Goal: Information Seeking & Learning: Learn about a topic

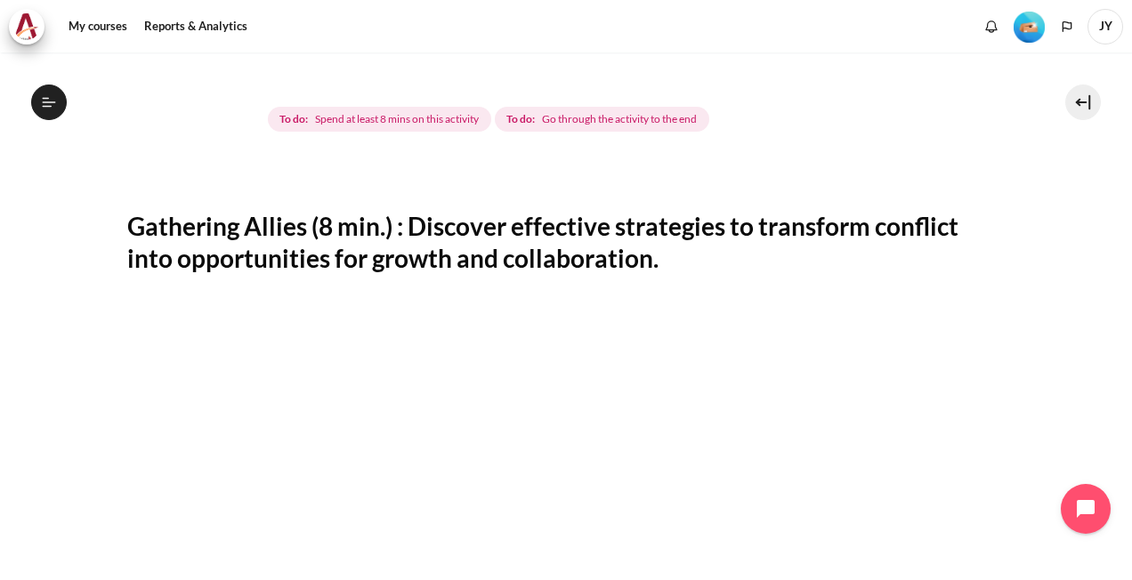
scroll to position [712, 0]
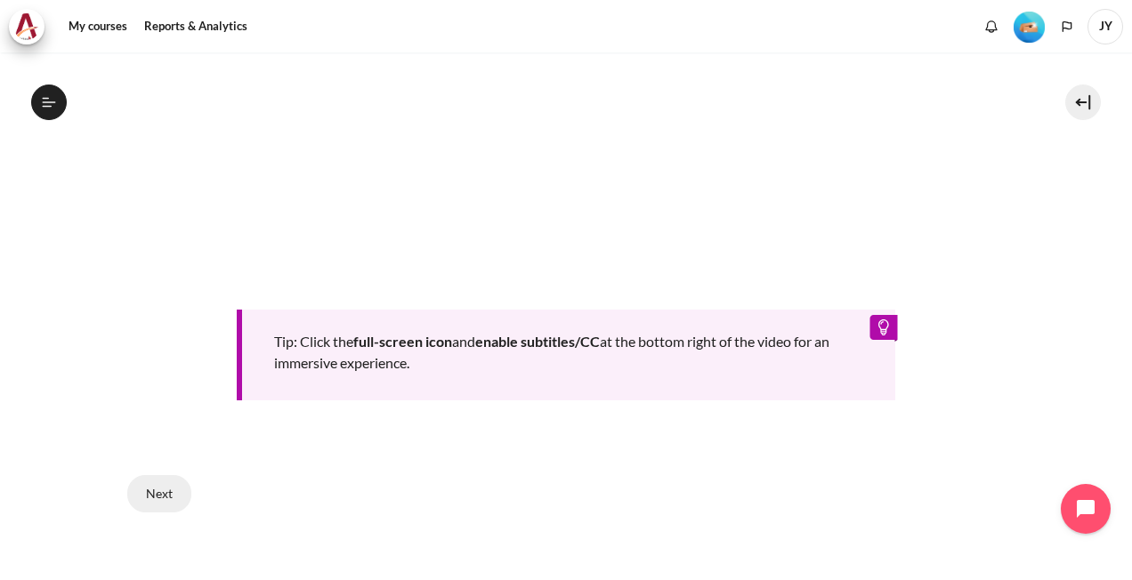
click at [156, 494] on button "Next" at bounding box center [159, 493] width 64 height 37
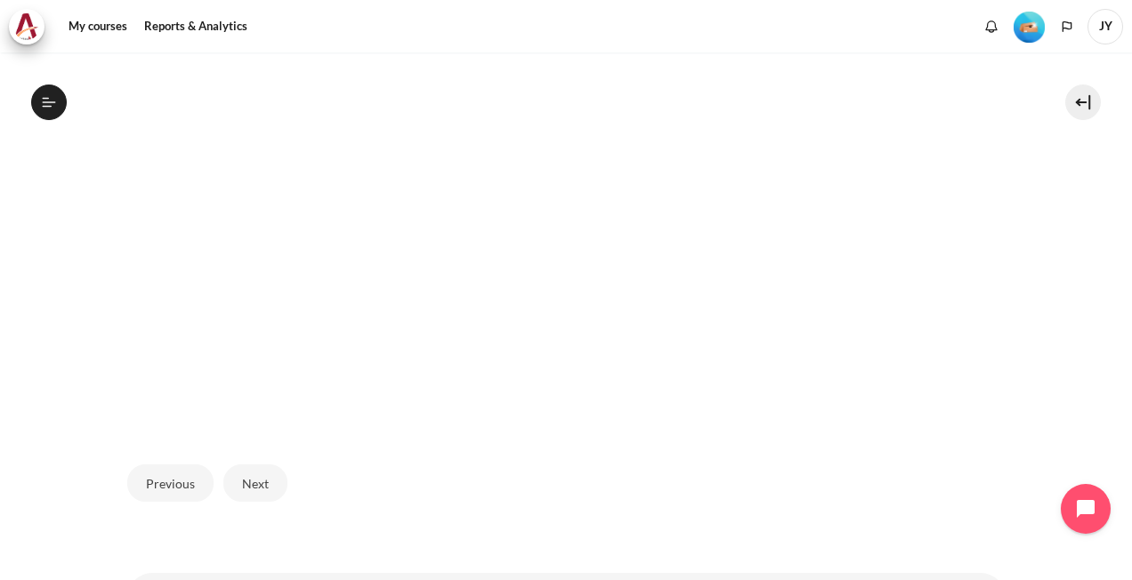
scroll to position [597, 0]
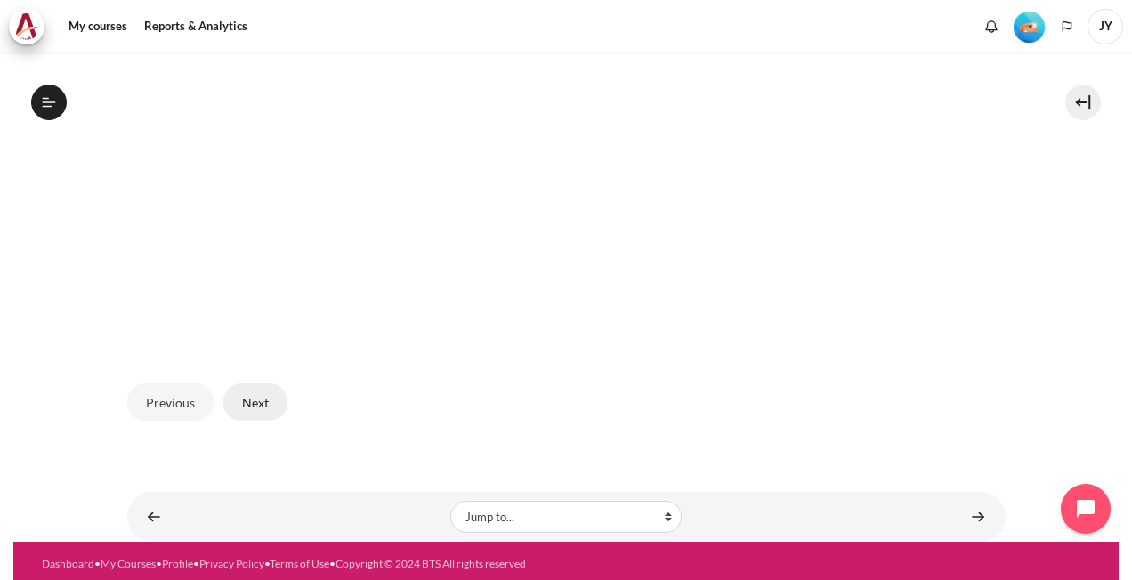
click at [271, 391] on button "Next" at bounding box center [255, 401] width 64 height 37
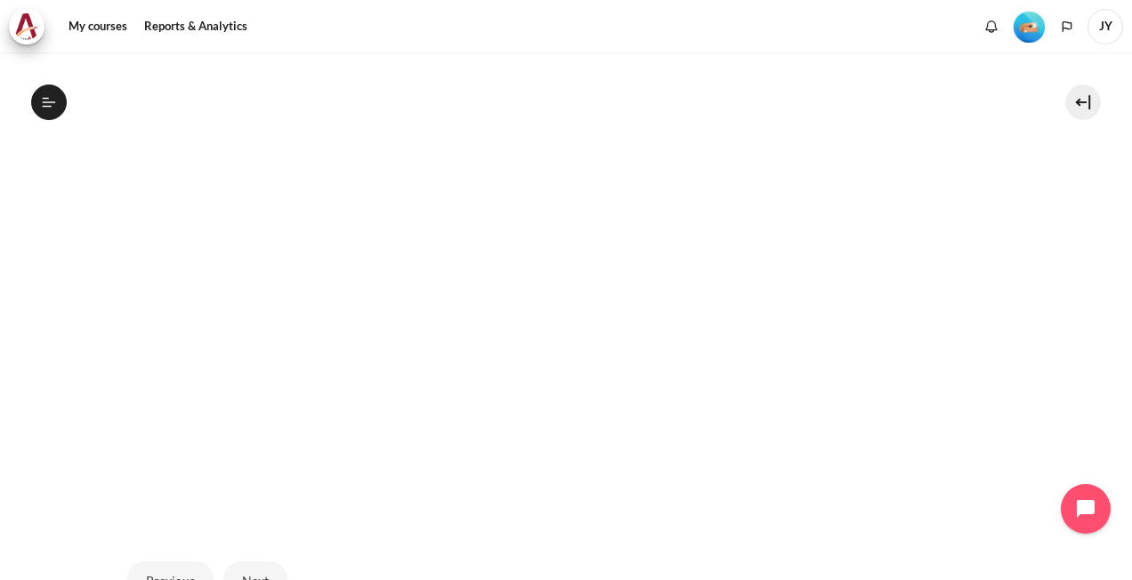
scroll to position [597, 0]
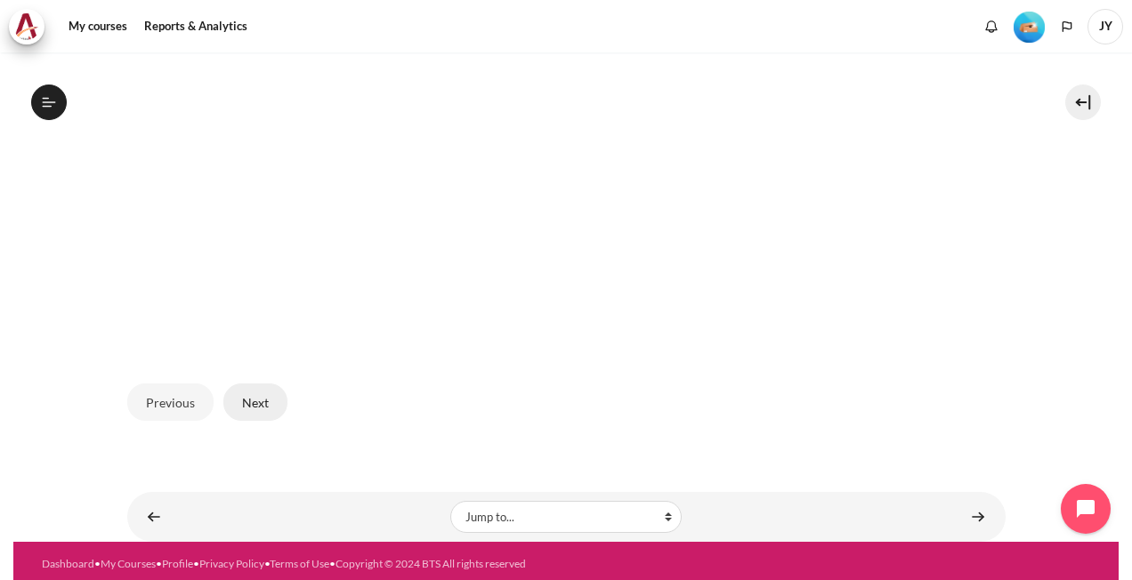
click at [261, 391] on button "Next" at bounding box center [255, 401] width 64 height 37
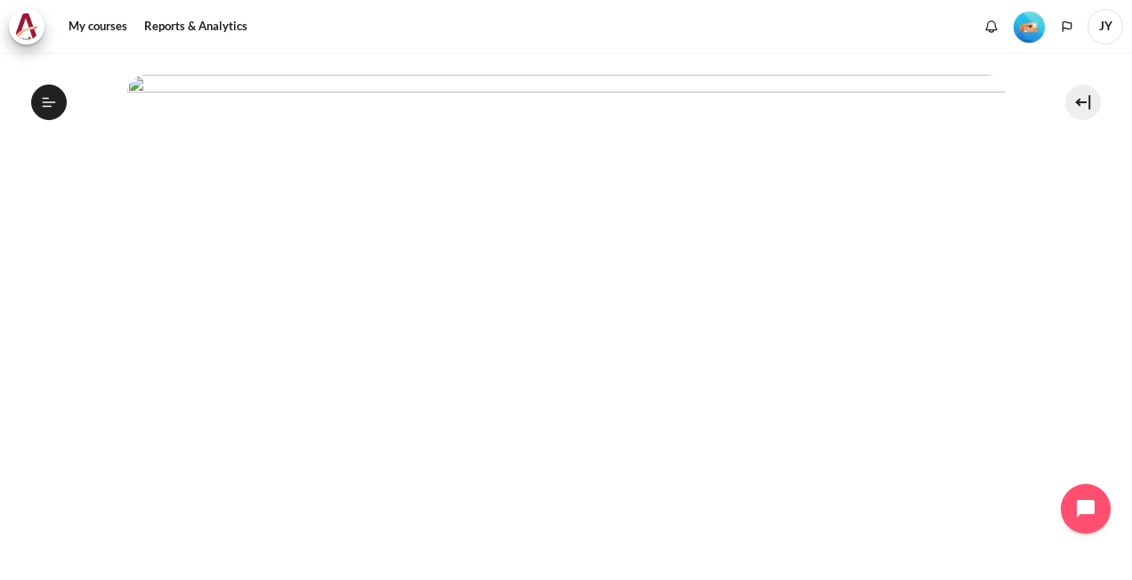
scroll to position [242, 0]
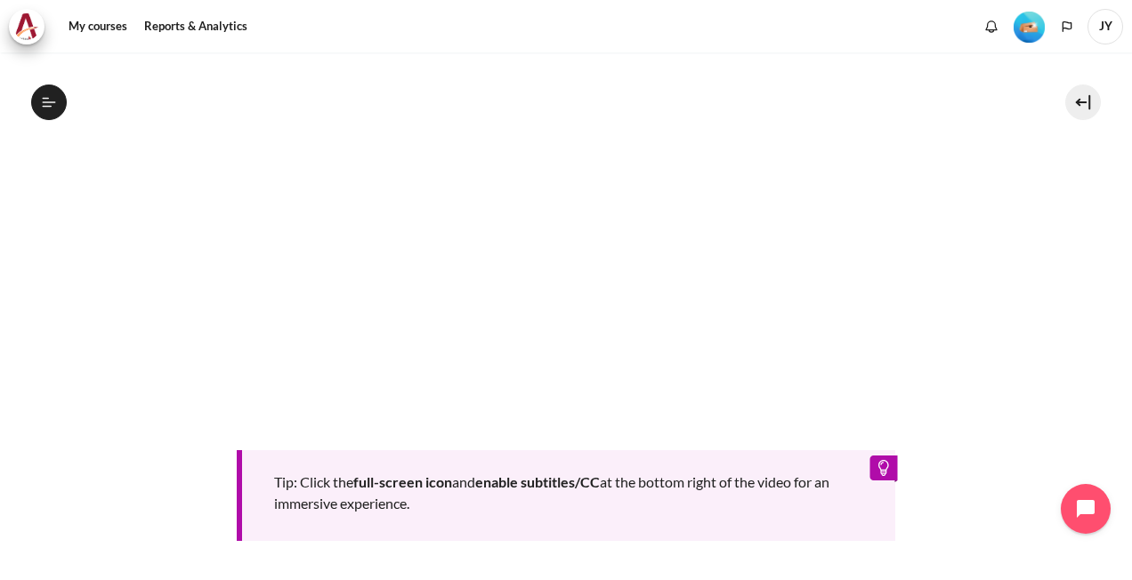
scroll to position [714, 0]
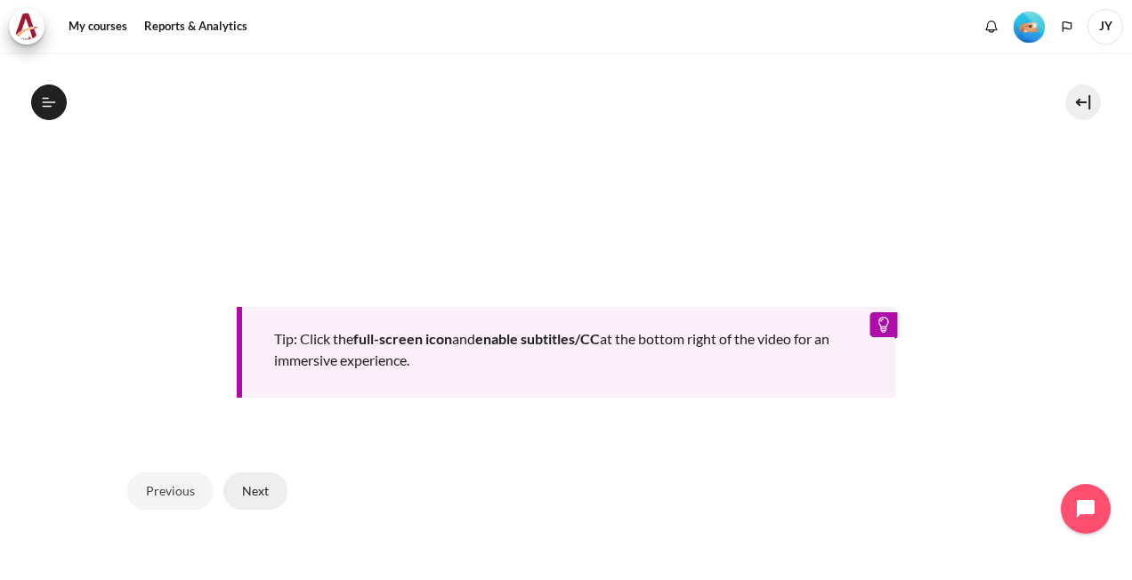
click at [247, 486] on button "Next" at bounding box center [255, 490] width 64 height 37
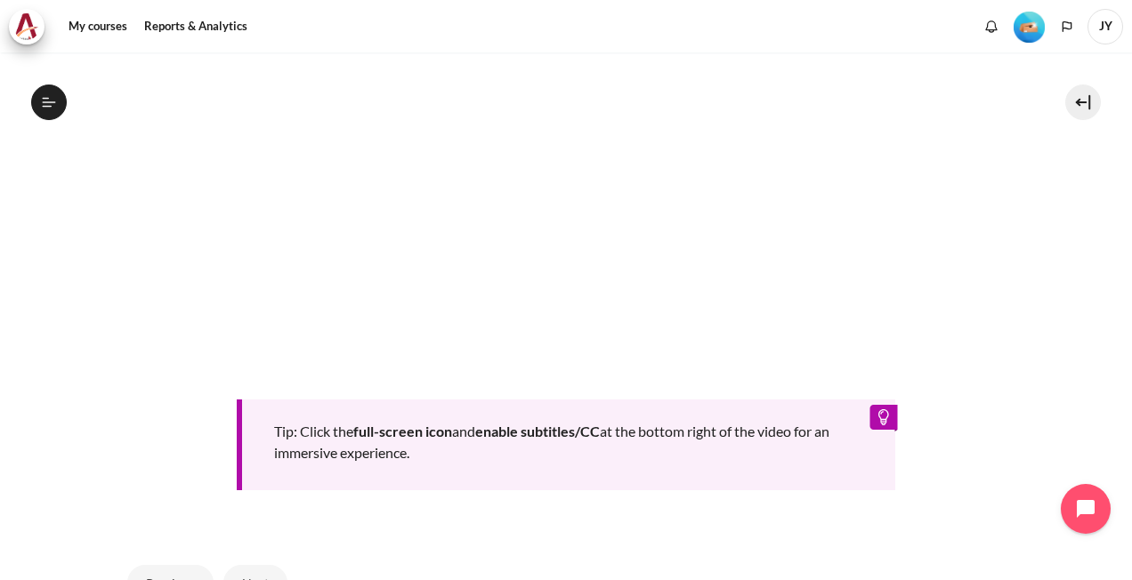
scroll to position [536, 0]
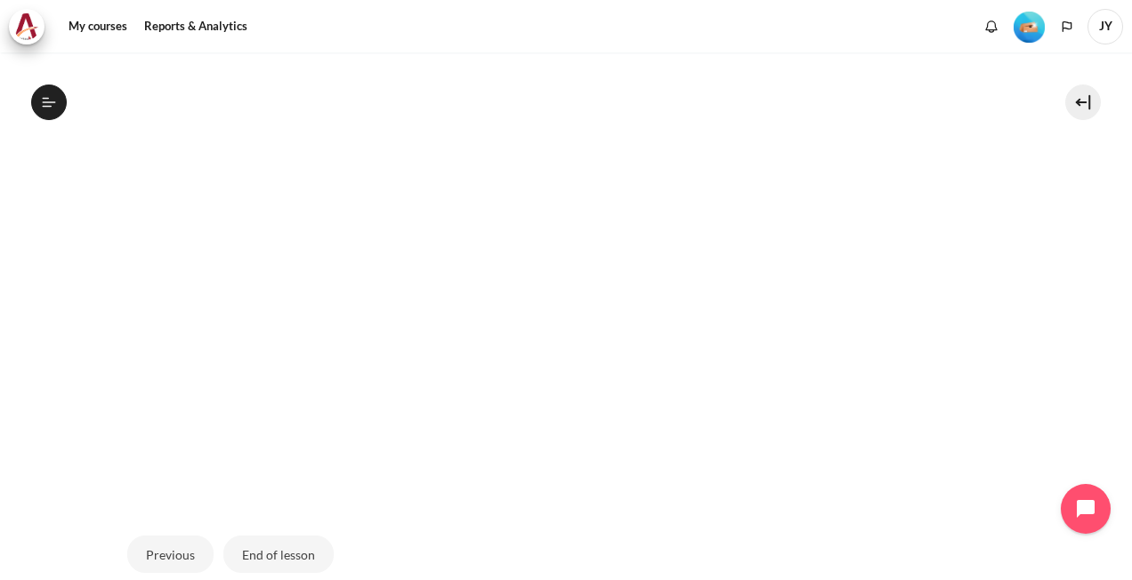
scroll to position [597, 0]
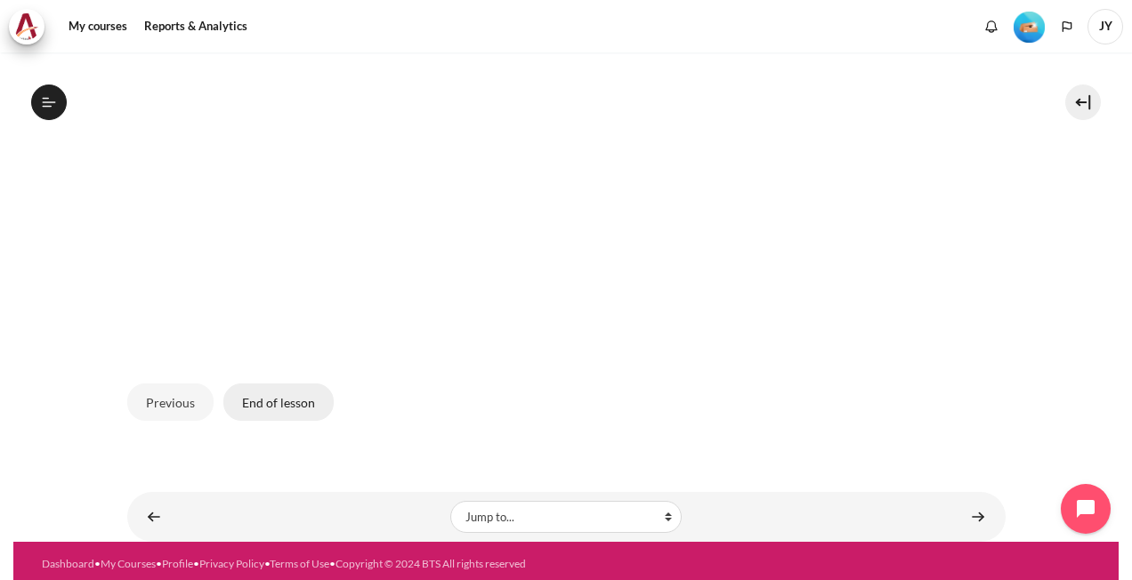
click at [274, 401] on button "End of lesson" at bounding box center [278, 401] width 110 height 37
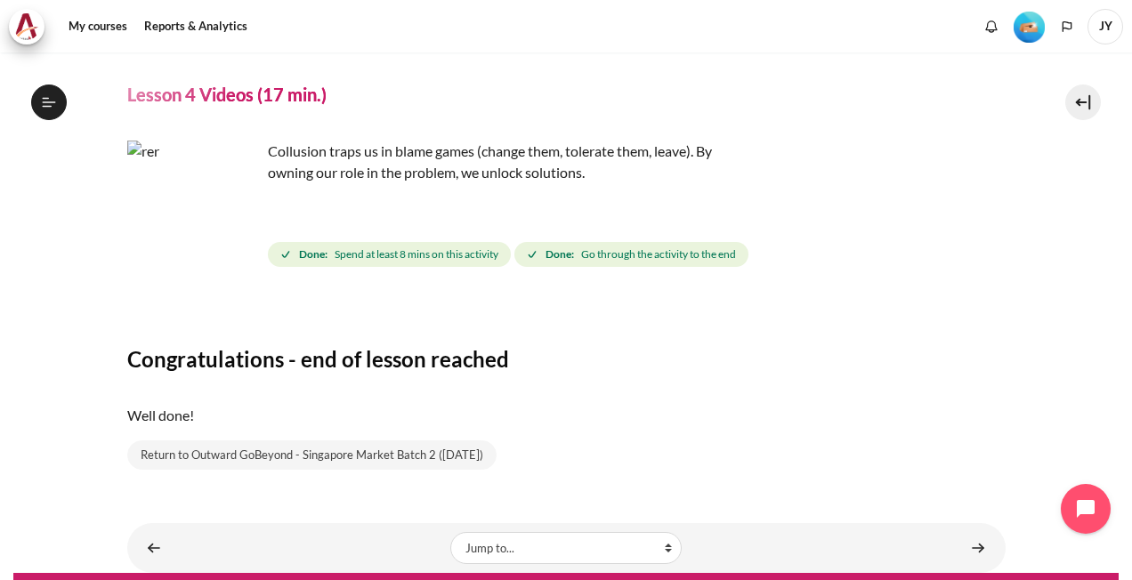
scroll to position [79, 0]
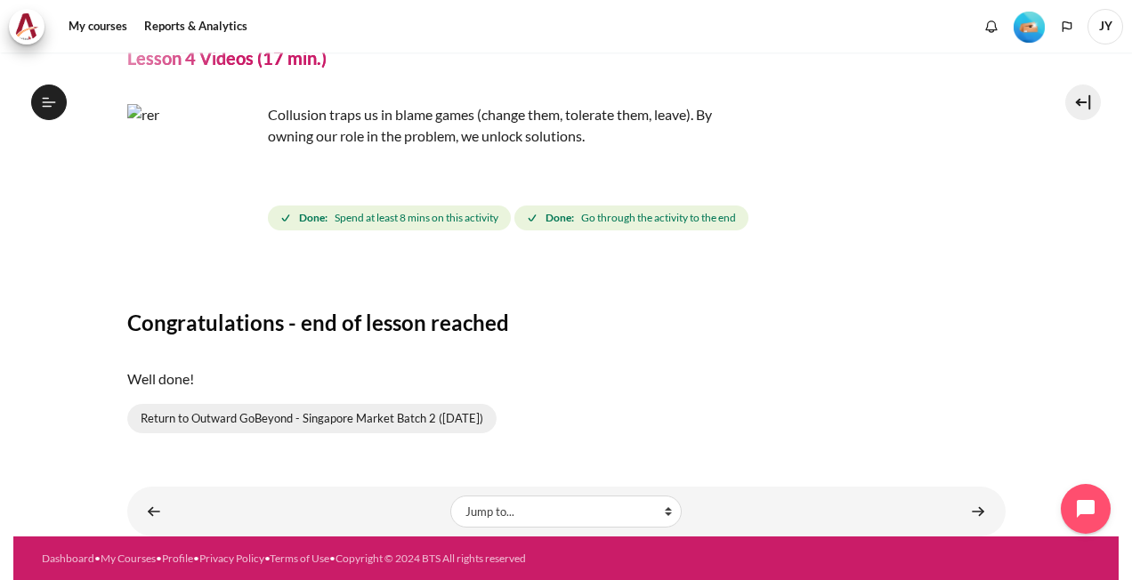
click at [437, 420] on link "Return to Outward GoBeyond - Singapore Market Batch 2 (Sep 2025)" at bounding box center [311, 419] width 369 height 30
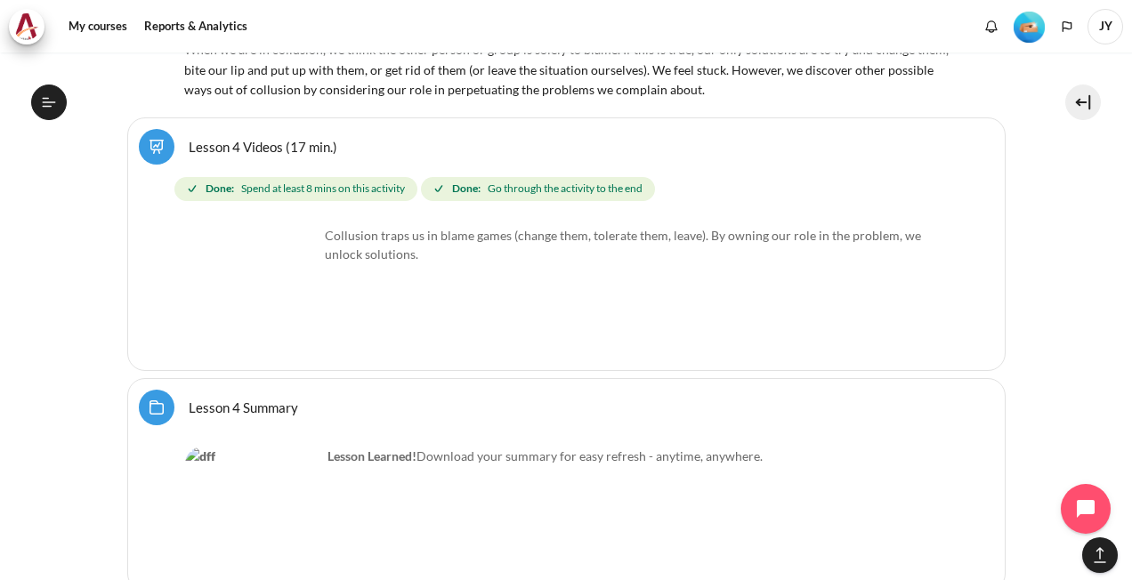
scroll to position [7967, 0]
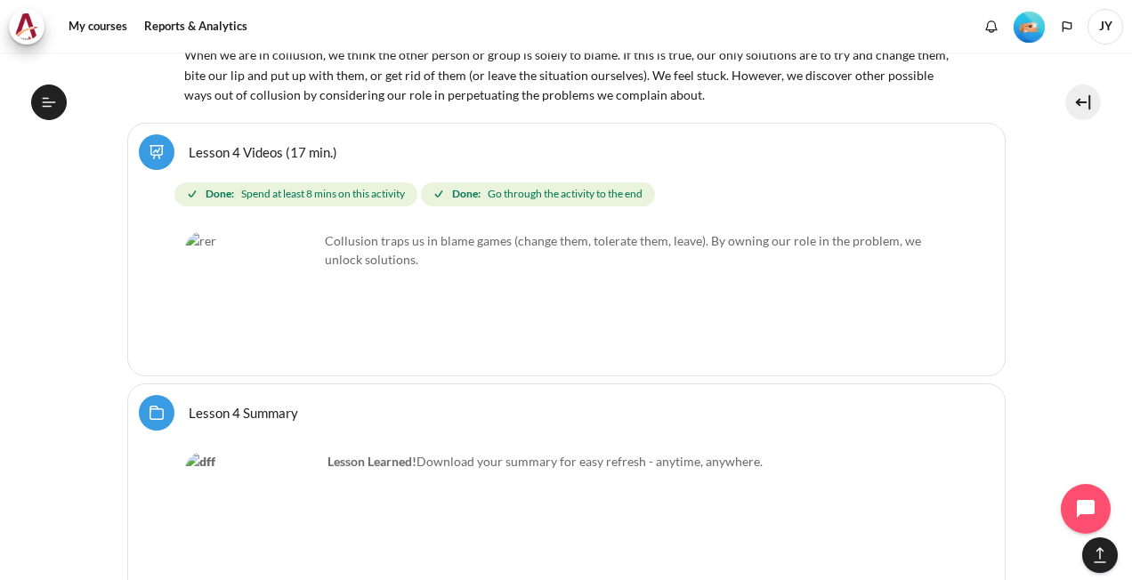
click at [240, 452] on img "Content" at bounding box center [251, 518] width 133 height 133
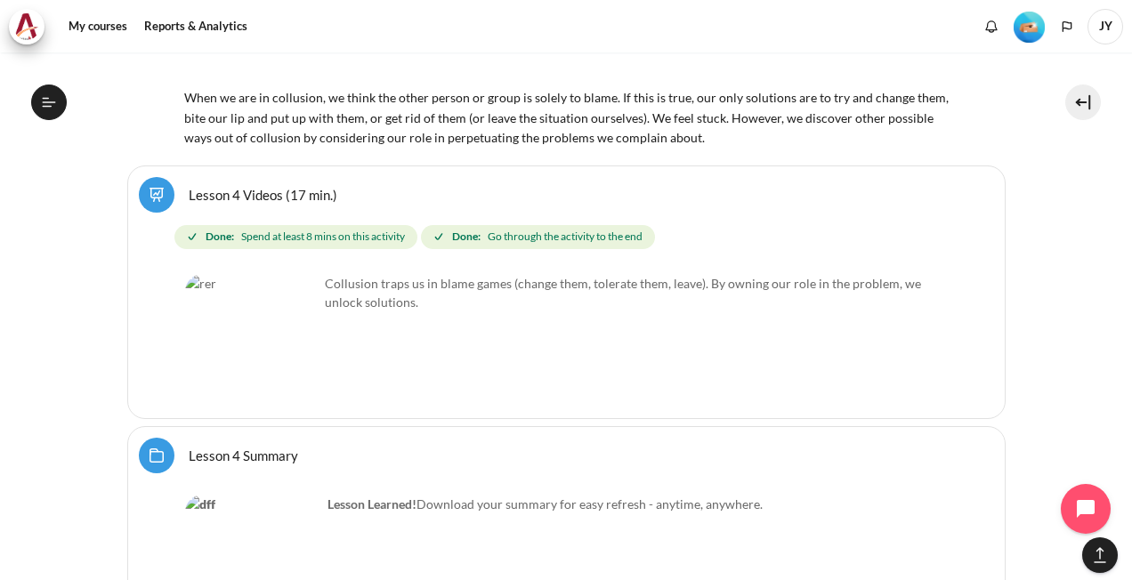
click at [189, 447] on link "Lesson 4 Summary Folder" at bounding box center [243, 455] width 109 height 17
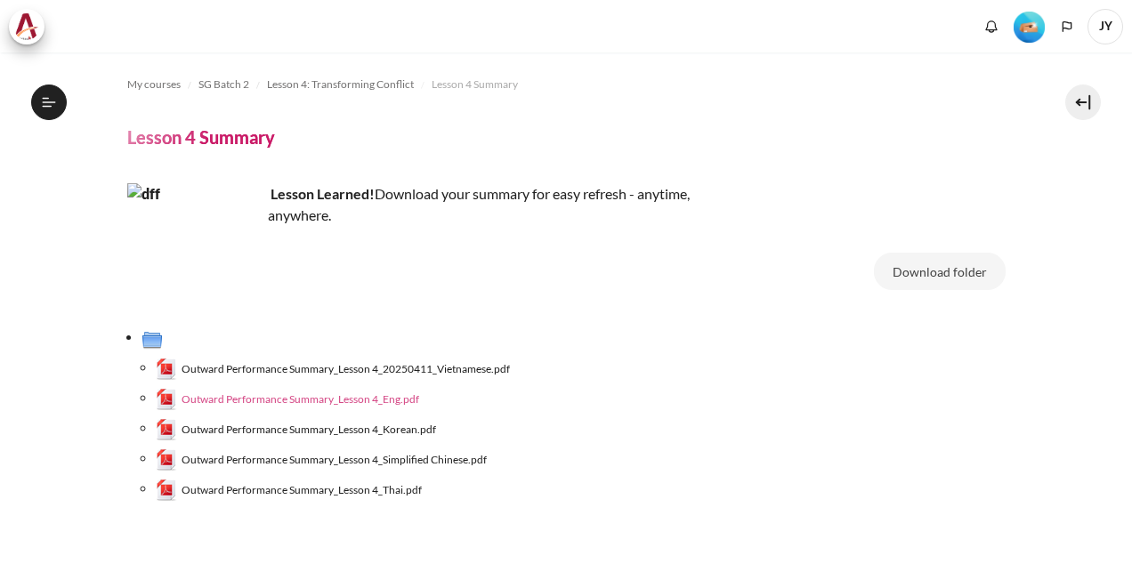
click at [381, 400] on span "Outward Performance Summary_Lesson 4_Eng.pdf" at bounding box center [300, 399] width 238 height 16
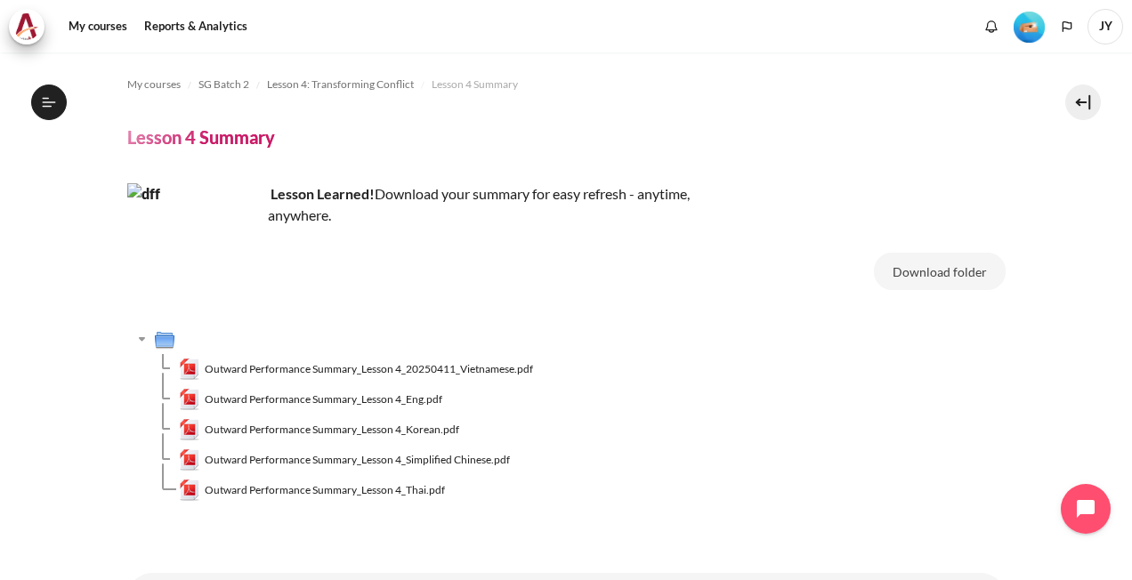
click at [560, 101] on div "My courses SG Batch 2 Lesson 4: Transforming Conflict Lesson 4 Summary Lesson 4…" at bounding box center [566, 299] width 878 height 494
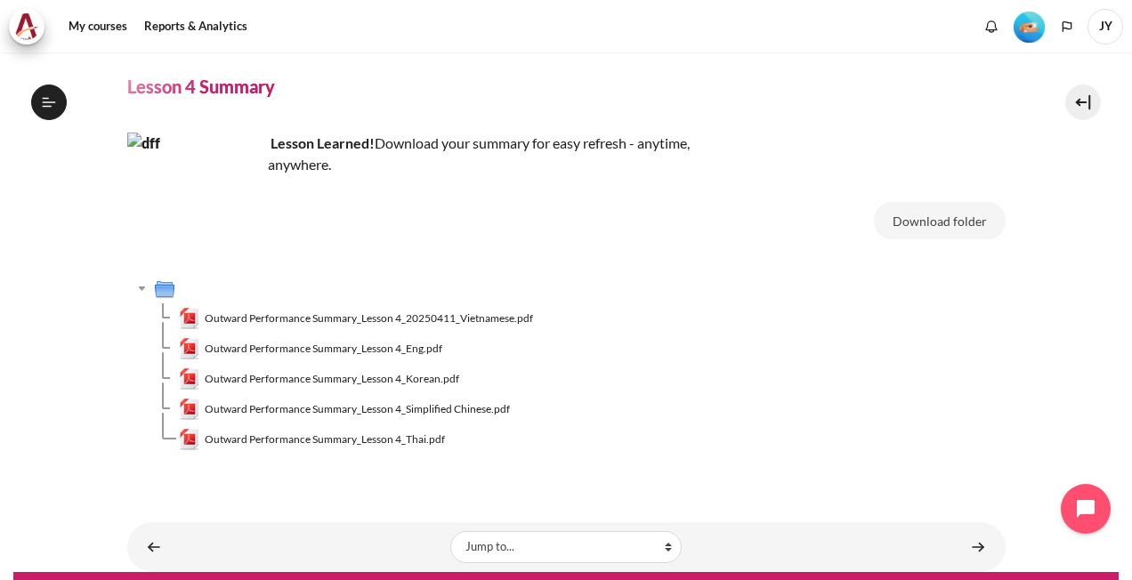
scroll to position [0, 0]
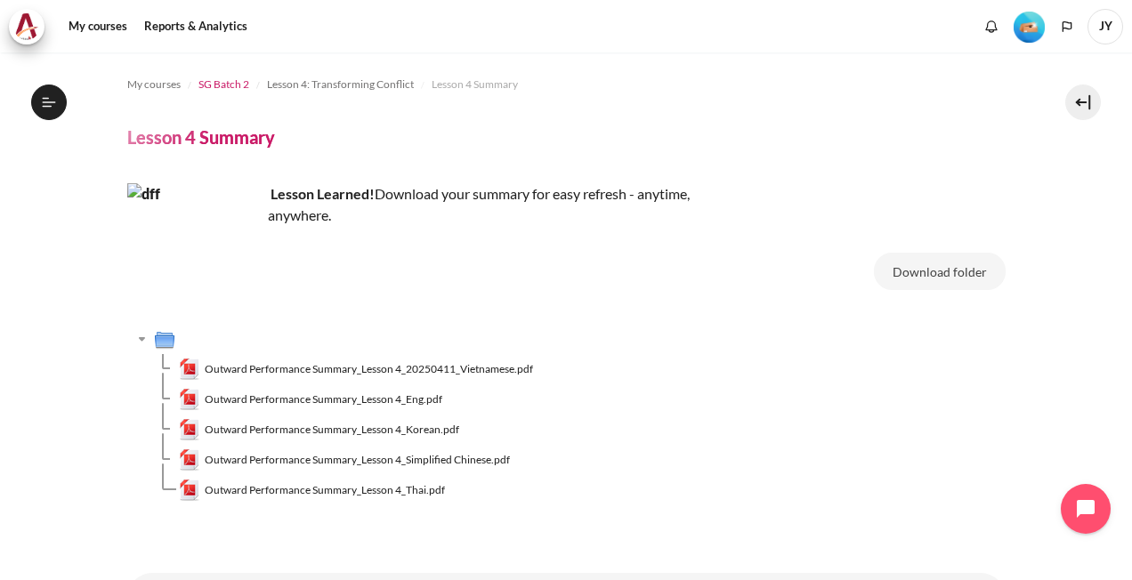
click at [239, 80] on span "SG Batch 2" at bounding box center [223, 85] width 51 height 16
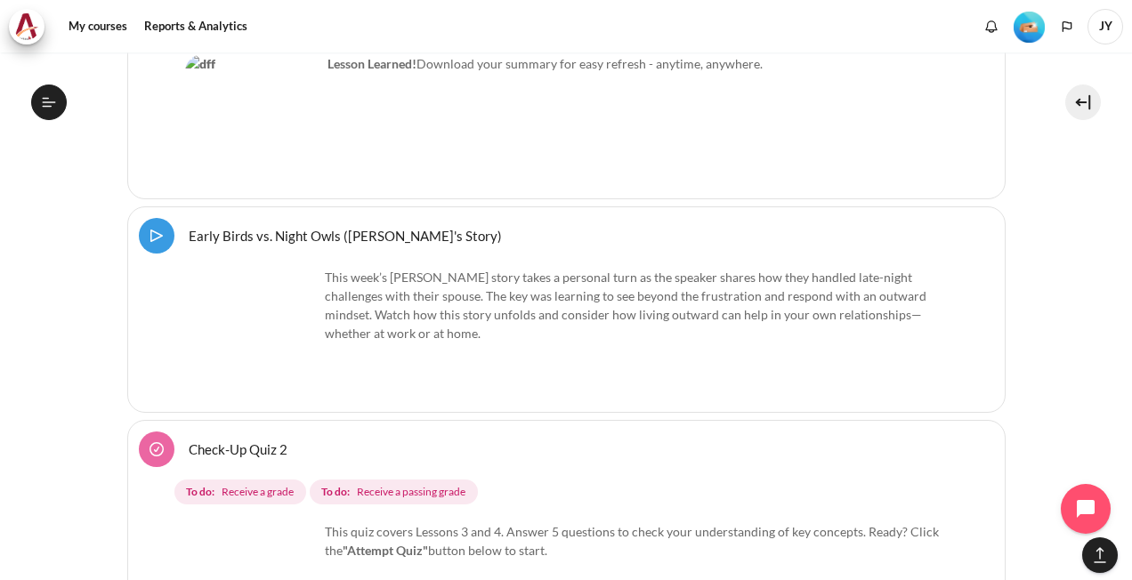
scroll to position [8411, 0]
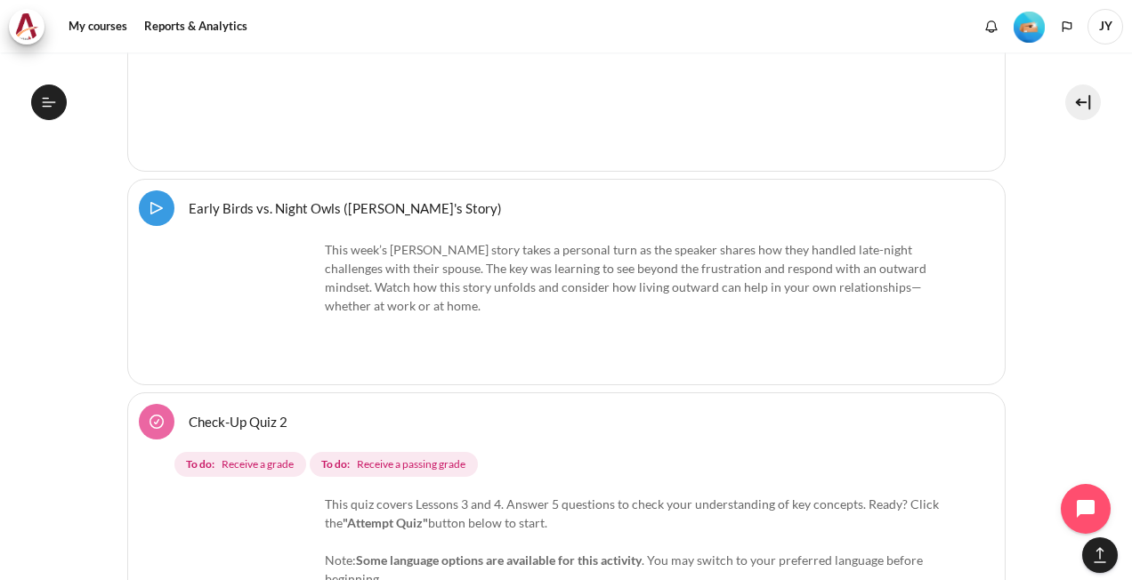
click at [248, 240] on img "Content" at bounding box center [251, 306] width 133 height 133
click at [189, 199] on link "Early Birds vs. Night Owls (Macro's Story) Video Time" at bounding box center [345, 207] width 313 height 17
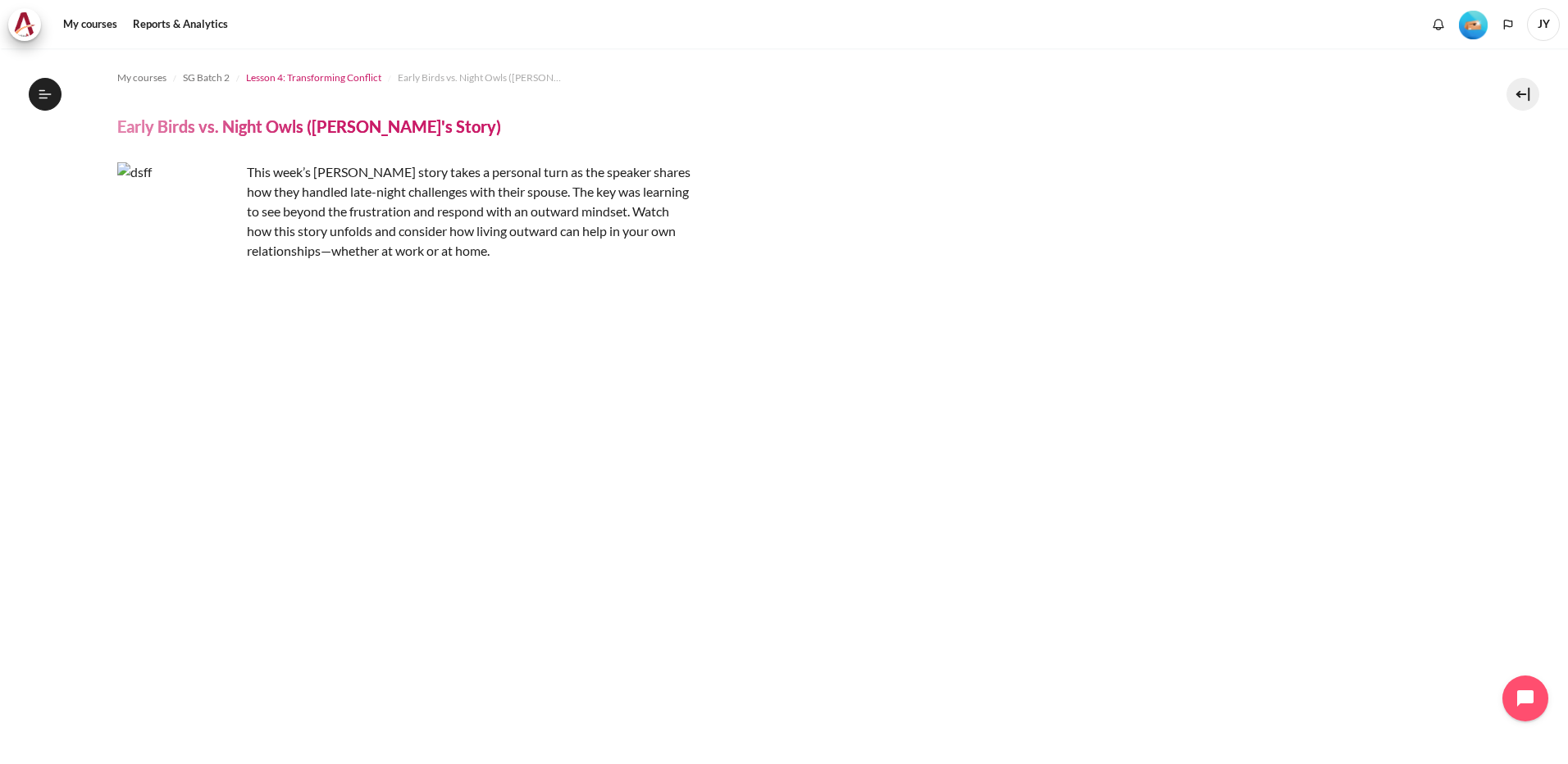
click at [299, 81] on span "Lesson 4: Transforming Conflict" at bounding box center [313, 78] width 136 height 15
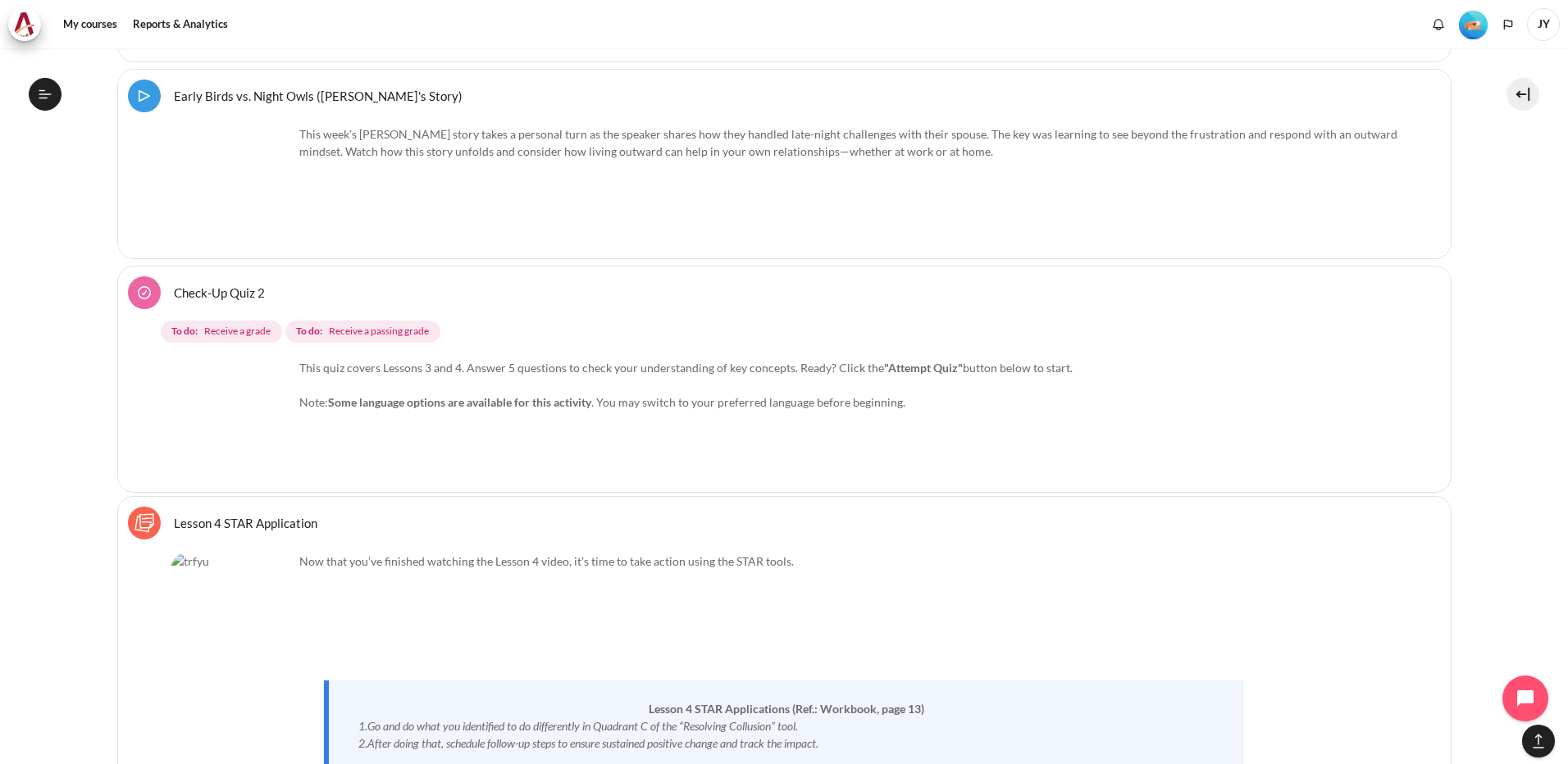
scroll to position [8010, 0]
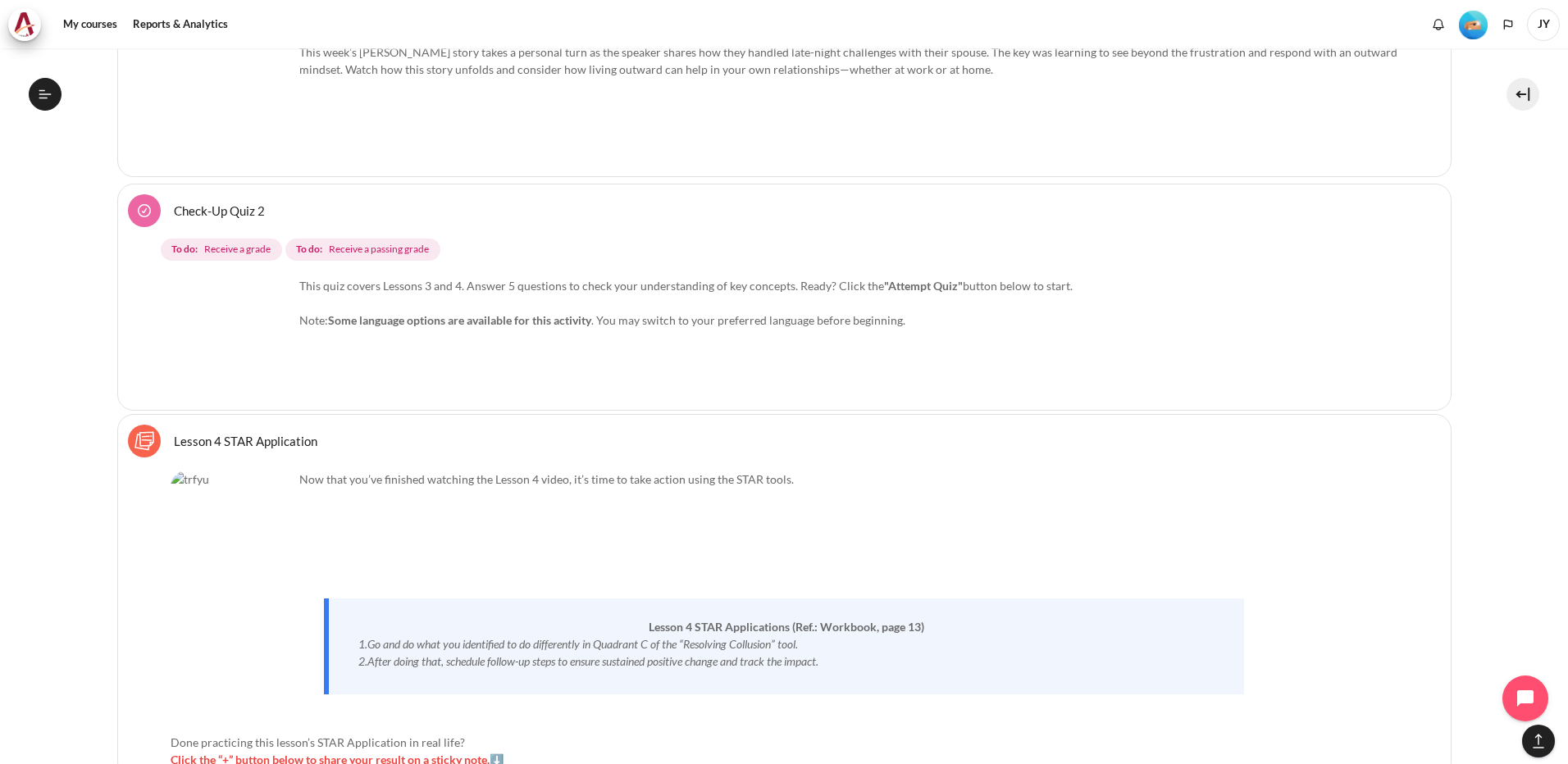
click at [174, 204] on link "Check-Up Quiz 2" at bounding box center [219, 210] width 91 height 16
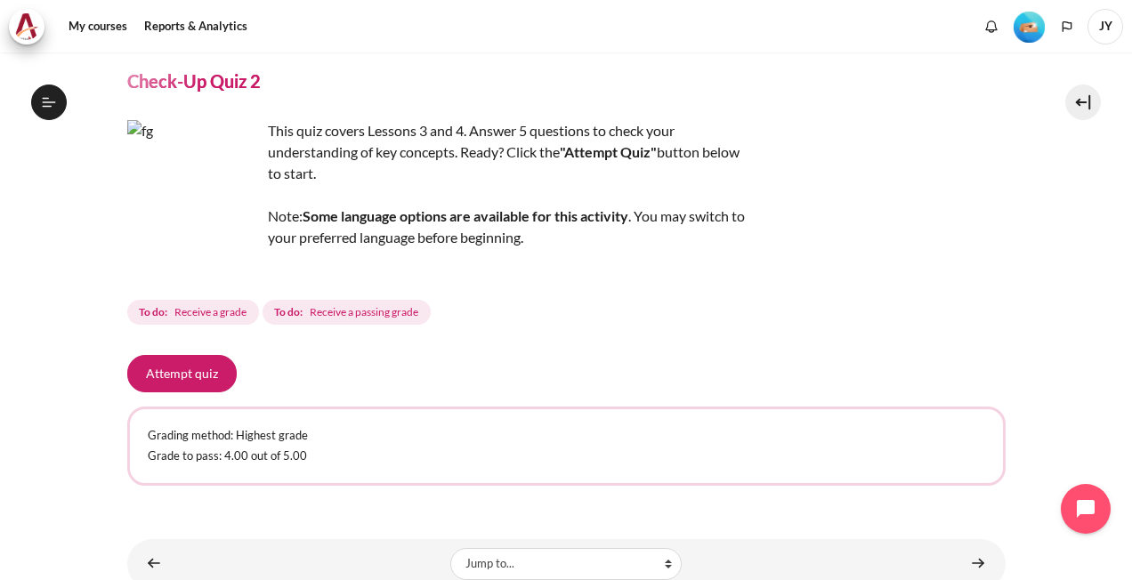
scroll to position [108, 0]
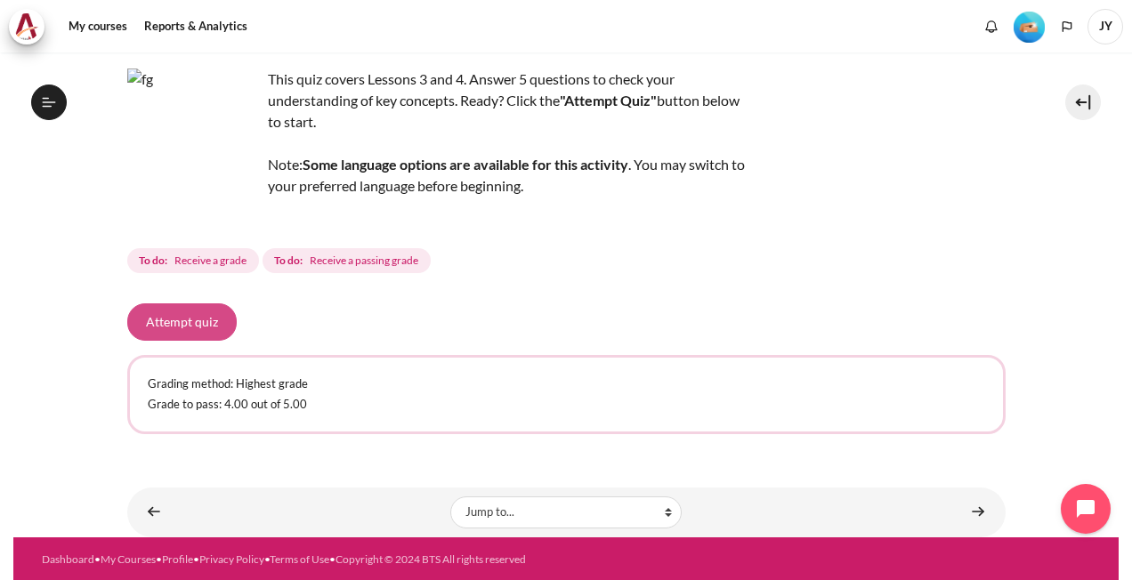
click at [196, 333] on button "Attempt quiz" at bounding box center [181, 321] width 109 height 37
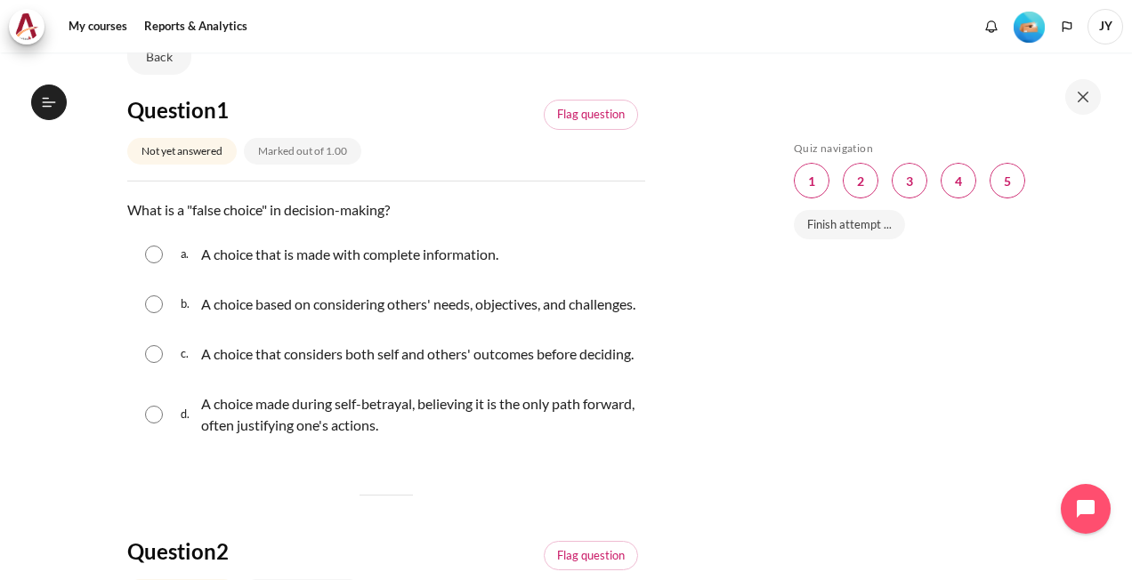
scroll to position [178, 0]
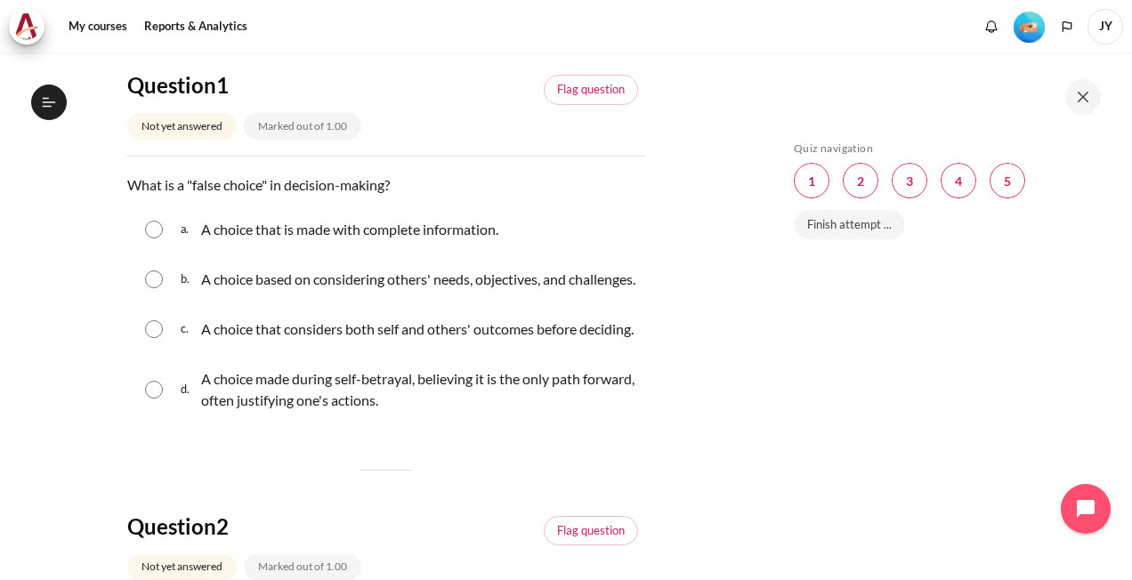
click at [145, 288] on input "Content" at bounding box center [154, 279] width 18 height 18
radio input "true"
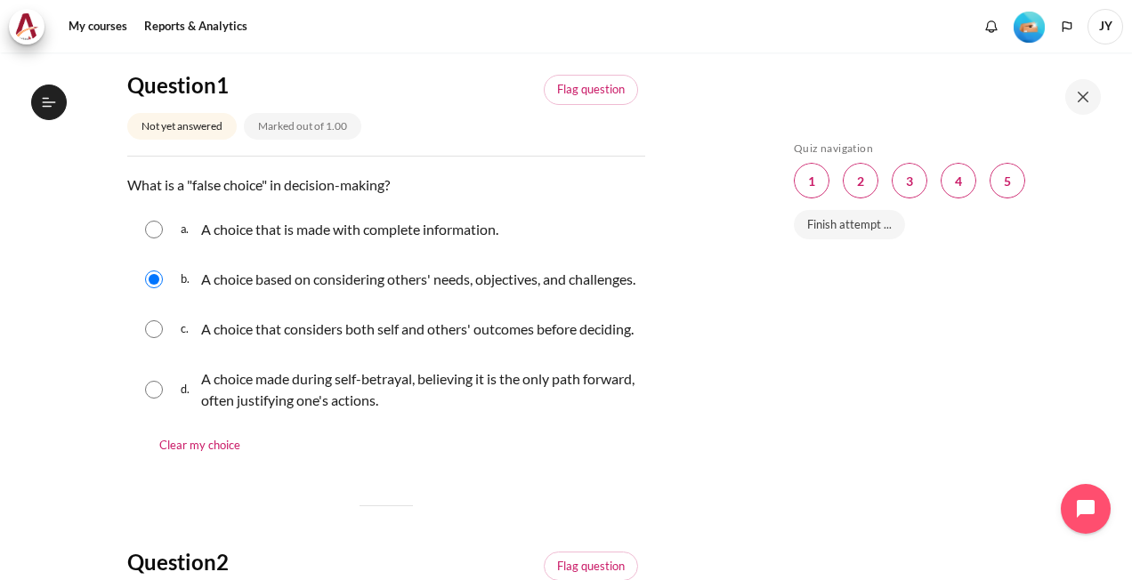
click at [153, 352] on div "c. A choice that considers both self and others' outcomes before deciding." at bounding box center [386, 329] width 518 height 46
click at [151, 338] on input "Content" at bounding box center [154, 329] width 18 height 18
radio input "true"
click at [159, 399] on input "Content" at bounding box center [154, 390] width 18 height 18
radio input "true"
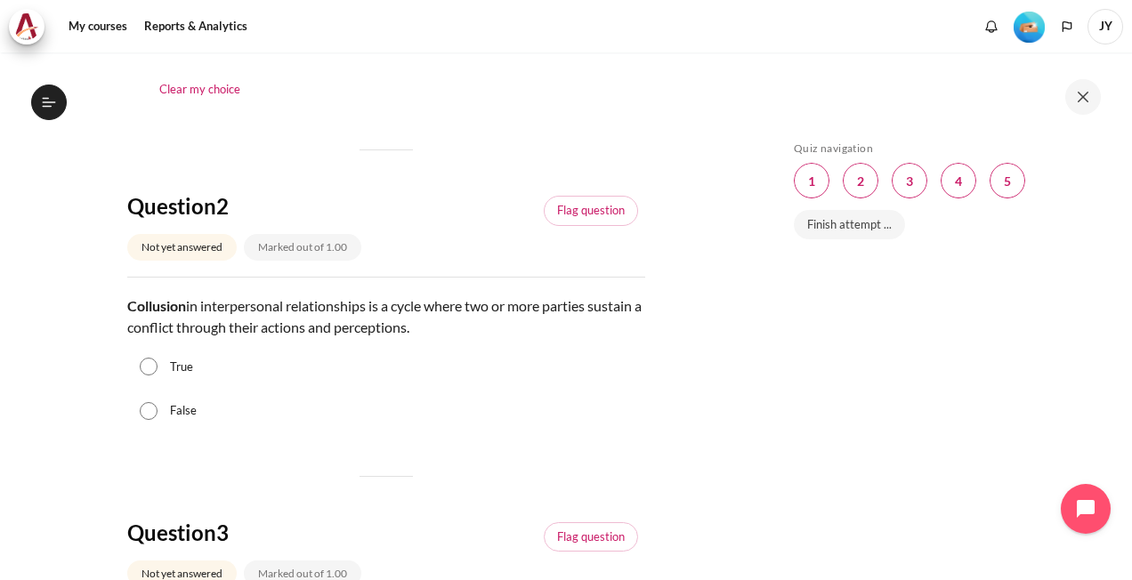
scroll to position [623, 0]
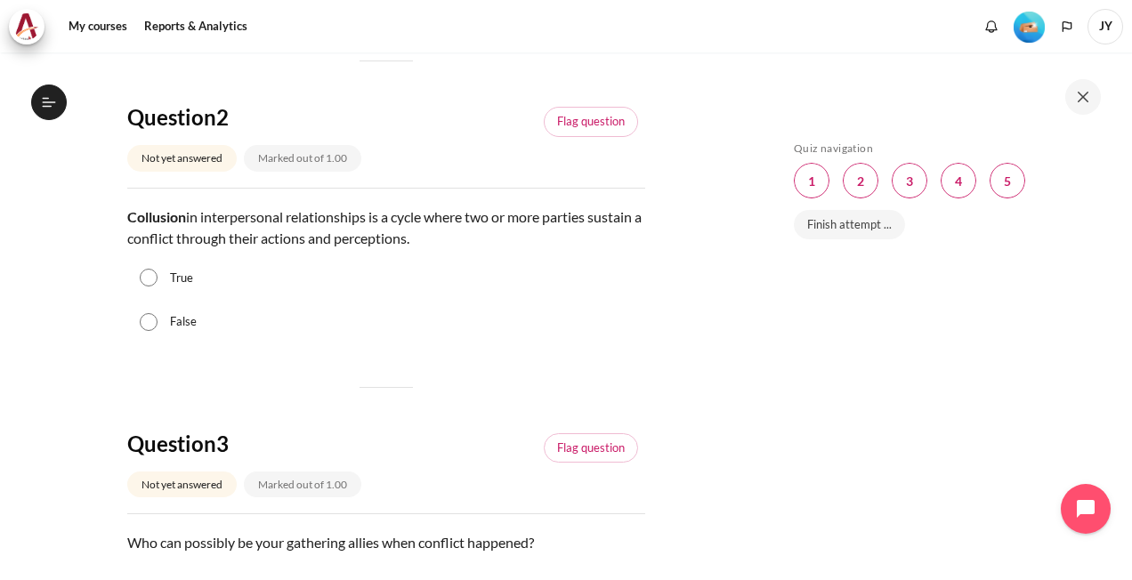
click at [142, 286] on input "True" at bounding box center [149, 278] width 18 height 18
radio input "true"
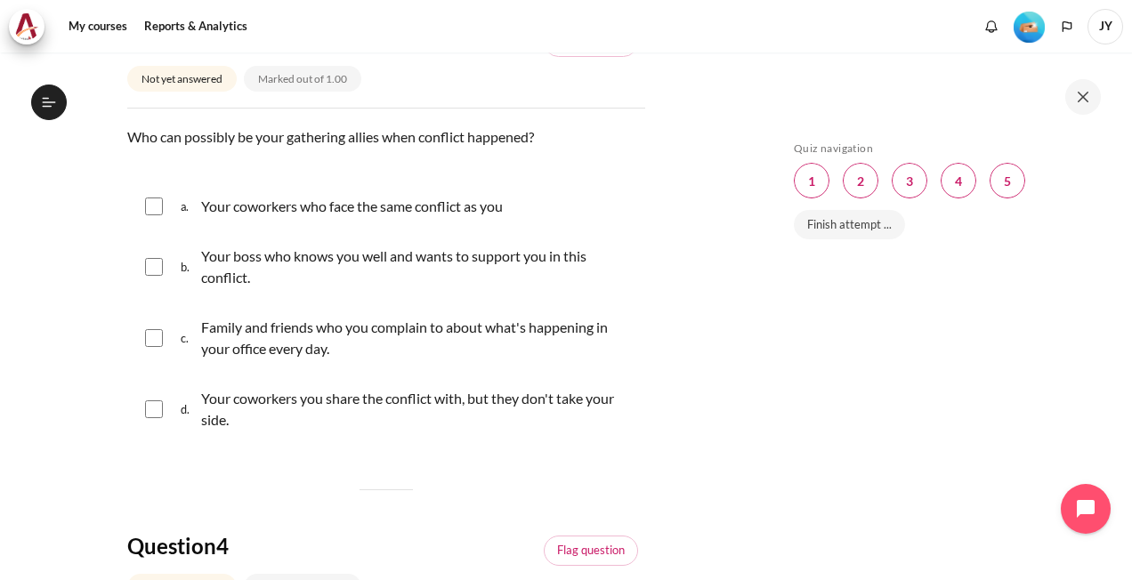
scroll to position [1067, 0]
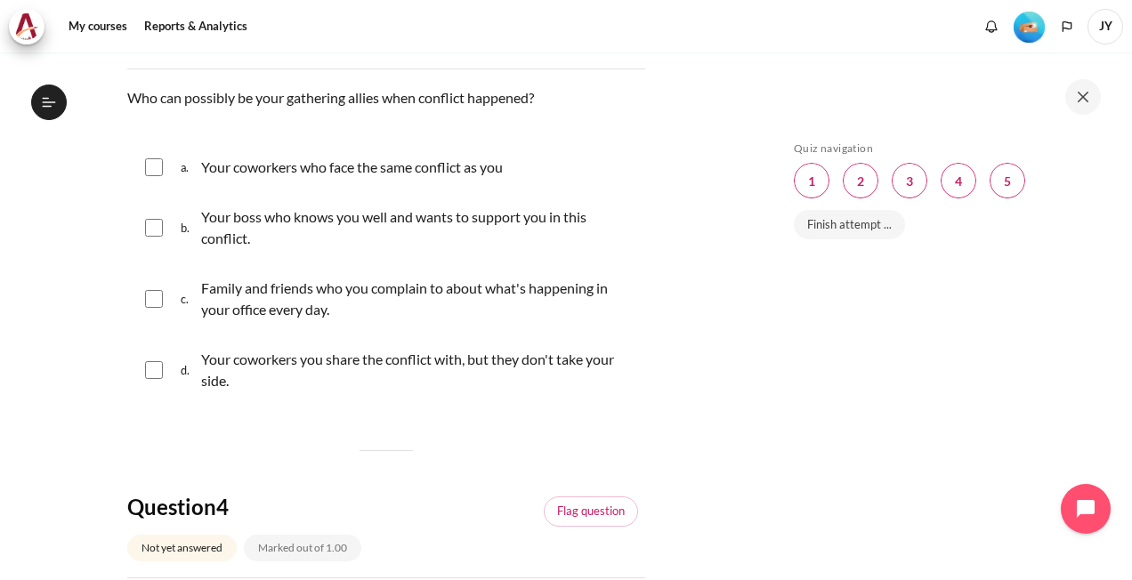
click at [163, 190] on div "a. Your coworkers who face the same conflict as you" at bounding box center [386, 167] width 518 height 46
click at [146, 176] on input "Content" at bounding box center [154, 167] width 18 height 18
checkbox input "true"
click at [155, 237] on input "Content" at bounding box center [154, 228] width 18 height 18
click at [156, 237] on input "Content" at bounding box center [154, 228] width 18 height 18
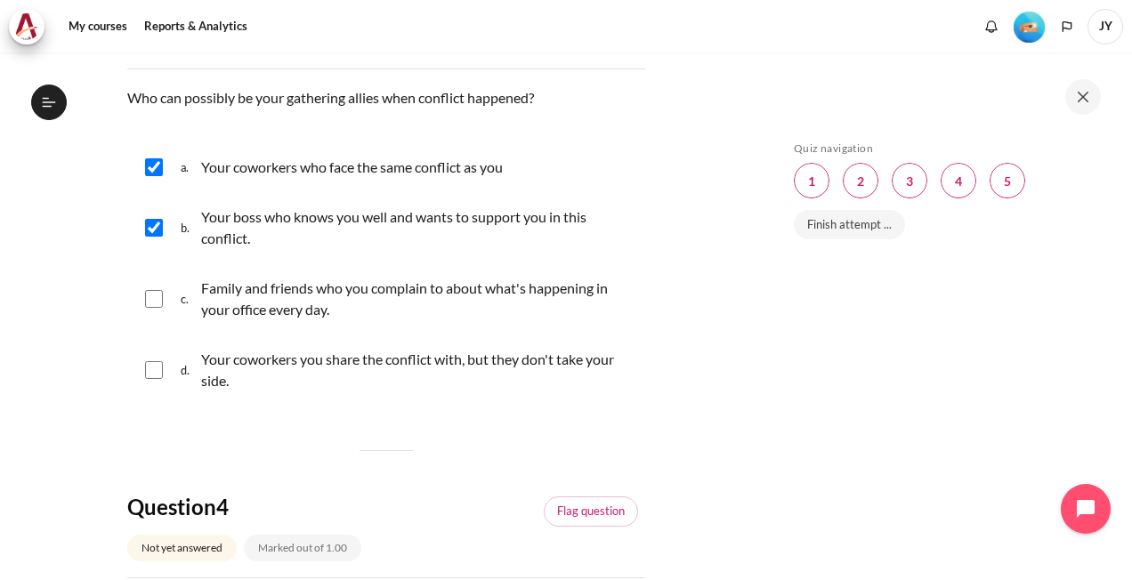
checkbox input "false"
click at [150, 308] on input "Content" at bounding box center [154, 299] width 18 height 18
checkbox input "true"
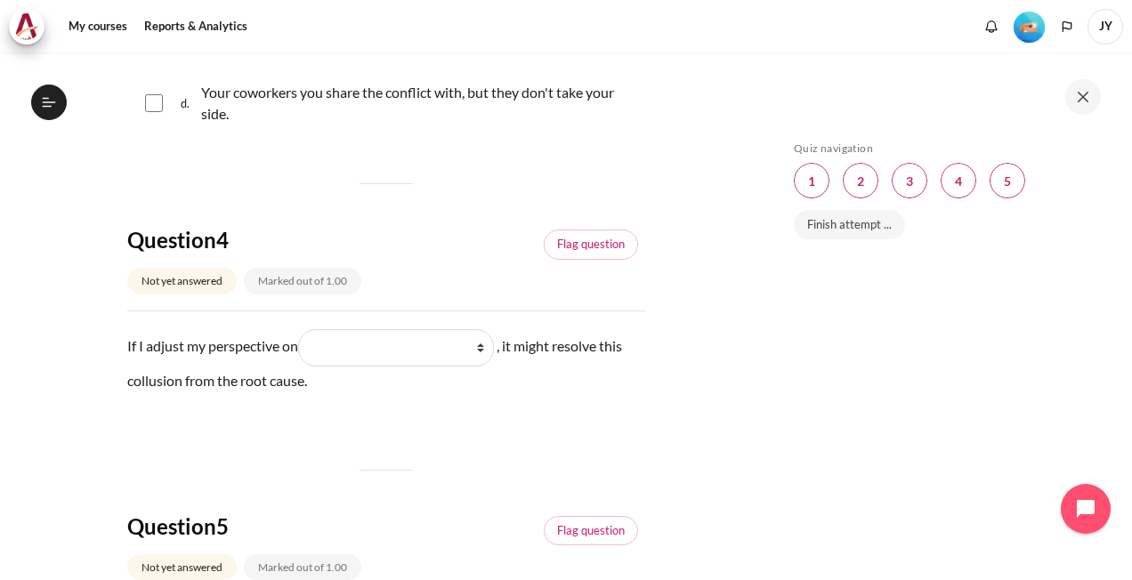
scroll to position [1512, 0]
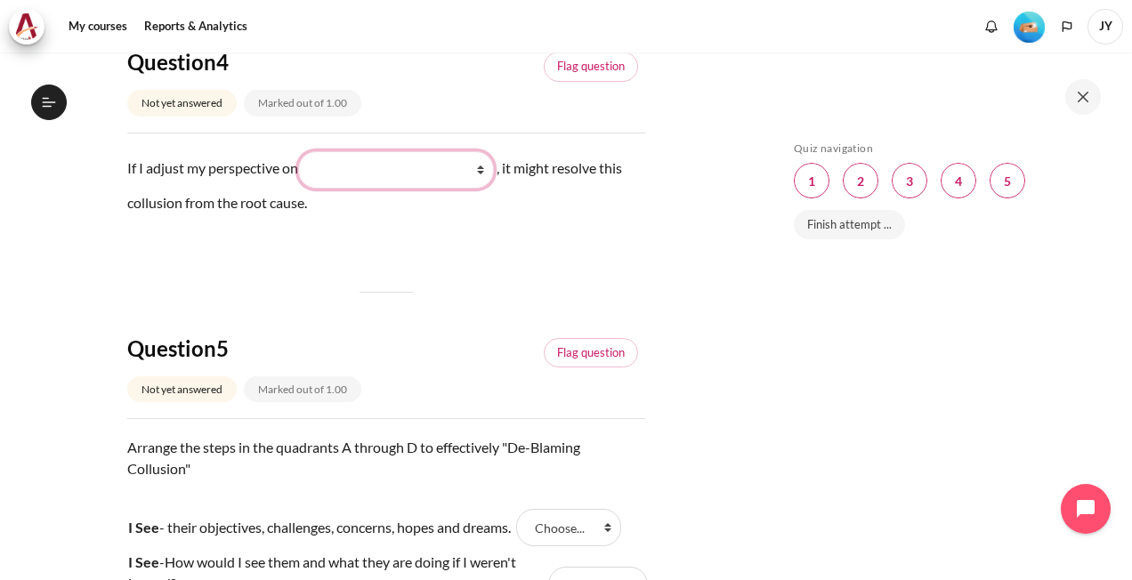
click at [486, 189] on select "What they do What I see and feel about what they do What I do What they see and…" at bounding box center [396, 169] width 196 height 37
select select "4"
click at [304, 189] on select "What they do What I see and feel about what they do What I do What they see and…" at bounding box center [396, 169] width 196 height 37
click at [497, 249] on div "If I adjust my perspective on Blank 1 Question 4 What they do What I see and fe…" at bounding box center [386, 200] width 518 height 98
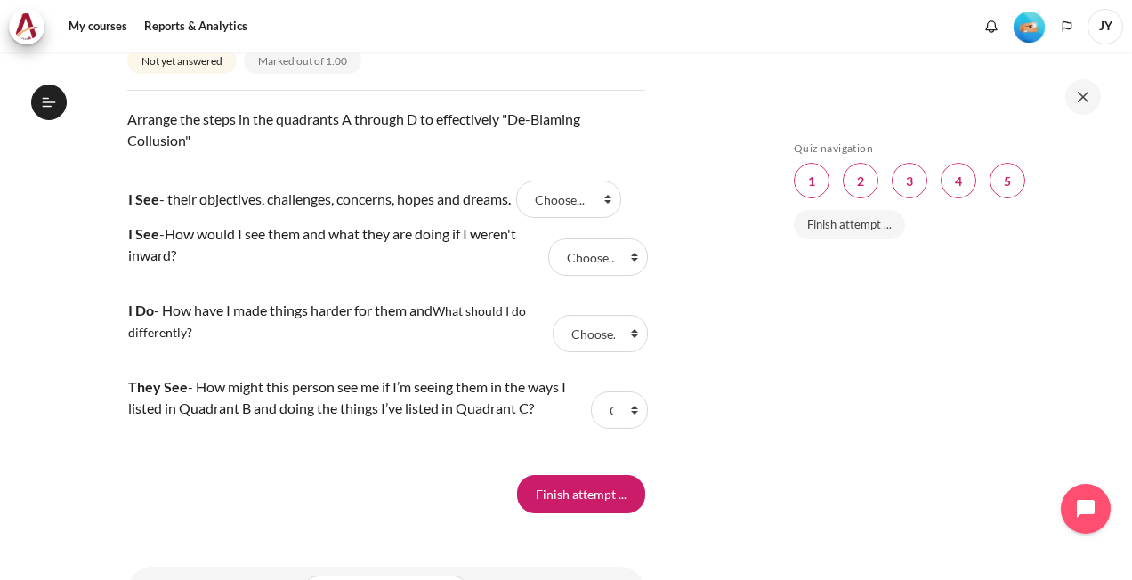
scroll to position [1868, 0]
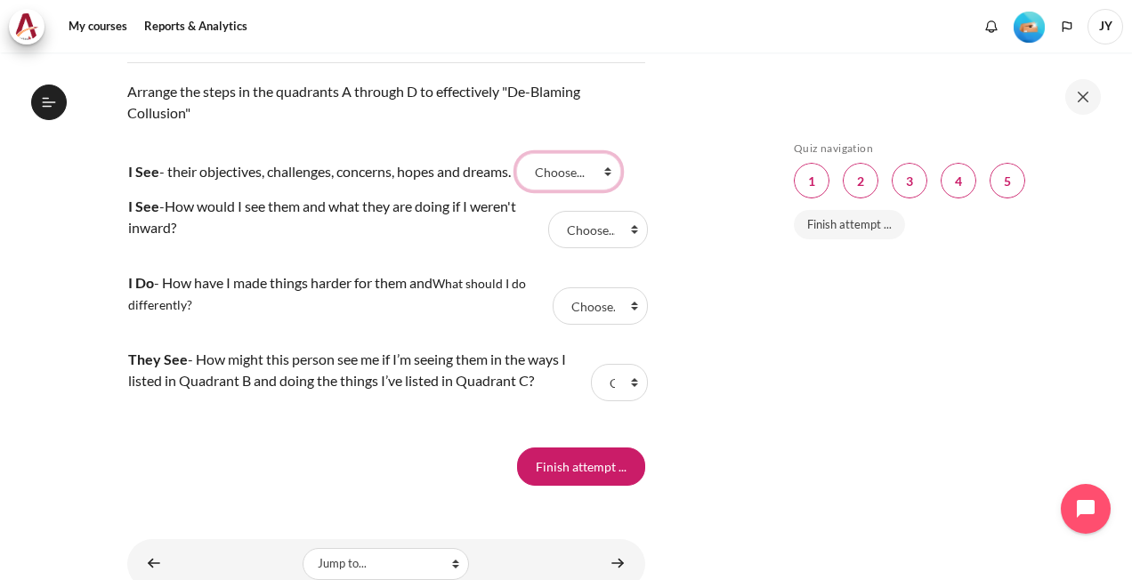
click at [616, 190] on select "Choose... B C A D" at bounding box center [568, 171] width 105 height 37
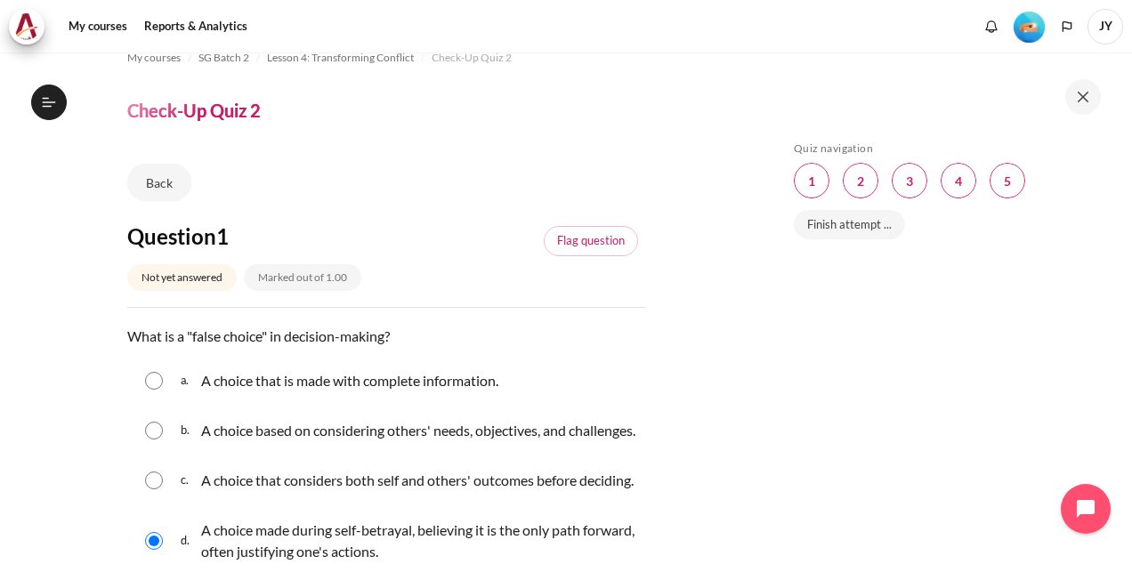
scroll to position [0, 0]
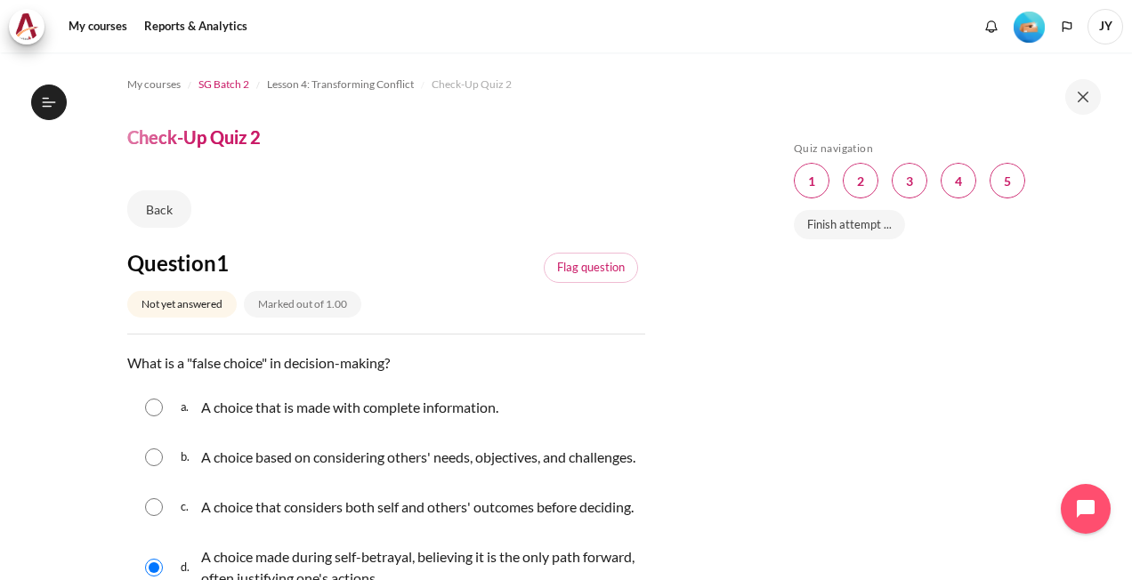
click at [235, 82] on span "SG Batch 2" at bounding box center [223, 85] width 51 height 16
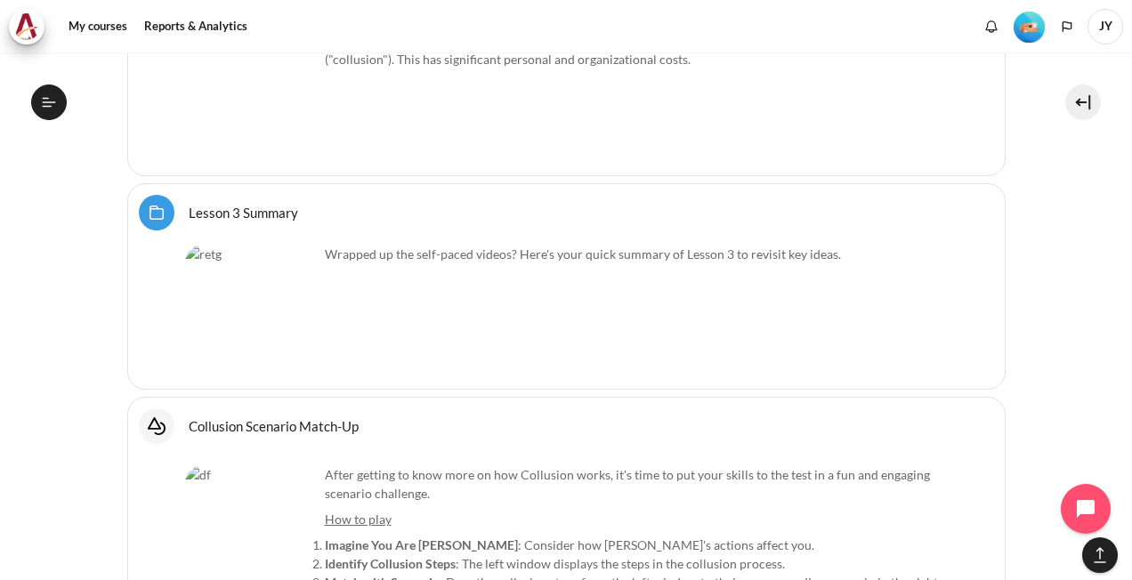
scroll to position [6277, 0]
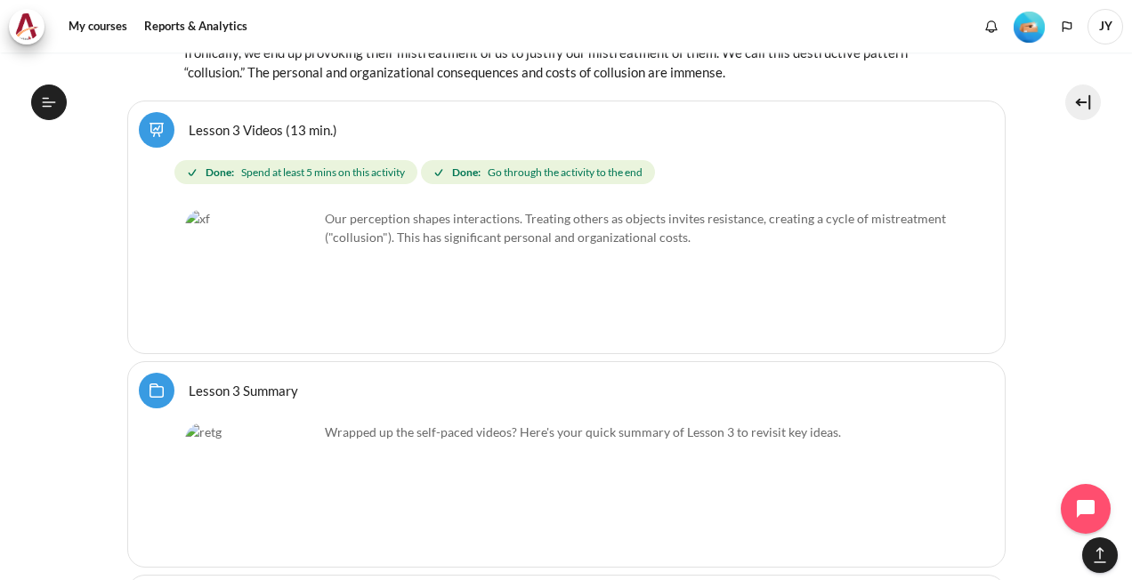
click at [291, 213] on img "Content" at bounding box center [251, 275] width 133 height 133
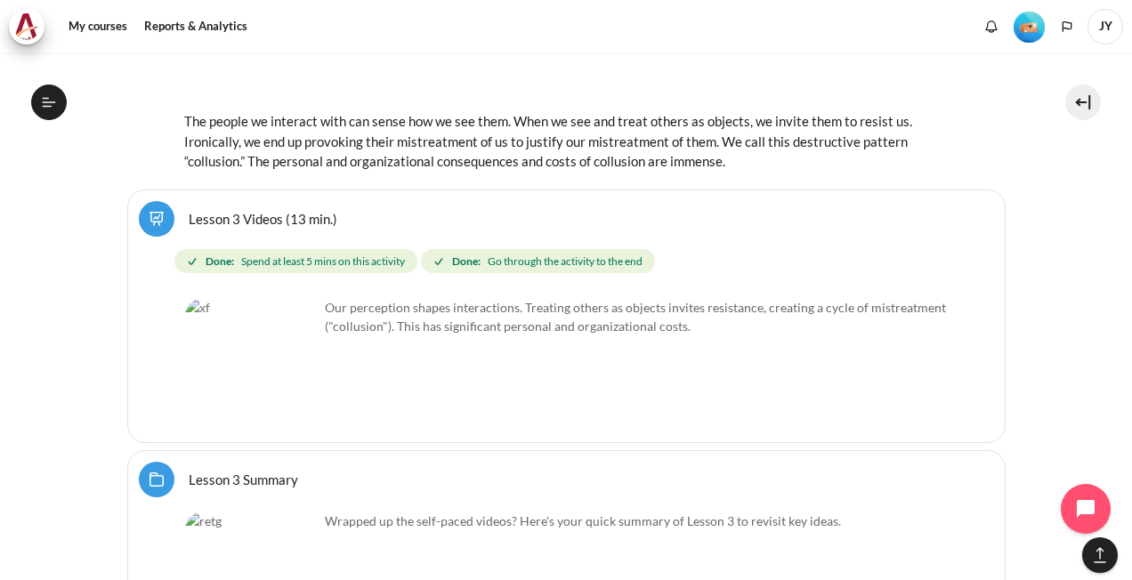
click at [189, 210] on link "Lesson 3 Videos (13 min.)" at bounding box center [263, 218] width 149 height 17
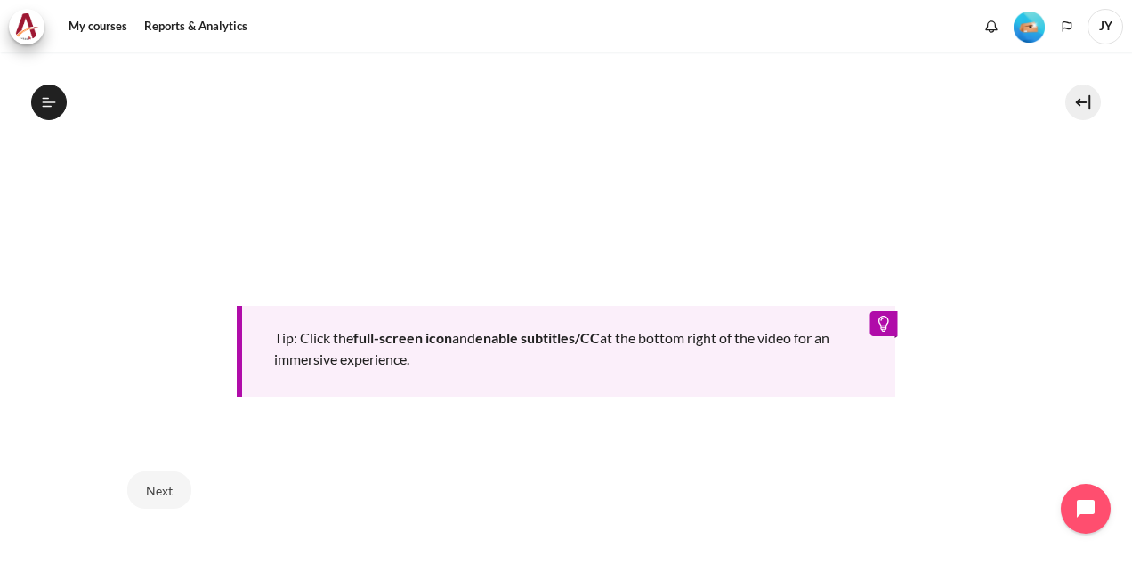
scroll to position [857, 0]
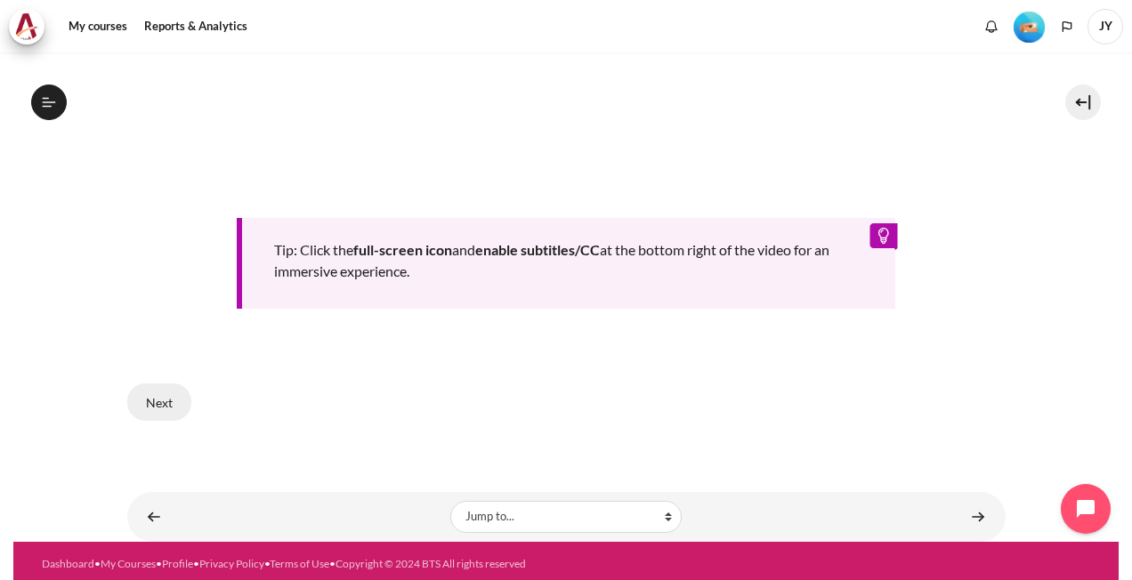
click at [155, 397] on button "Next" at bounding box center [159, 401] width 64 height 37
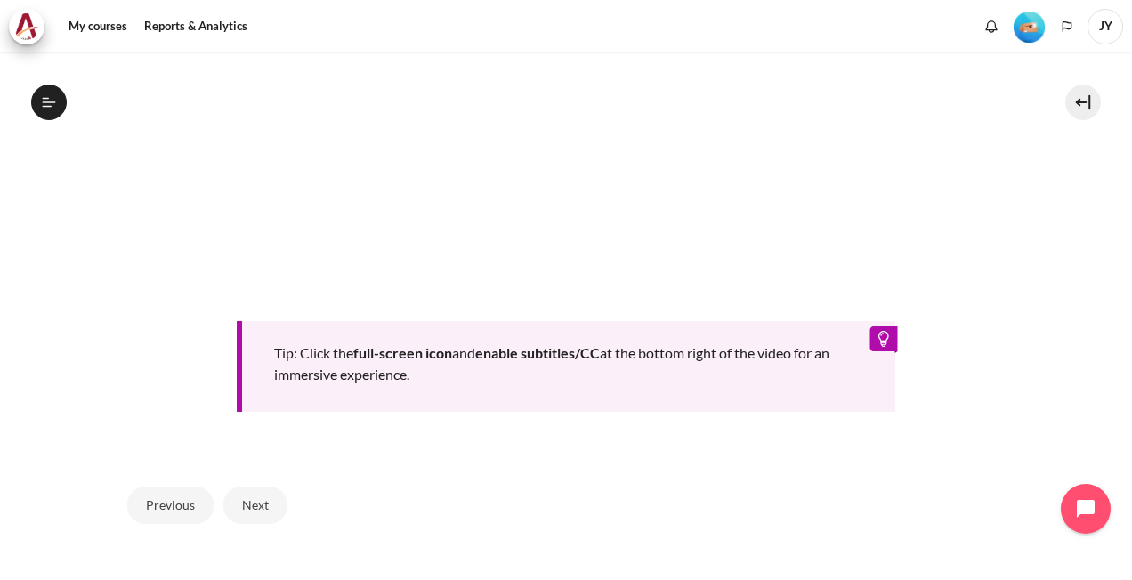
scroll to position [825, 0]
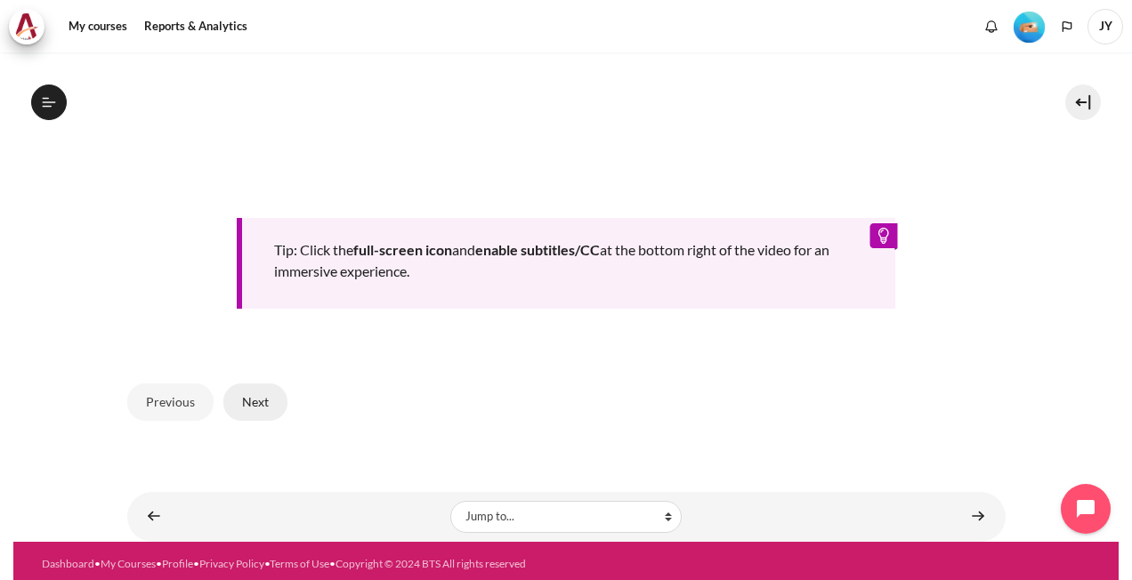
click at [262, 391] on button "Next" at bounding box center [255, 401] width 64 height 37
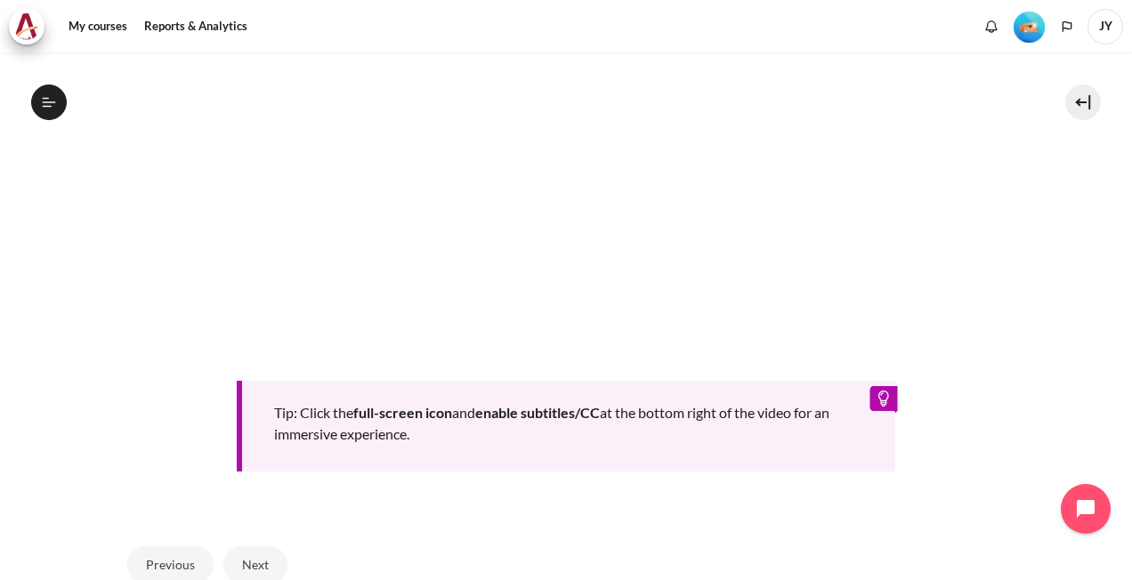
scroll to position [469, 0]
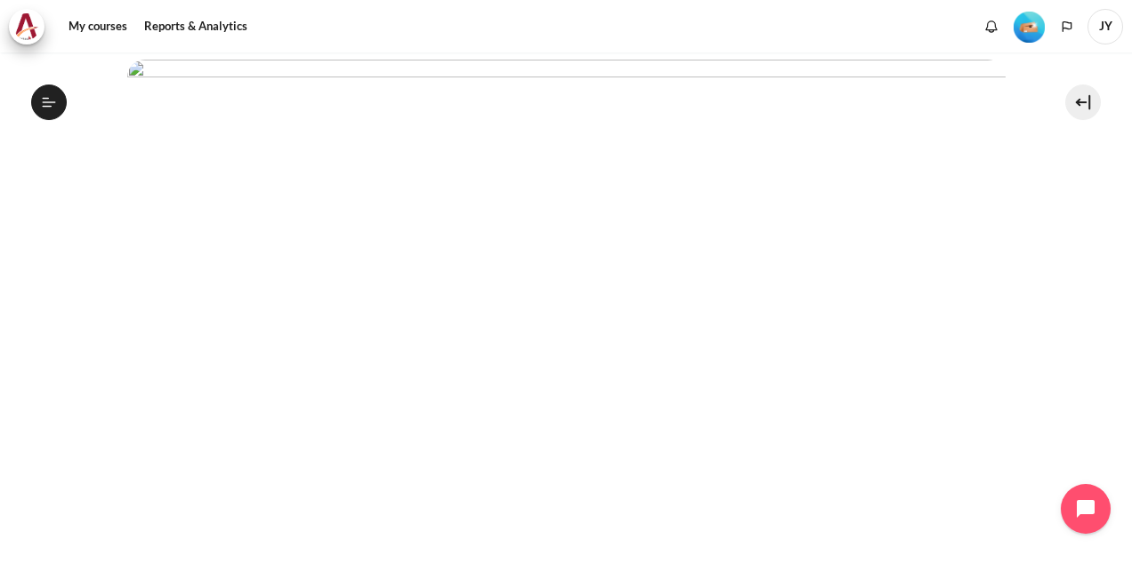
scroll to position [441, 0]
drag, startPoint x: 54, startPoint y: 283, endPoint x: 110, endPoint y: 372, distance: 105.1
click at [55, 285] on section "My courses SG Batch 2 Lesson 3: Diagnosing the Drama Lesson 3 Videos (13 min.) …" at bounding box center [565, 165] width 1105 height 1108
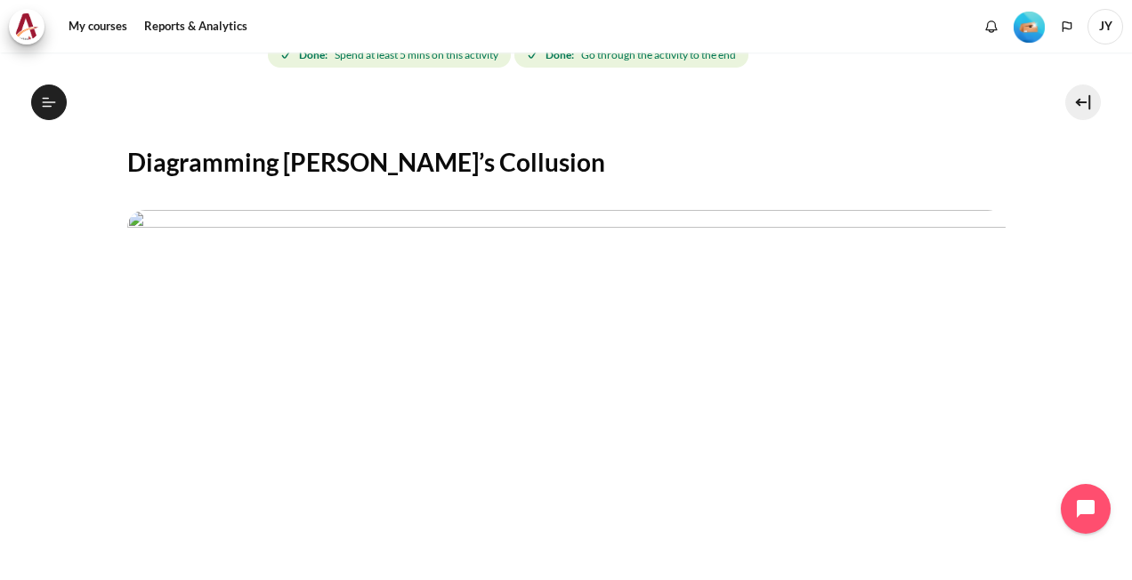
scroll to position [618, 0]
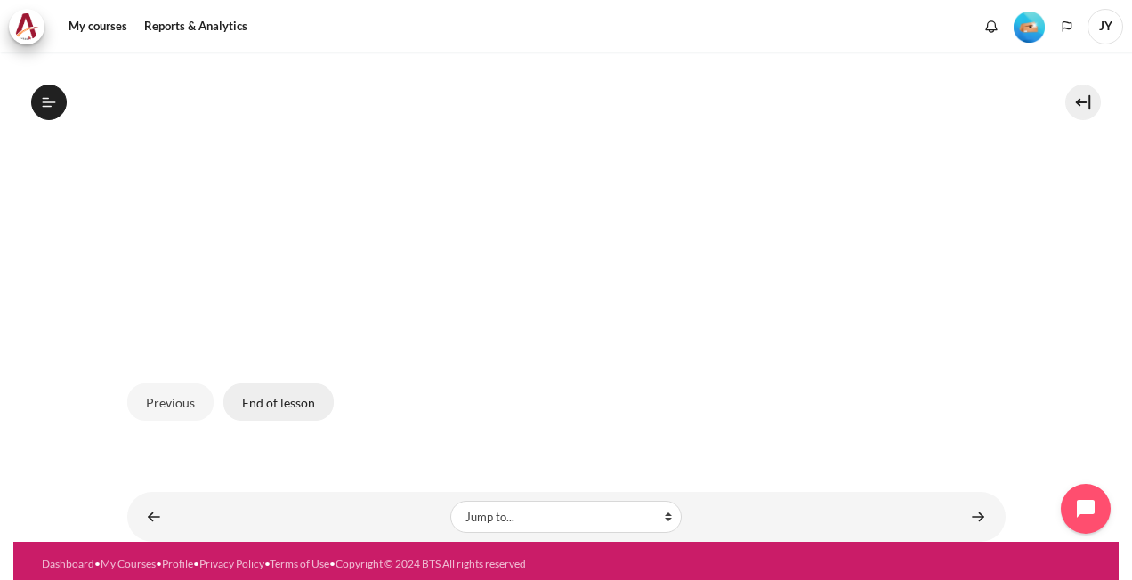
click at [296, 390] on button "End of lesson" at bounding box center [278, 401] width 110 height 37
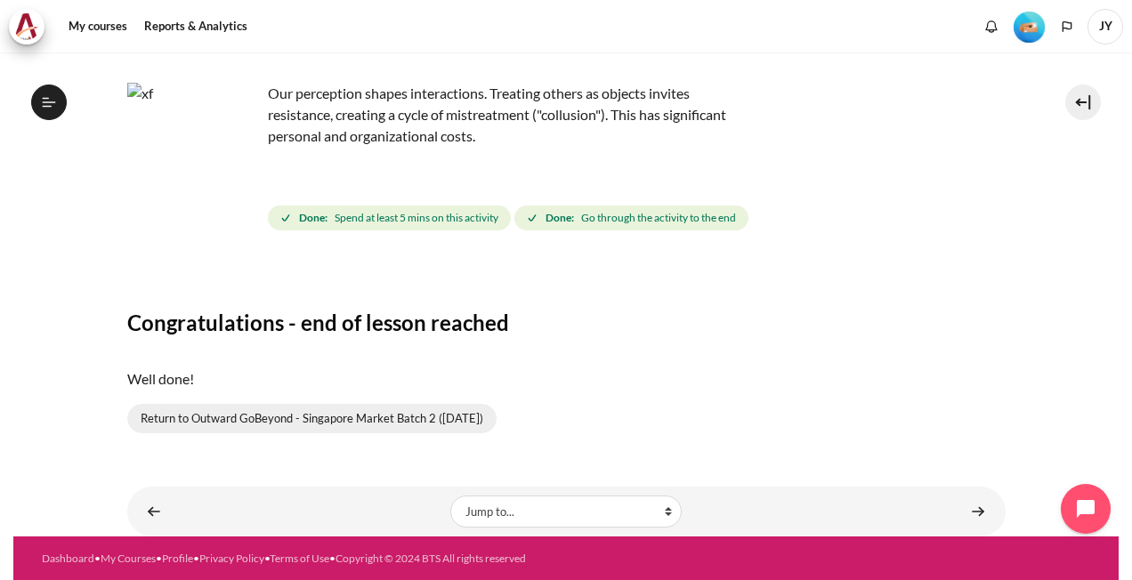
scroll to position [383, 0]
click at [361, 411] on link "Return to Outward GoBeyond - Singapore Market Batch 2 (Sep 2025)" at bounding box center [311, 419] width 369 height 30
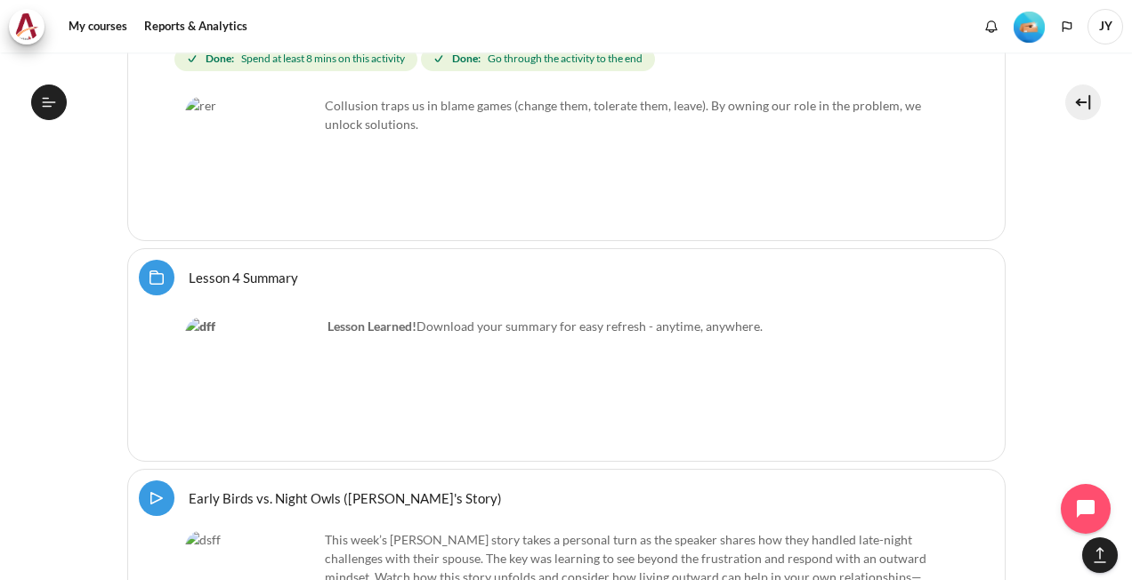
scroll to position [7967, 0]
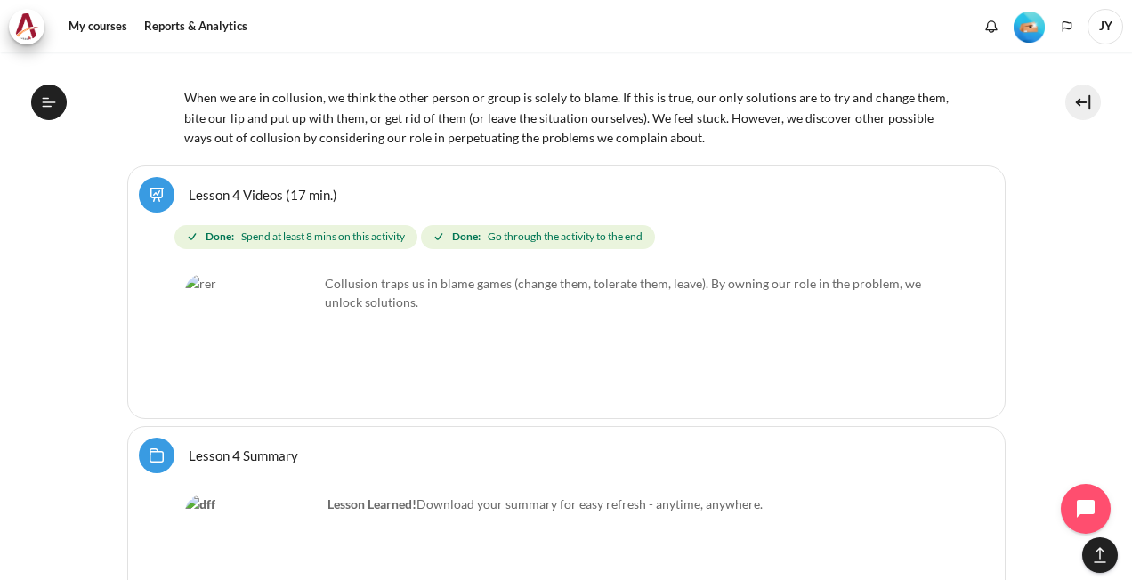
click at [189, 186] on link "Lesson 4 Videos (17 min.)" at bounding box center [263, 194] width 149 height 17
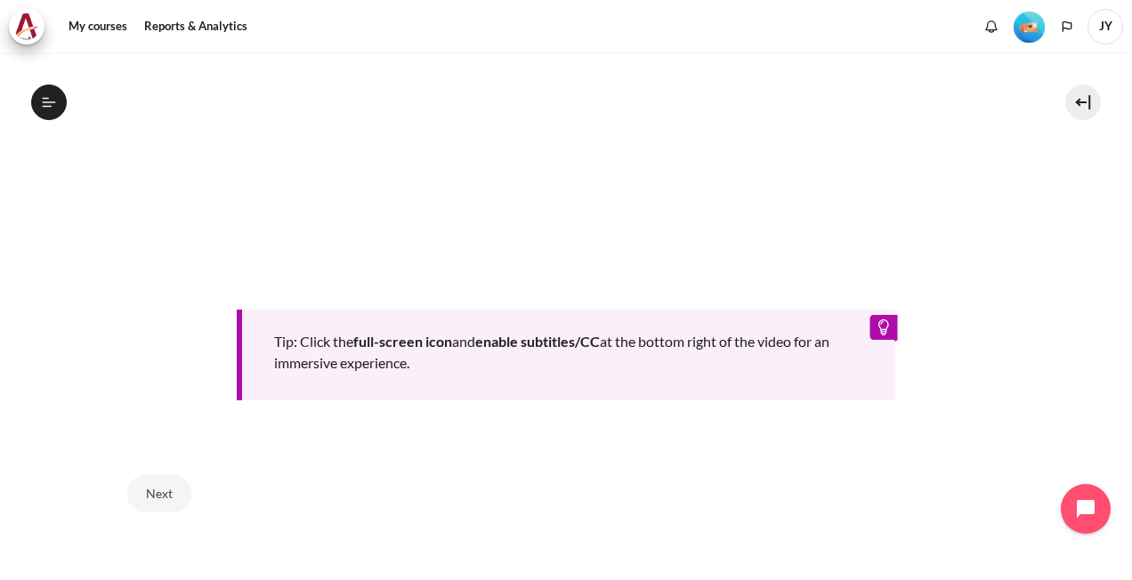
scroll to position [524, 0]
click at [150, 489] on button "Next" at bounding box center [159, 493] width 64 height 37
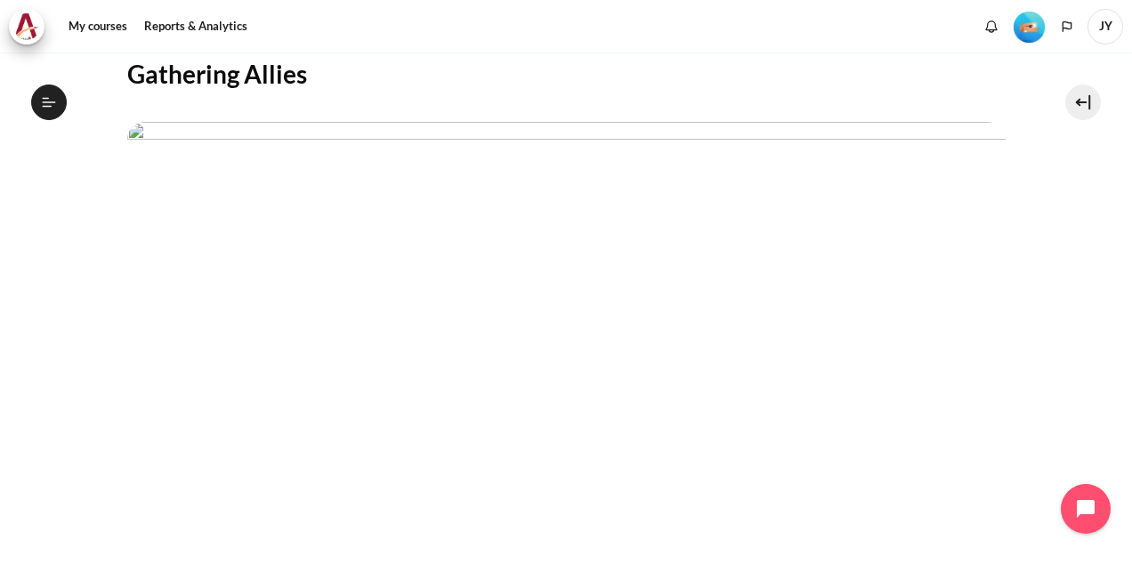
scroll to position [419, 0]
click at [244, 570] on button "Next" at bounding box center [255, 579] width 64 height 37
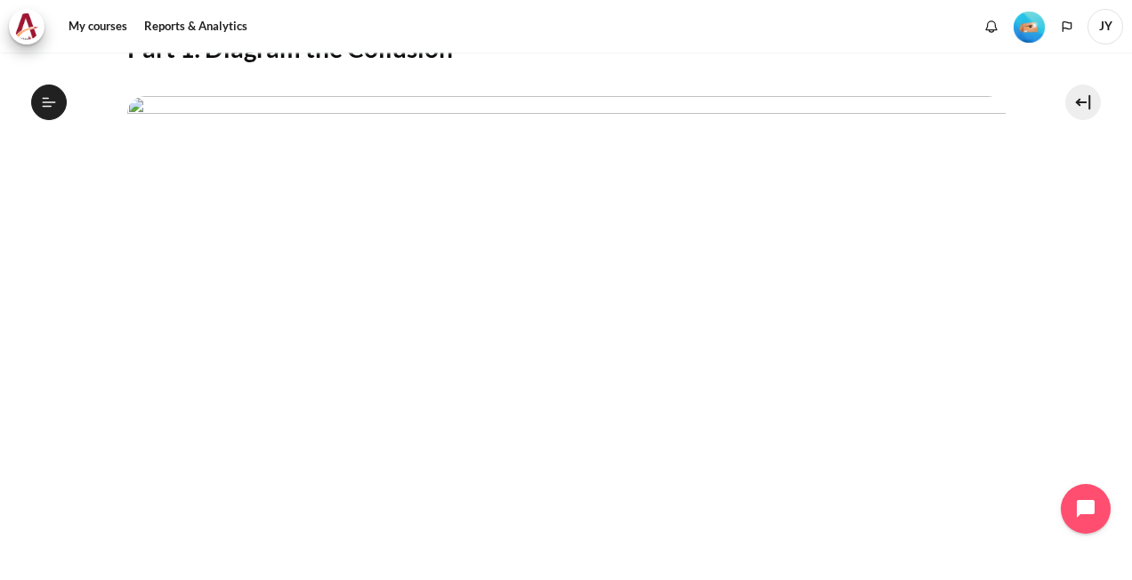
scroll to position [597, 0]
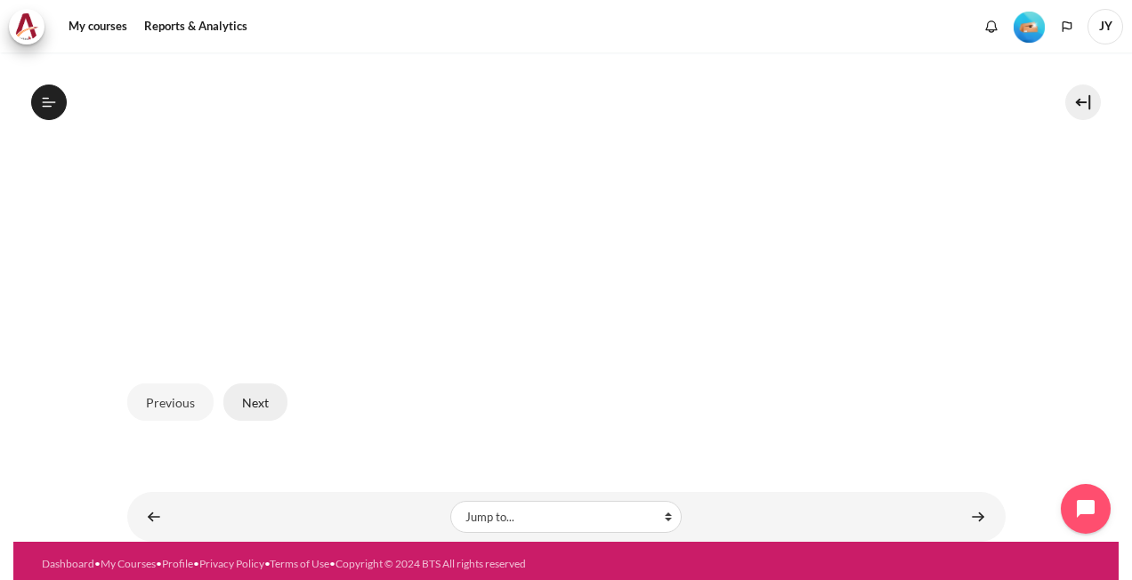
click at [251, 406] on button "Next" at bounding box center [255, 401] width 64 height 37
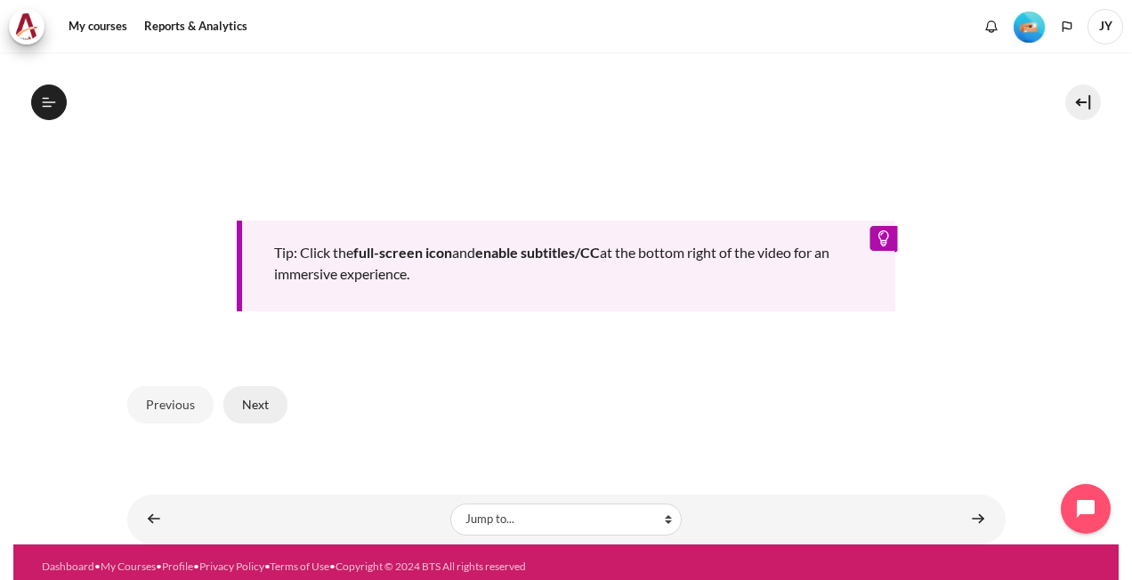
scroll to position [524, 0]
click at [260, 396] on button "Next" at bounding box center [255, 404] width 64 height 37
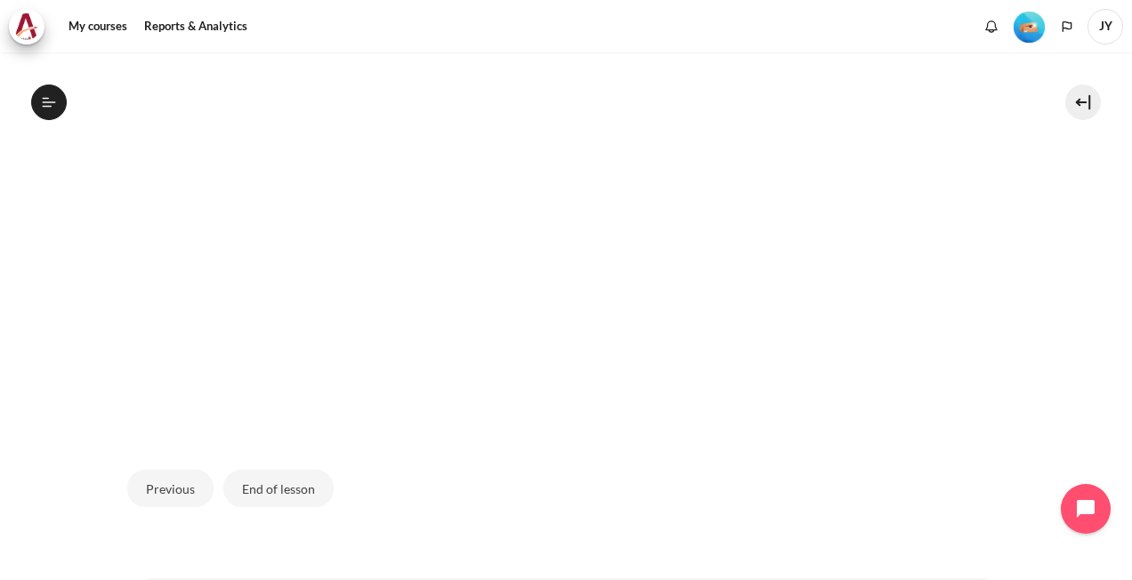
scroll to position [597, 0]
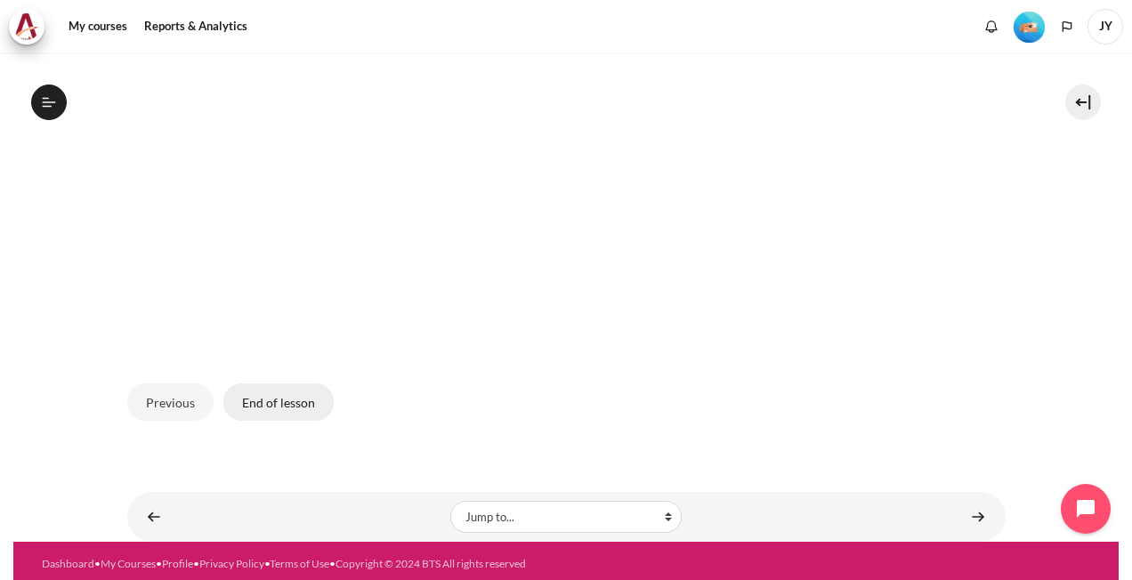
click at [295, 399] on button "End of lesson" at bounding box center [278, 401] width 110 height 37
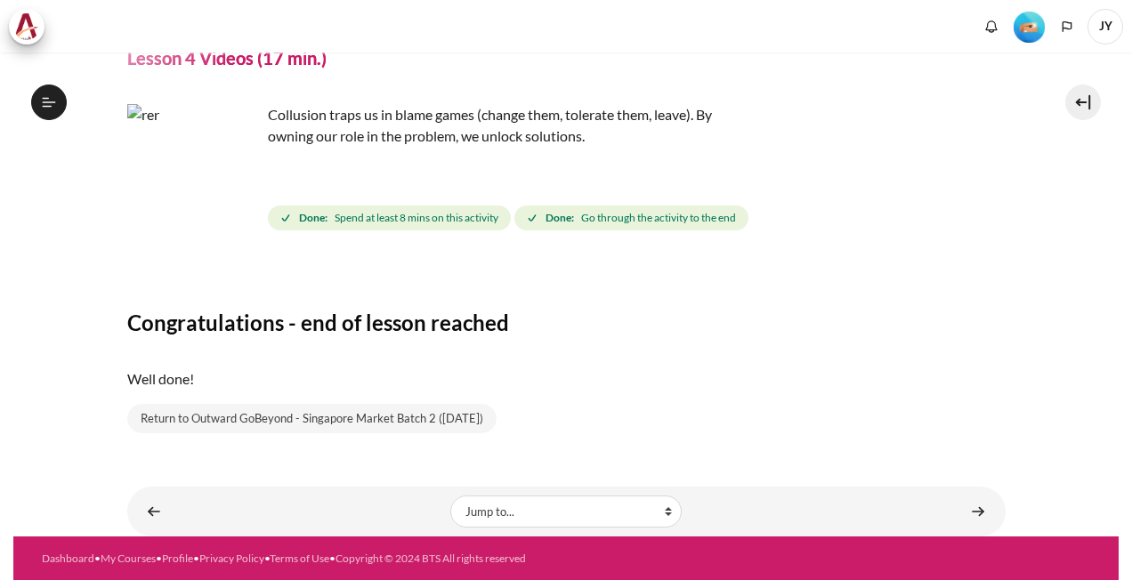
scroll to position [524, 0]
click at [232, 204] on img "Content" at bounding box center [193, 170] width 133 height 133
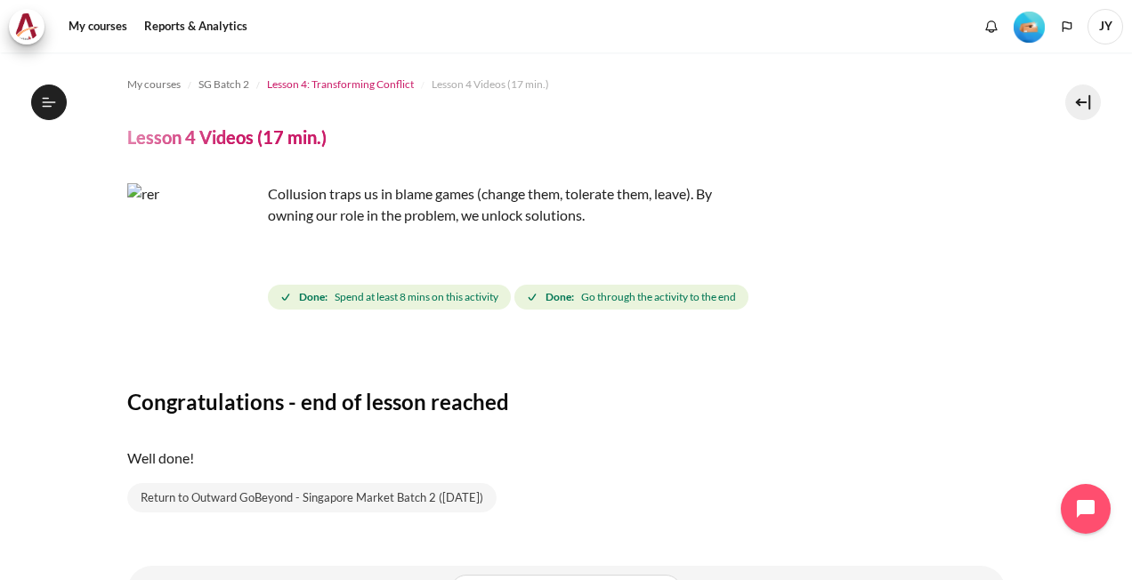
click at [338, 85] on span "Lesson 4: Transforming Conflict" at bounding box center [340, 85] width 147 height 16
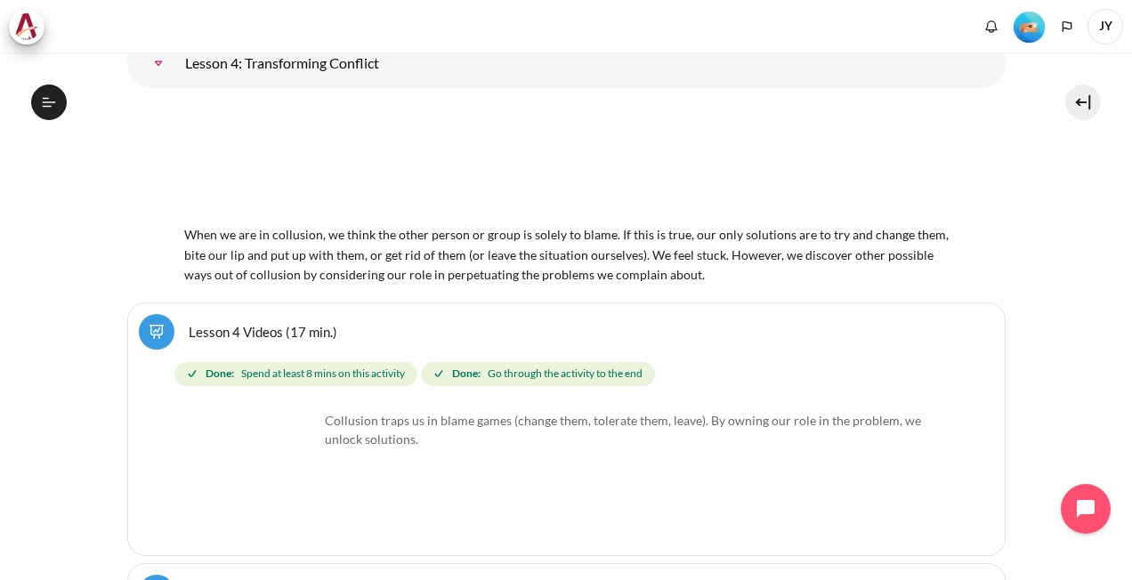
scroll to position [7982, 0]
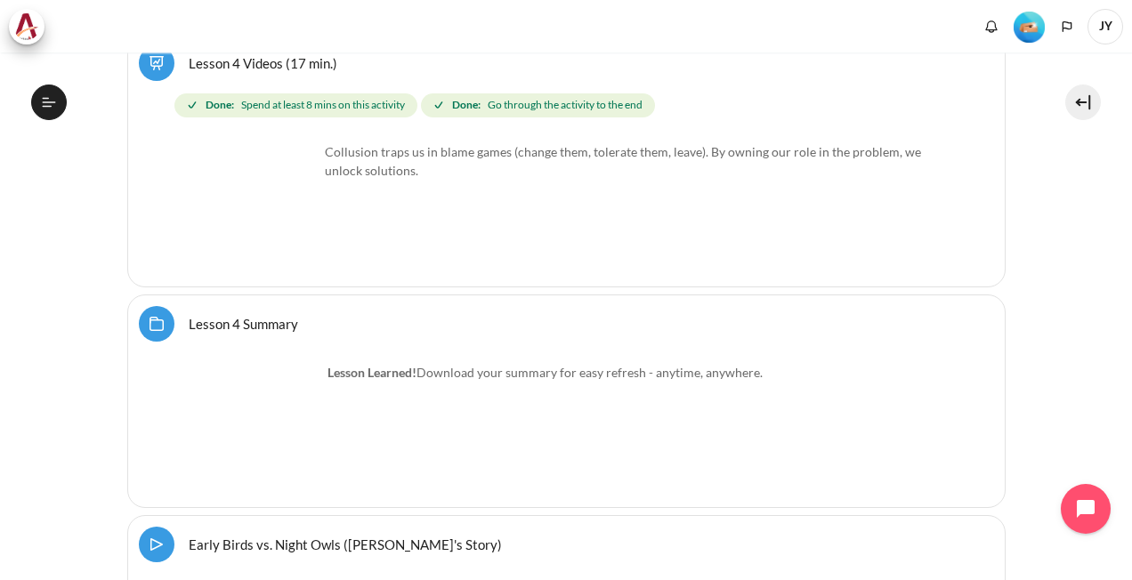
click at [289, 222] on img "Content" at bounding box center [251, 208] width 133 height 133
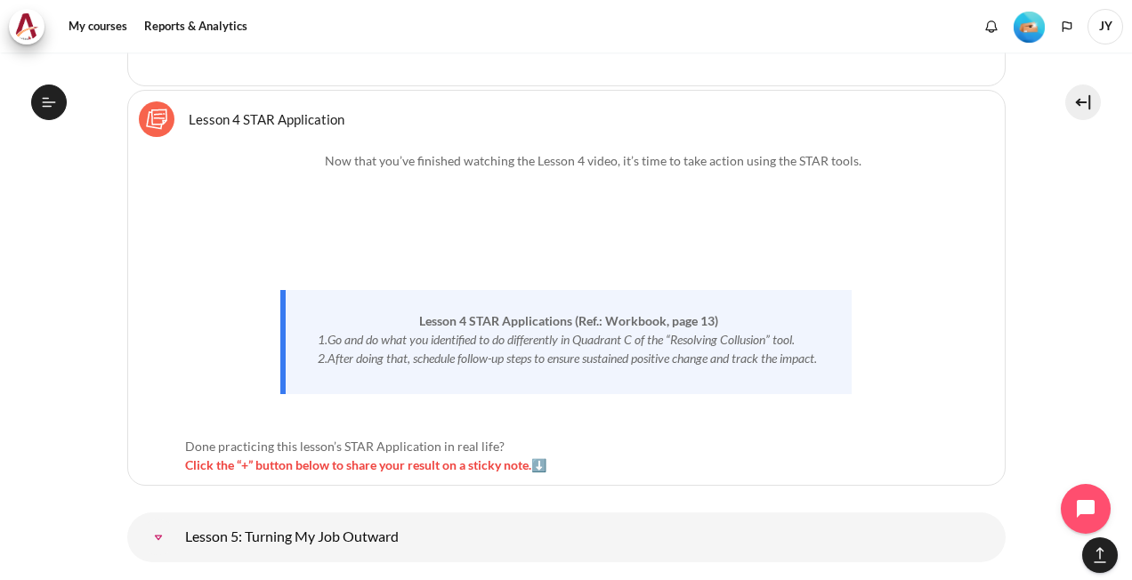
scroll to position [8655, 0]
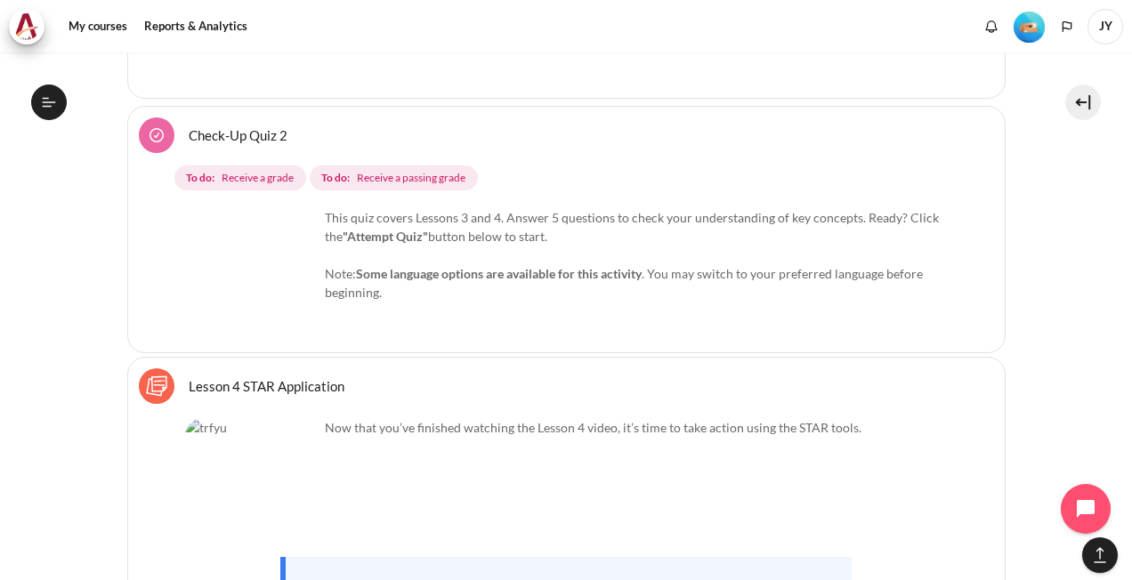
click at [189, 126] on link "Check-Up Quiz 2" at bounding box center [238, 134] width 99 height 17
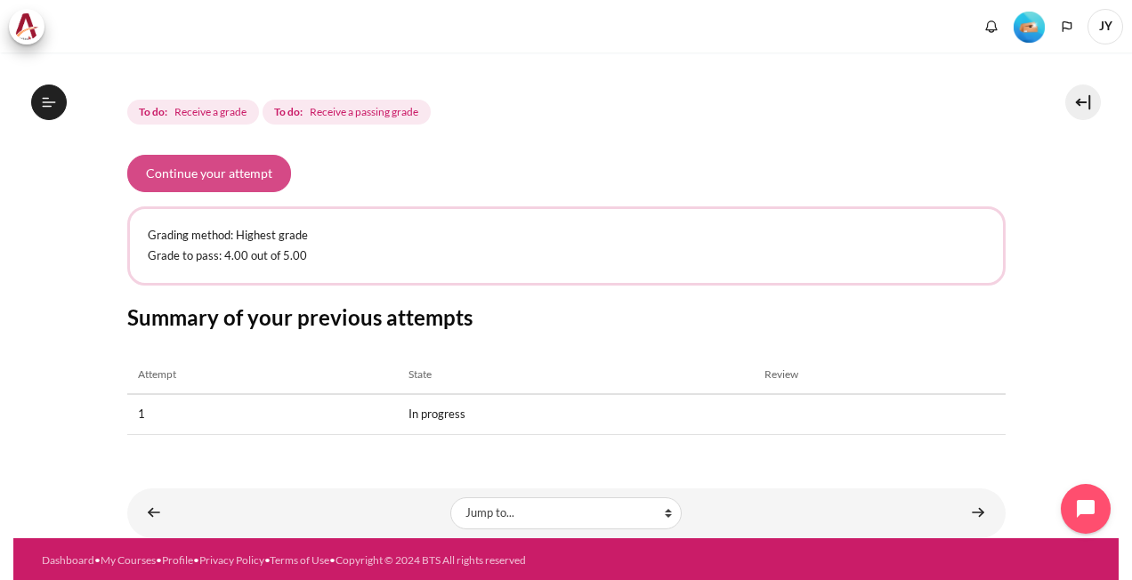
scroll to position [593, 0]
click at [205, 171] on button "Continue your attempt" at bounding box center [209, 173] width 164 height 37
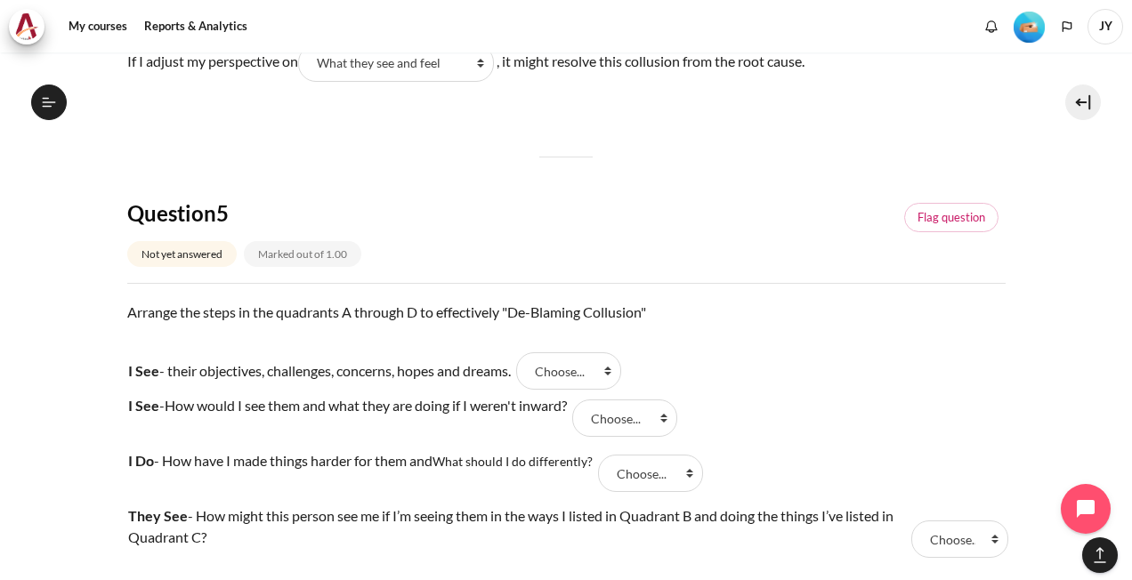
scroll to position [1690, 0]
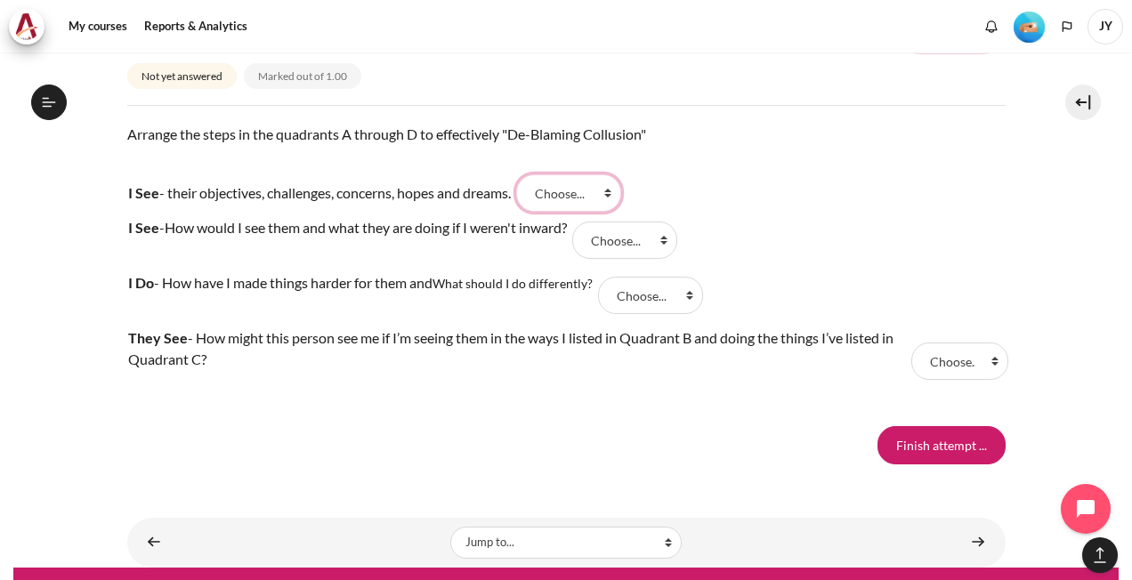
click at [615, 189] on select "Choose... B C A D" at bounding box center [568, 192] width 105 height 37
select select "3"
click at [526, 174] on select "Choose... B C A D" at bounding box center [568, 192] width 105 height 37
click at [756, 231] on tr "I See - How would I see them and what they are doing if I weren't inward? Answe…" at bounding box center [566, 240] width 878 height 55
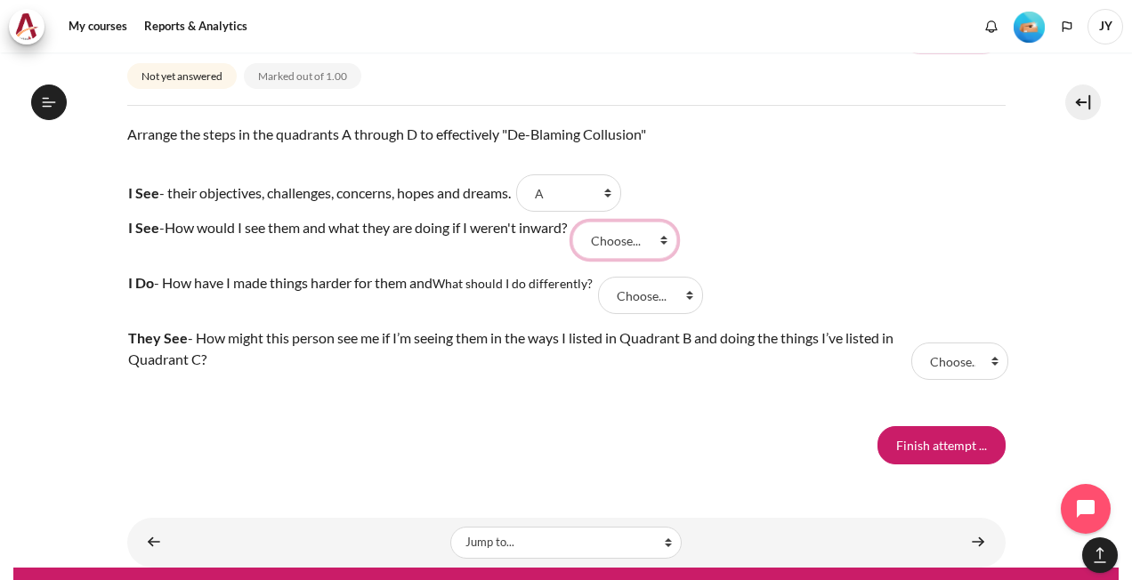
click at [677, 231] on select "Choose... B C A D" at bounding box center [624, 240] width 105 height 37
select select "1"
click at [584, 222] on select "Choose... B C A D" at bounding box center [624, 240] width 105 height 37
click at [741, 262] on tr "I See - How would I see them and what they are doing if I weren't inward? Answe…" at bounding box center [566, 240] width 878 height 55
click at [683, 289] on select "Choose... B C A D" at bounding box center [650, 295] width 105 height 37
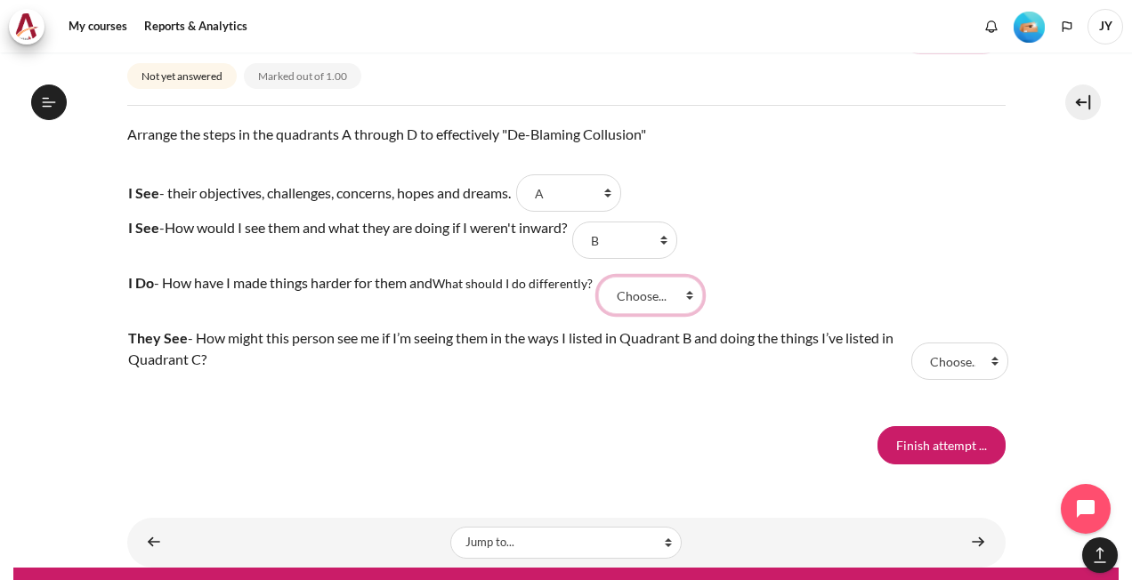
select select "2"
click at [602, 277] on select "Choose... B C A D" at bounding box center [650, 295] width 105 height 37
click at [841, 290] on tr "I Do - How have I made things harder for them and What should I do differently?…" at bounding box center [566, 295] width 878 height 55
click at [996, 363] on select "Choose... B C A D" at bounding box center [959, 360] width 97 height 37
select select "4"
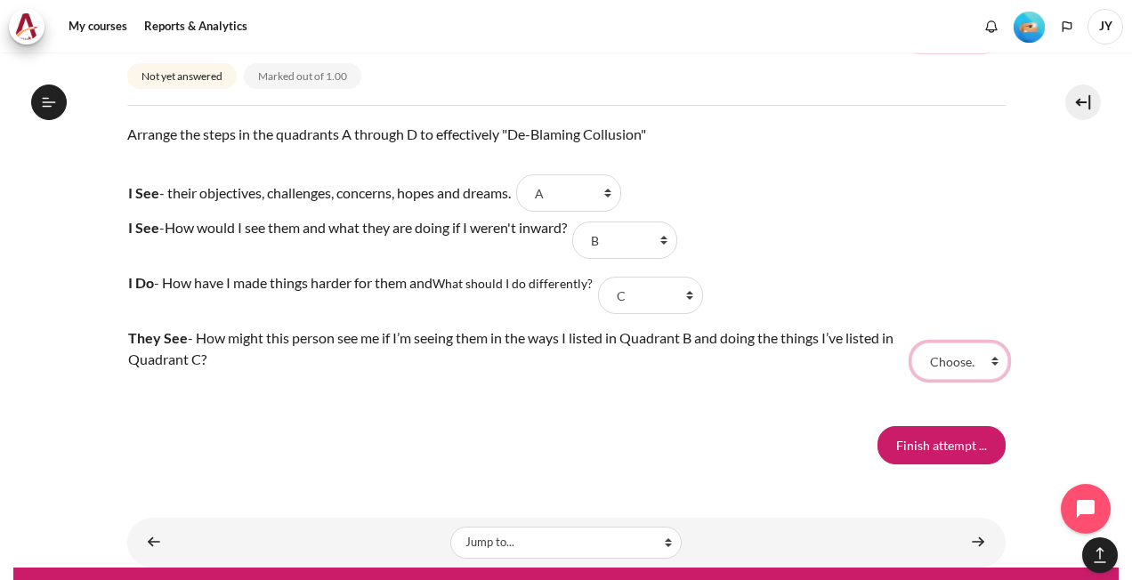
click at [911, 342] on select "Choose... B C A D" at bounding box center [959, 360] width 97 height 37
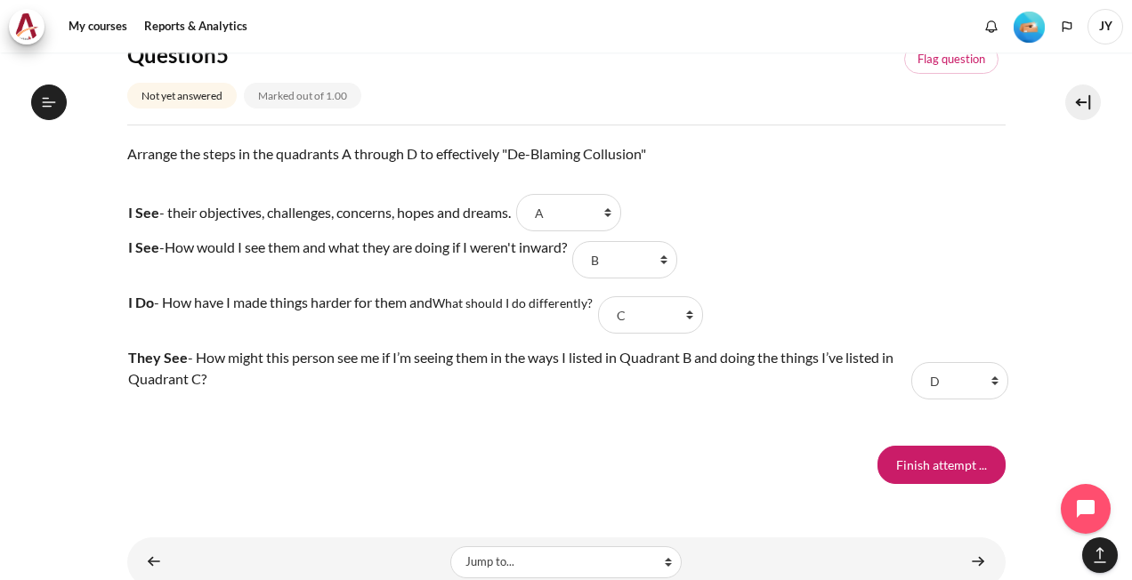
scroll to position [1719, 0]
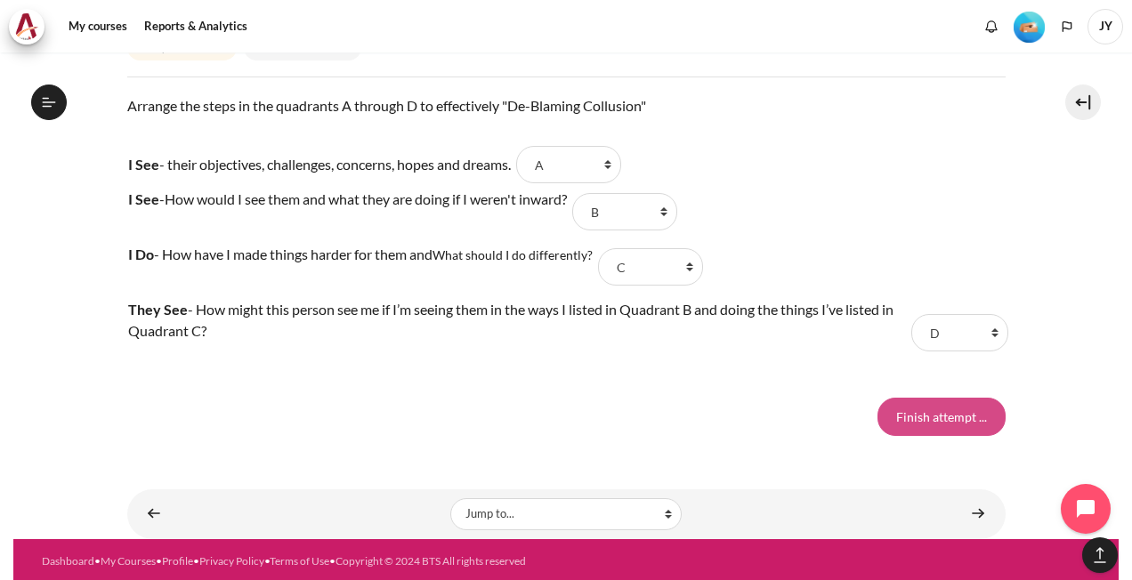
click at [899, 412] on input "Finish attempt ..." at bounding box center [941, 416] width 128 height 37
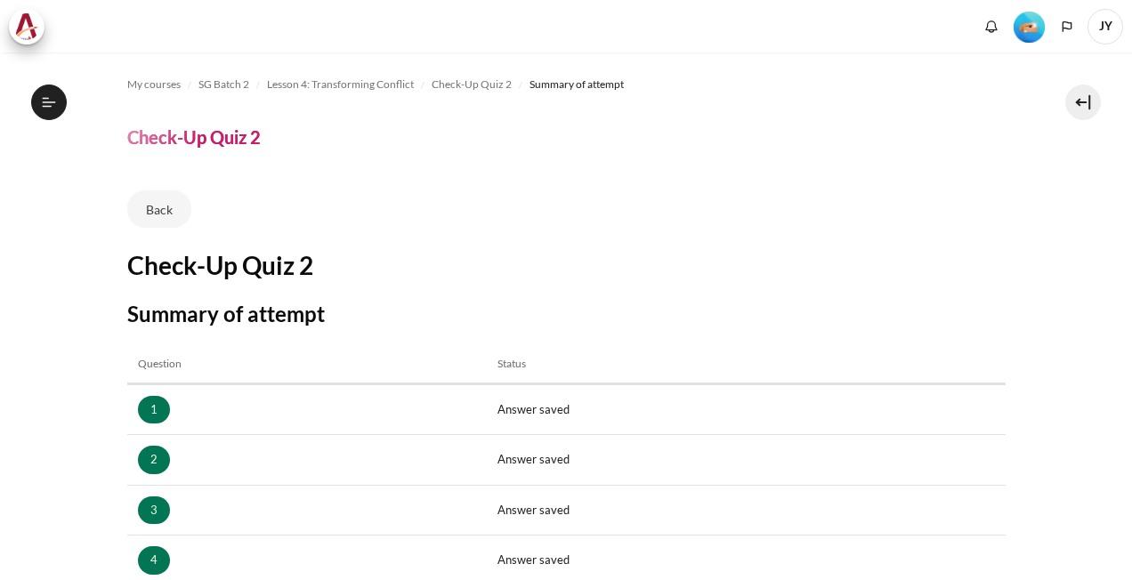
scroll to position [332, 0]
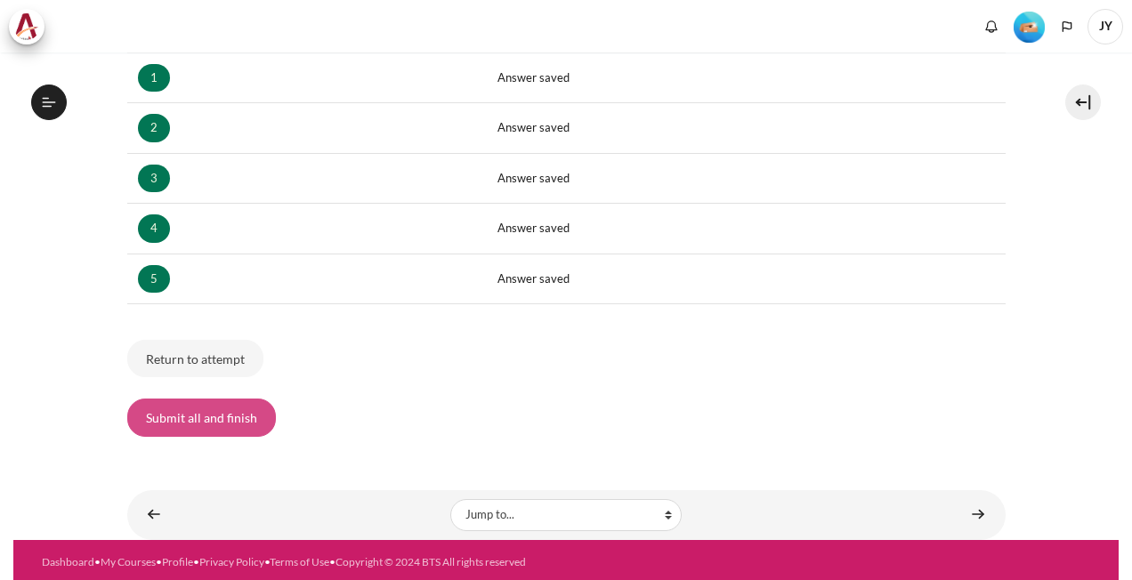
click at [208, 412] on button "Submit all and finish" at bounding box center [201, 417] width 149 height 37
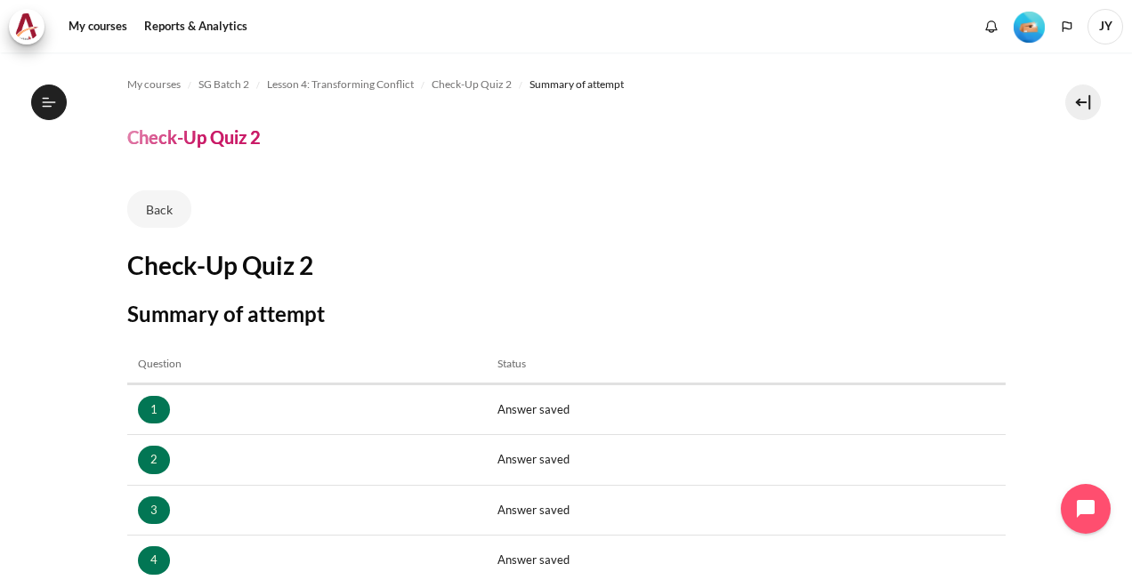
scroll to position [593, 0]
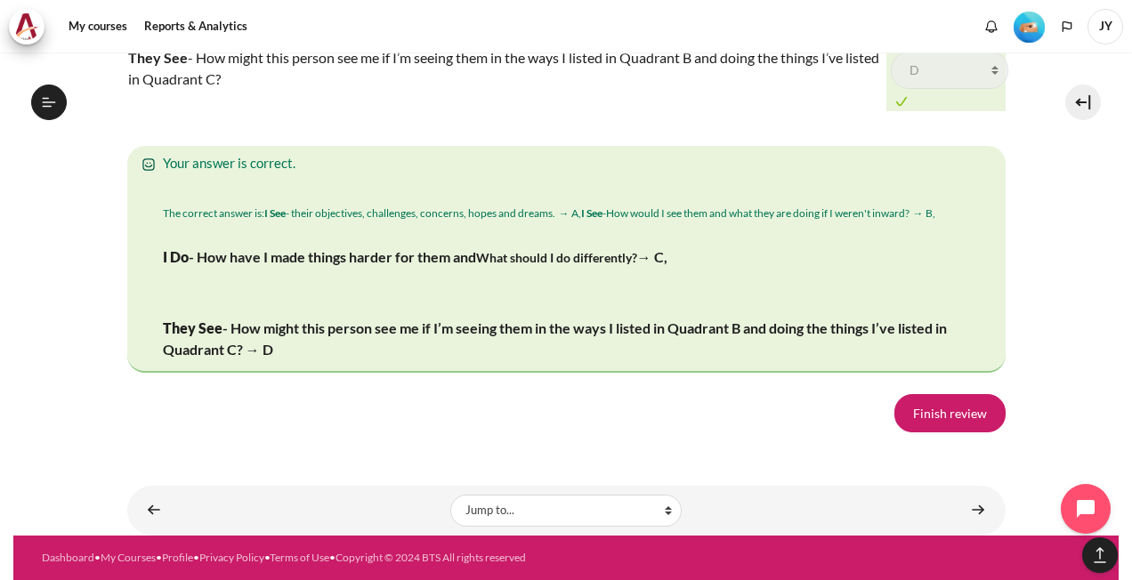
scroll to position [3144, 0]
click at [931, 409] on link "Finish review" at bounding box center [949, 412] width 111 height 37
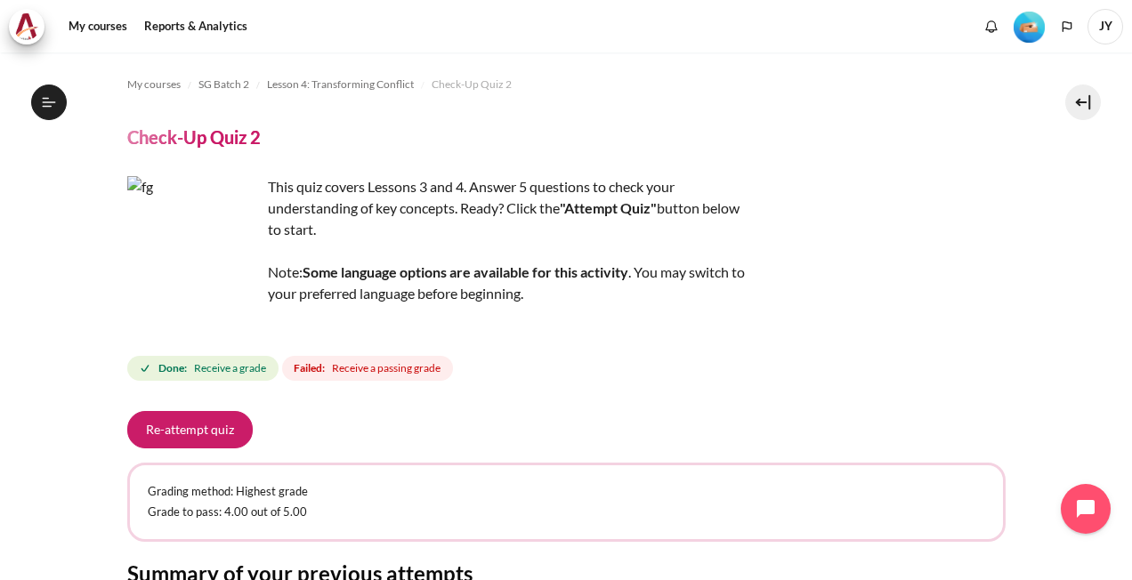
scroll to position [593, 0]
click at [212, 419] on button "Re-attempt quiz" at bounding box center [189, 429] width 125 height 37
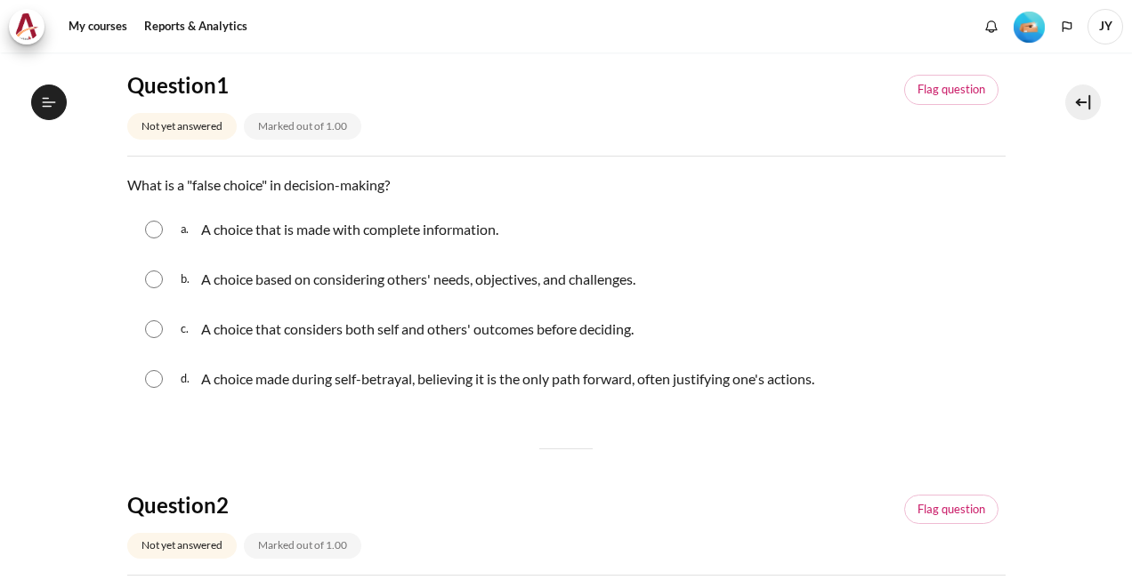
scroll to position [593, 0]
click at [149, 278] on input "Content" at bounding box center [154, 279] width 18 height 18
radio input "true"
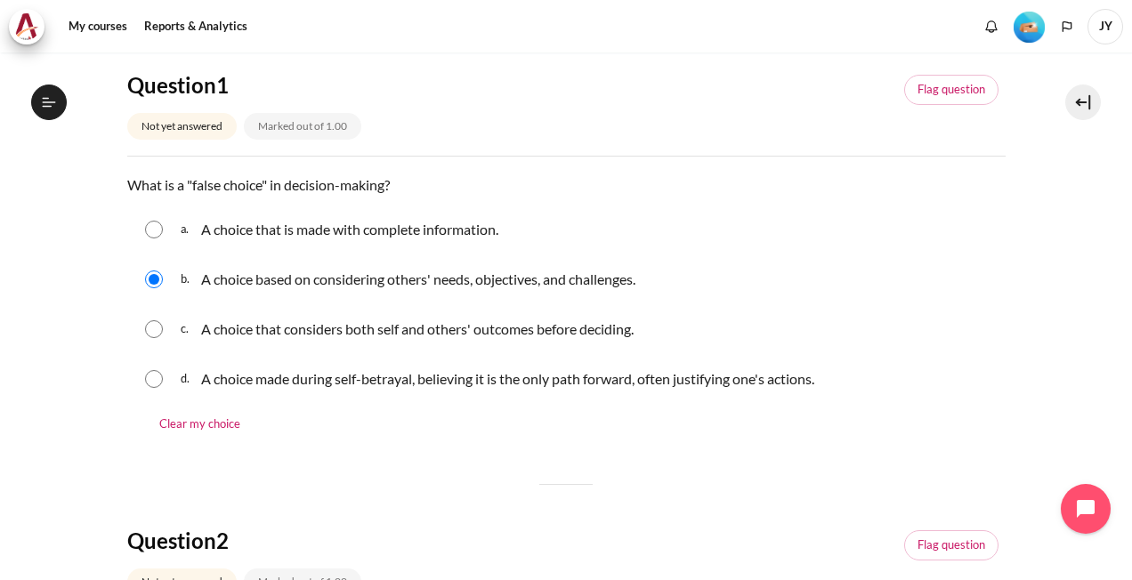
click at [149, 278] on input "Content" at bounding box center [154, 279] width 18 height 18
click at [156, 376] on input "Content" at bounding box center [154, 379] width 18 height 18
radio input "true"
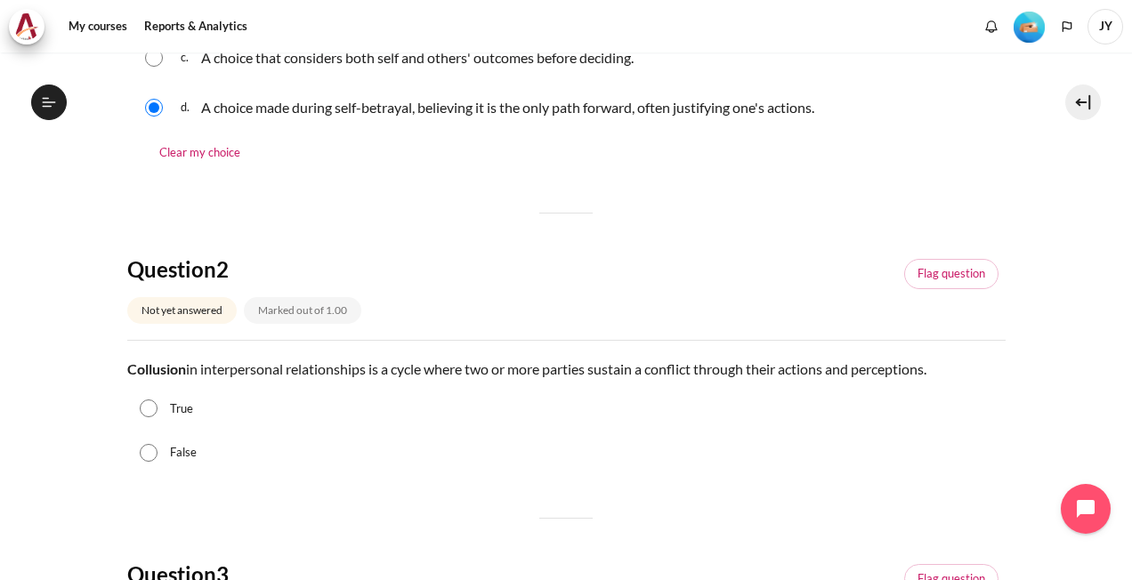
scroll to position [534, 0]
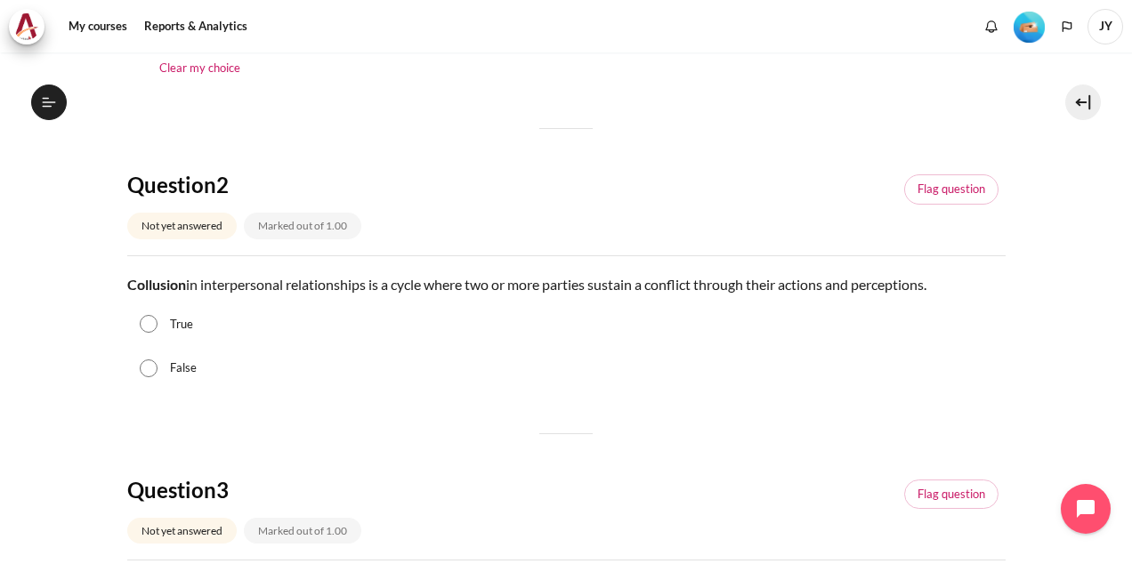
click at [165, 326] on div "True" at bounding box center [566, 324] width 878 height 44
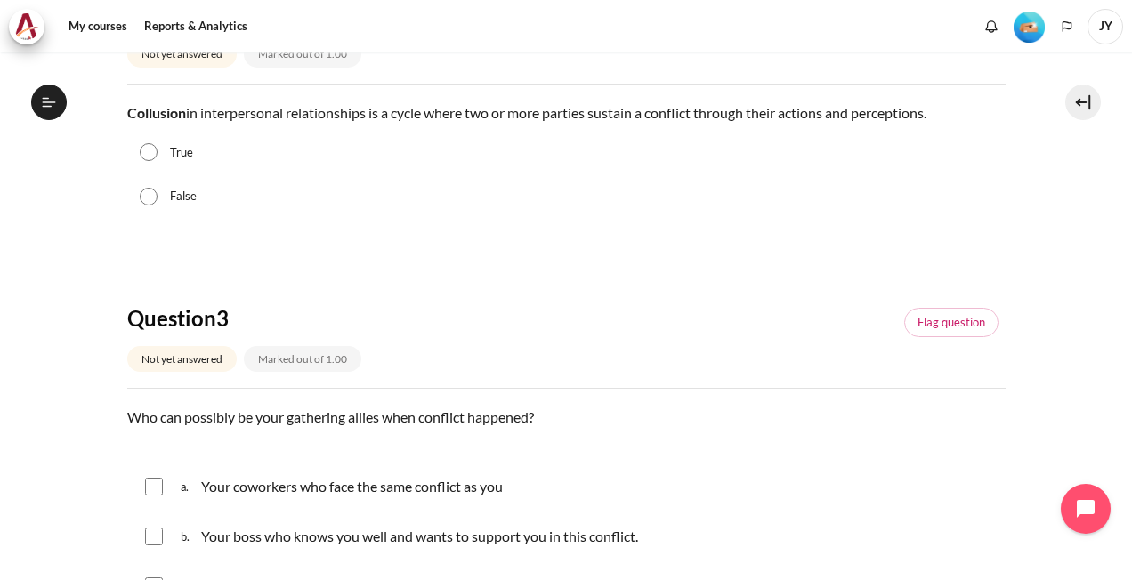
scroll to position [712, 0]
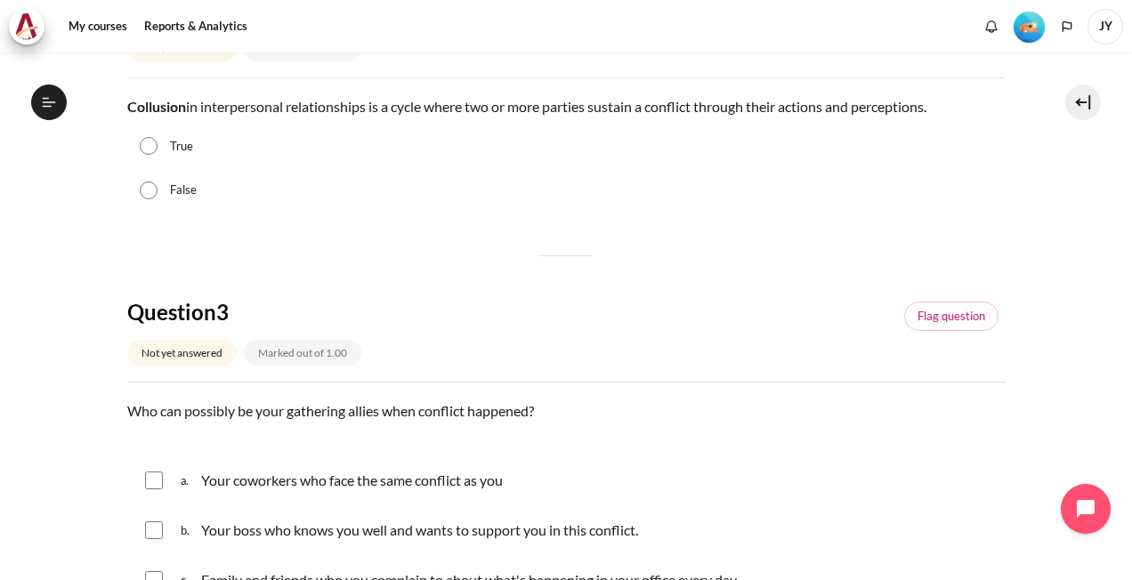
click at [149, 139] on input "True" at bounding box center [149, 146] width 18 height 18
radio input "true"
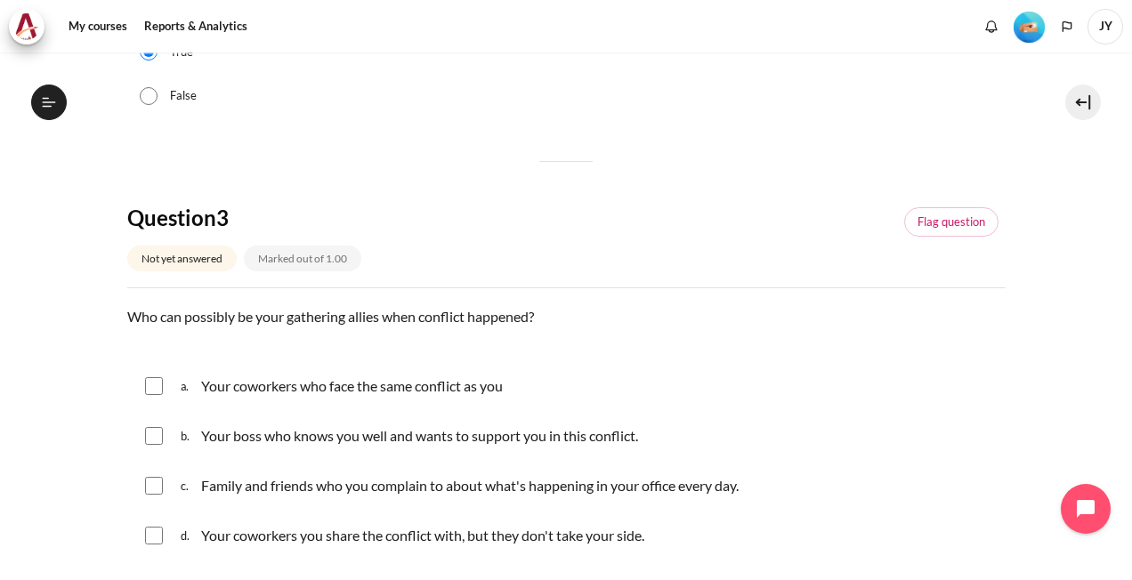
scroll to position [890, 0]
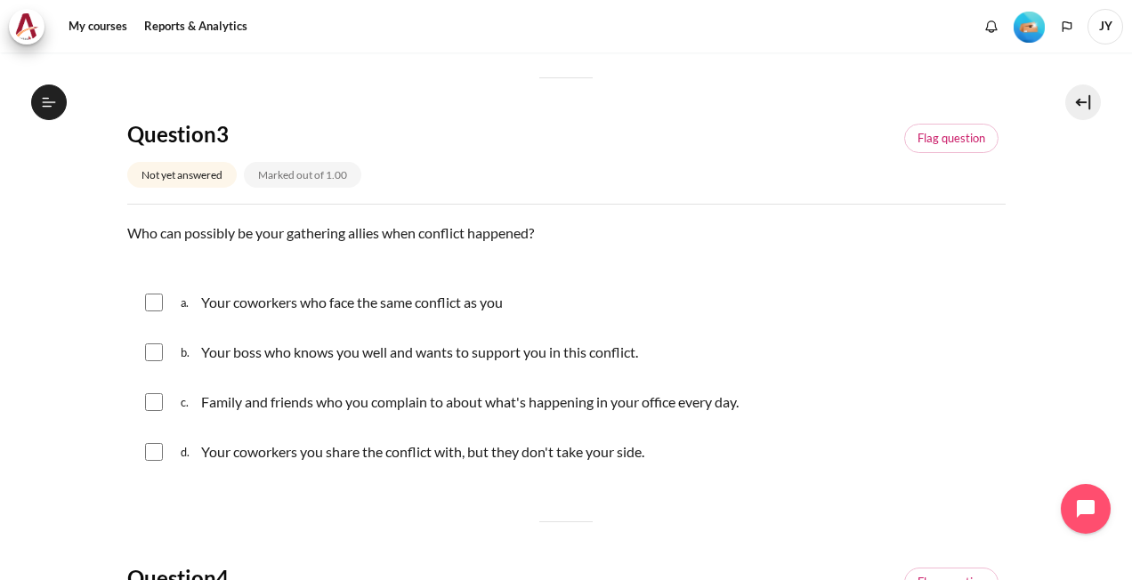
click at [153, 351] on input "Content" at bounding box center [154, 352] width 18 height 18
checkbox input "true"
click at [153, 294] on input "Content" at bounding box center [154, 303] width 18 height 18
checkbox input "true"
click at [154, 400] on input "Content" at bounding box center [154, 402] width 18 height 18
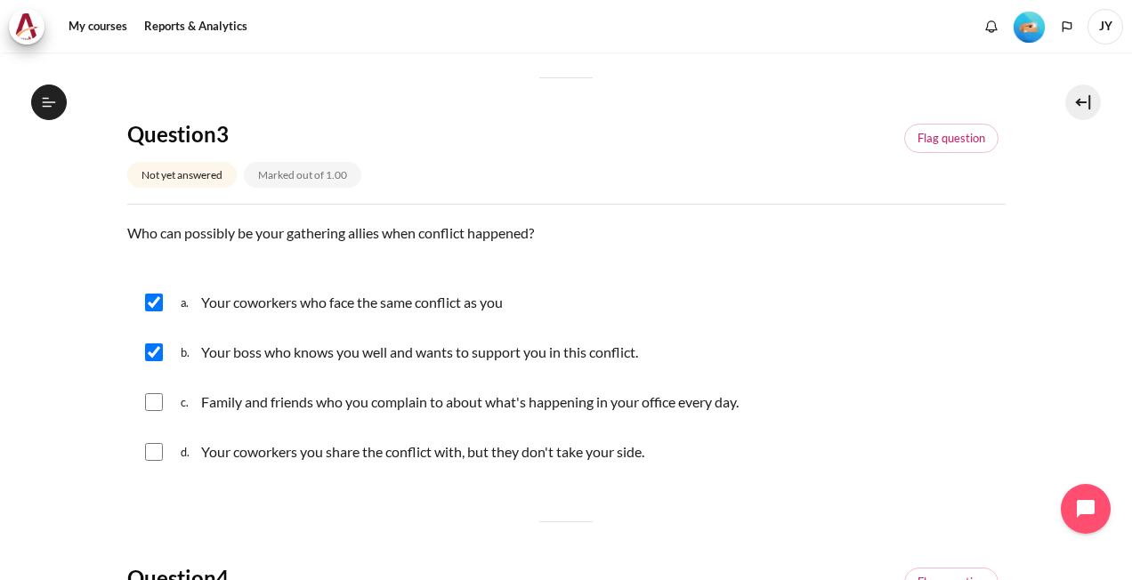
checkbox input "true"
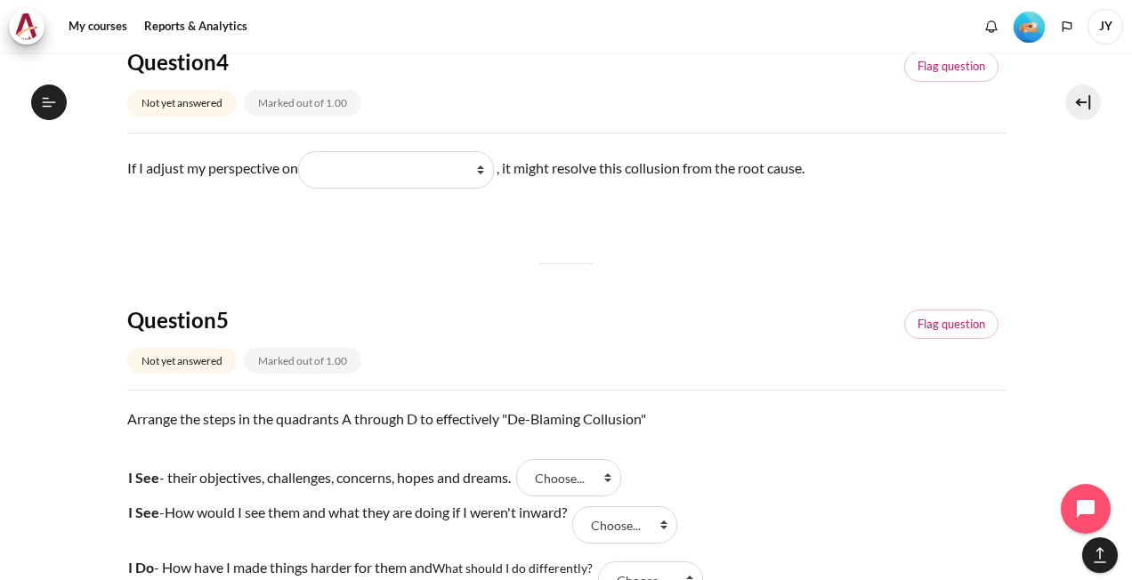
scroll to position [1423, 0]
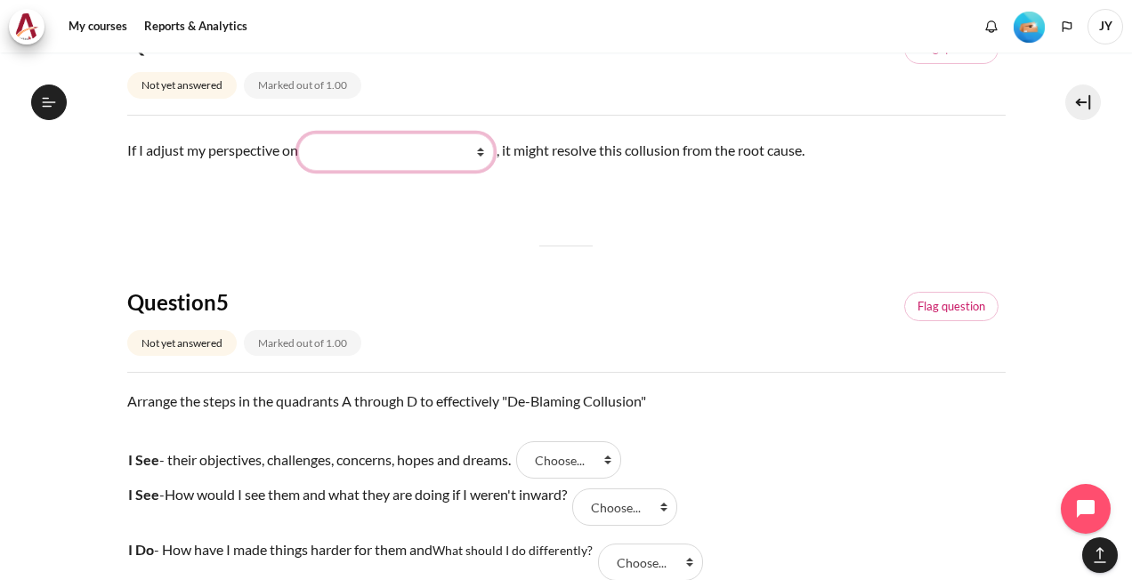
click at [488, 151] on select "What they do What I see and feel about what they do What I do What they see and…" at bounding box center [396, 151] width 196 height 37
select select "2"
click at [304, 133] on select "What they do What I see and feel about what they do What I do What they see and…" at bounding box center [396, 151] width 196 height 37
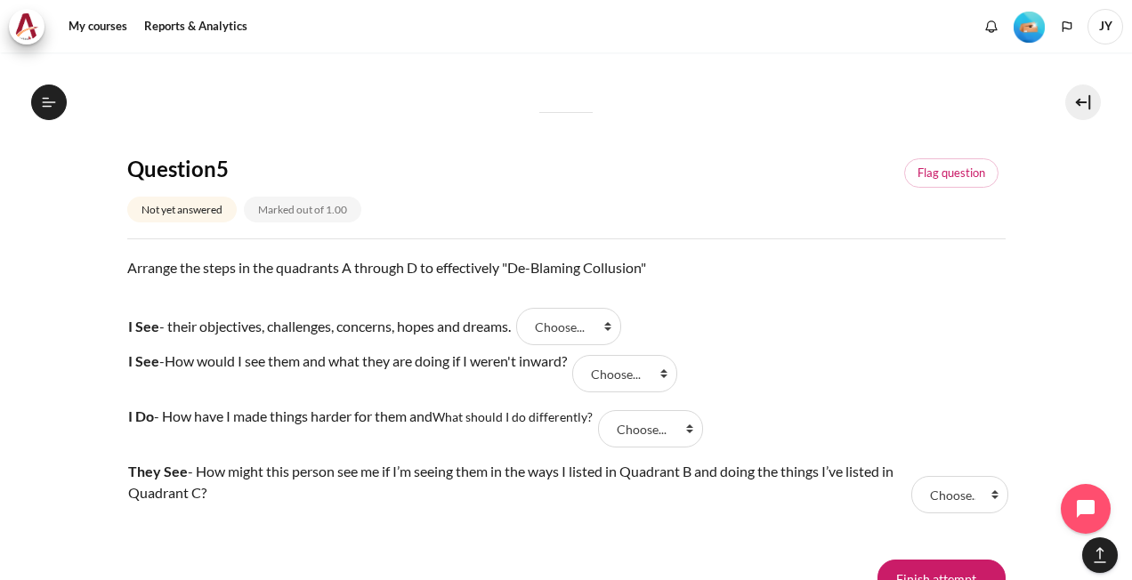
scroll to position [1690, 0]
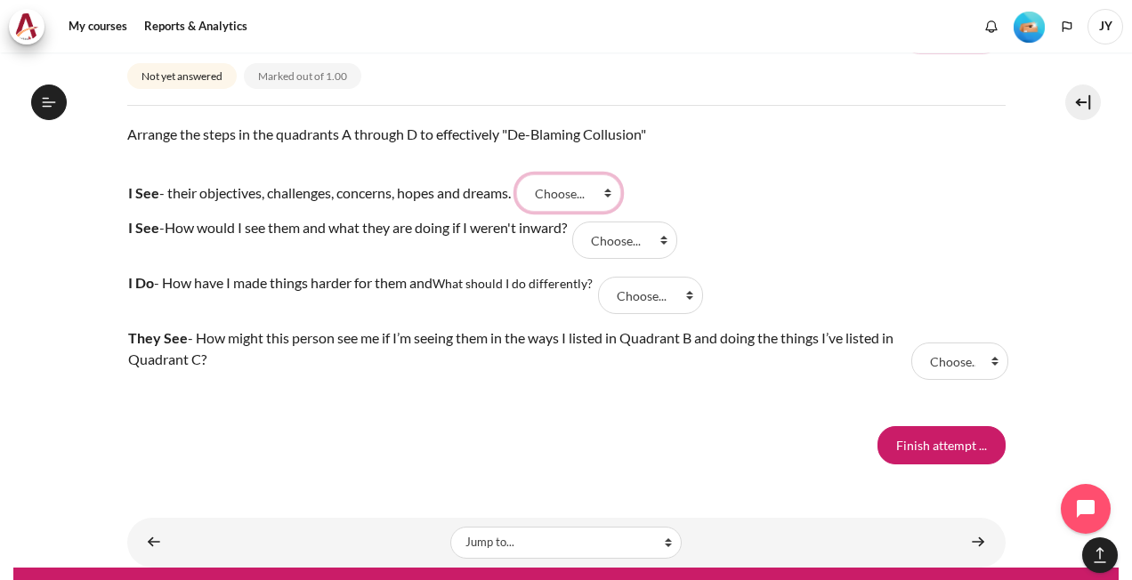
click at [614, 193] on select "Choose... A D B C" at bounding box center [568, 192] width 105 height 37
select select "1"
click at [526, 174] on select "Choose... A D B C" at bounding box center [568, 192] width 105 height 37
click at [677, 235] on select "Choose... A D B C" at bounding box center [624, 240] width 105 height 37
click at [781, 223] on tr "I See - How would I see them and what they are doing if I weren't inward? Answe…" at bounding box center [566, 240] width 878 height 55
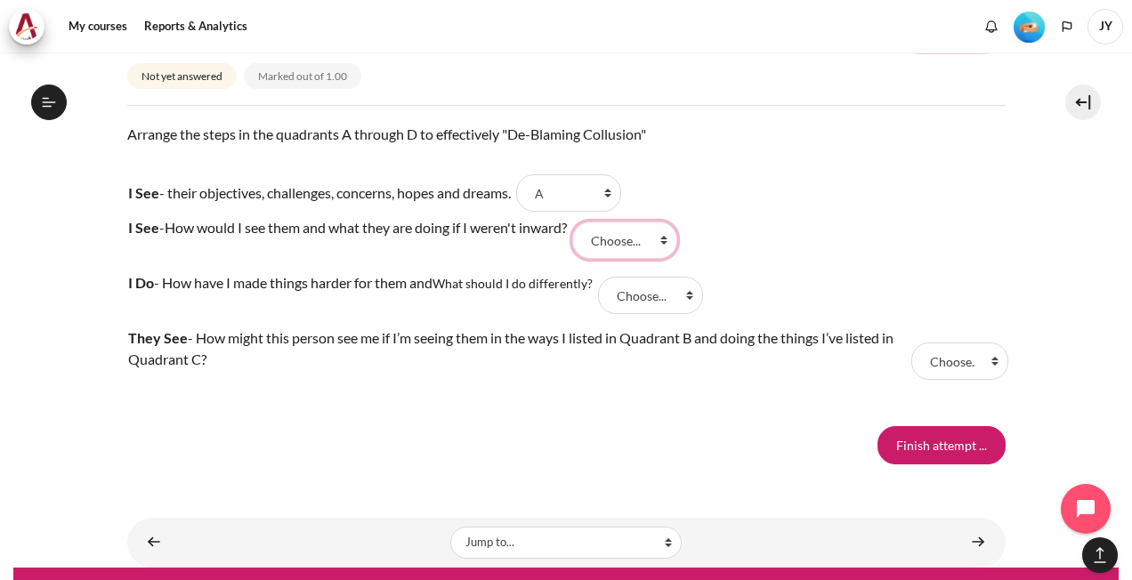
click at [667, 235] on select "Choose... A D B C" at bounding box center [624, 240] width 105 height 37
select select "3"
click at [584, 222] on select "Choose... A D B C" at bounding box center [624, 240] width 105 height 37
click at [773, 280] on tr "I Do - How have I made things harder for them and What should I do differently?…" at bounding box center [566, 295] width 878 height 55
click at [694, 290] on select "Choose... A D B C" at bounding box center [650, 295] width 105 height 37
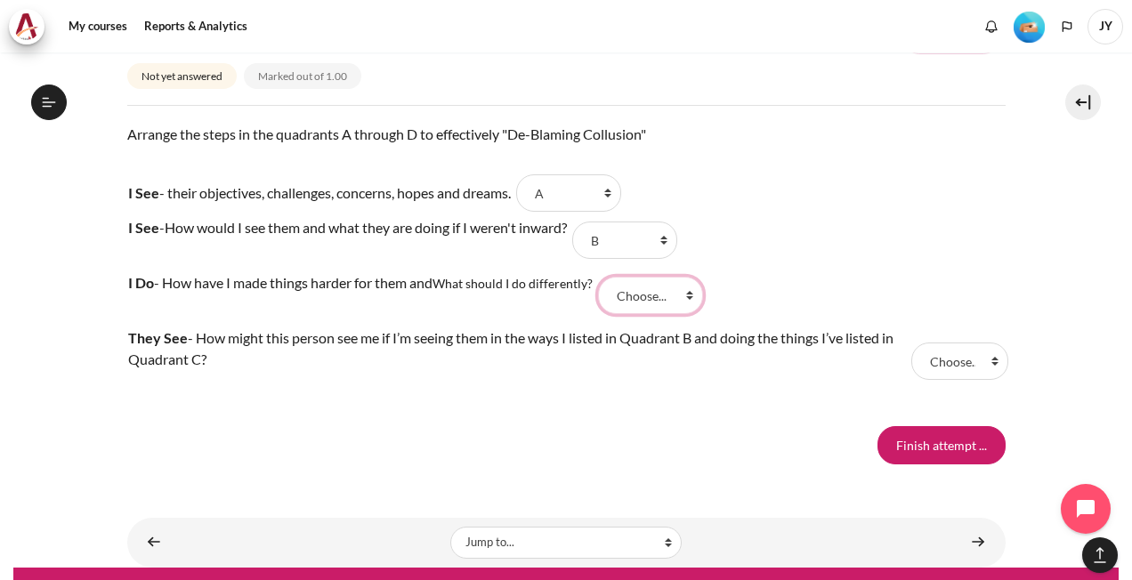
select select "4"
click at [602, 277] on select "Choose... A D B C" at bounding box center [650, 295] width 105 height 37
click at [980, 358] on select "Choose... A D B C" at bounding box center [959, 360] width 97 height 37
select select "2"
click at [911, 342] on select "Choose... A D B C" at bounding box center [959, 360] width 97 height 37
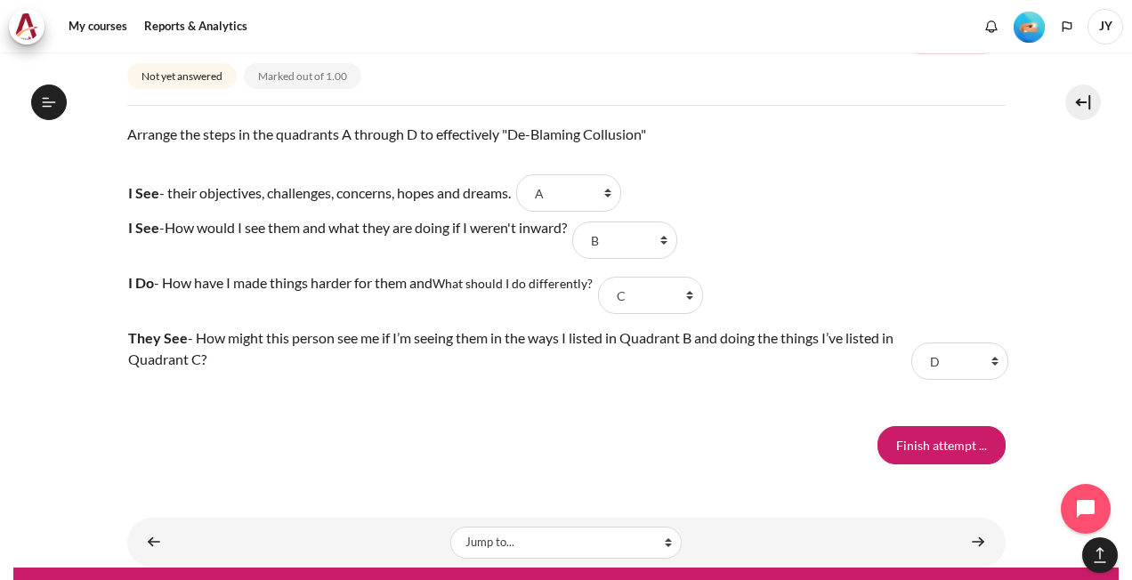
click at [733, 441] on div "Finish attempt ..." at bounding box center [566, 444] width 878 height 37
click at [932, 442] on input "Finish attempt ..." at bounding box center [941, 444] width 128 height 37
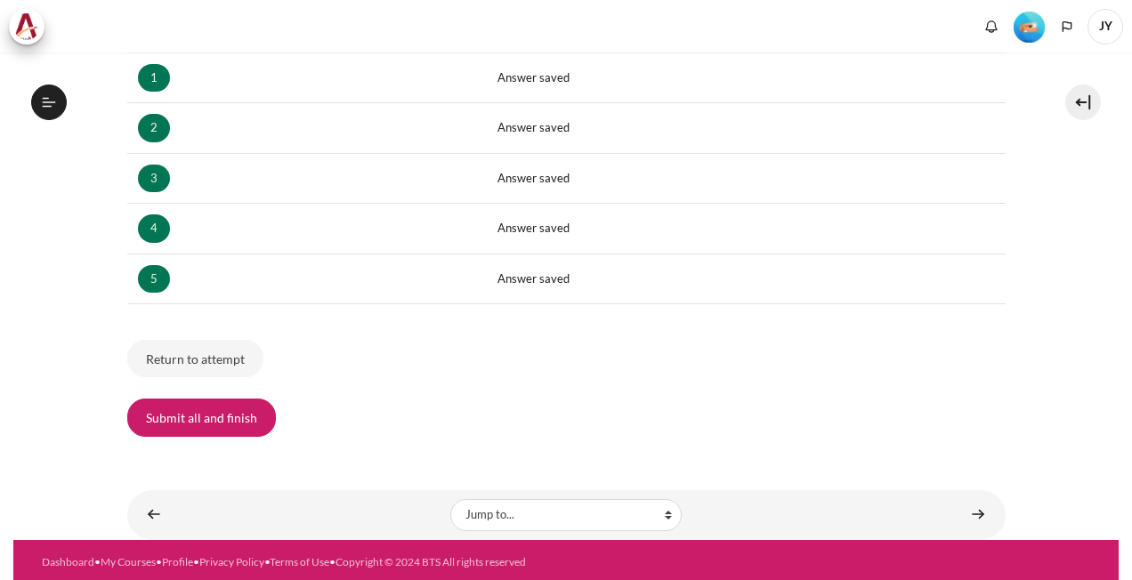
scroll to position [593, 0]
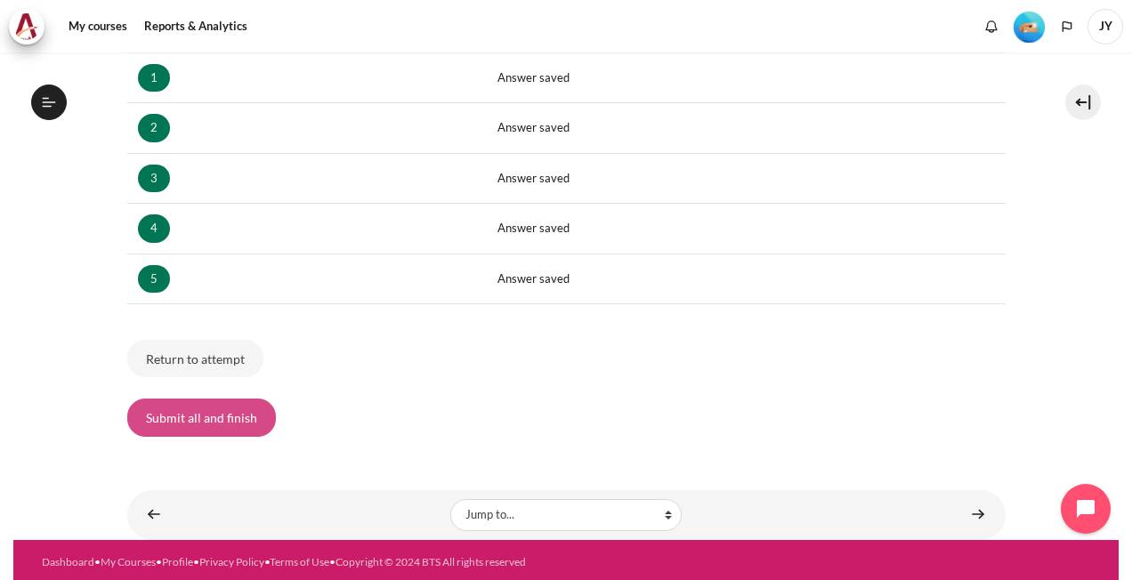
click at [238, 409] on button "Submit all and finish" at bounding box center [201, 417] width 149 height 37
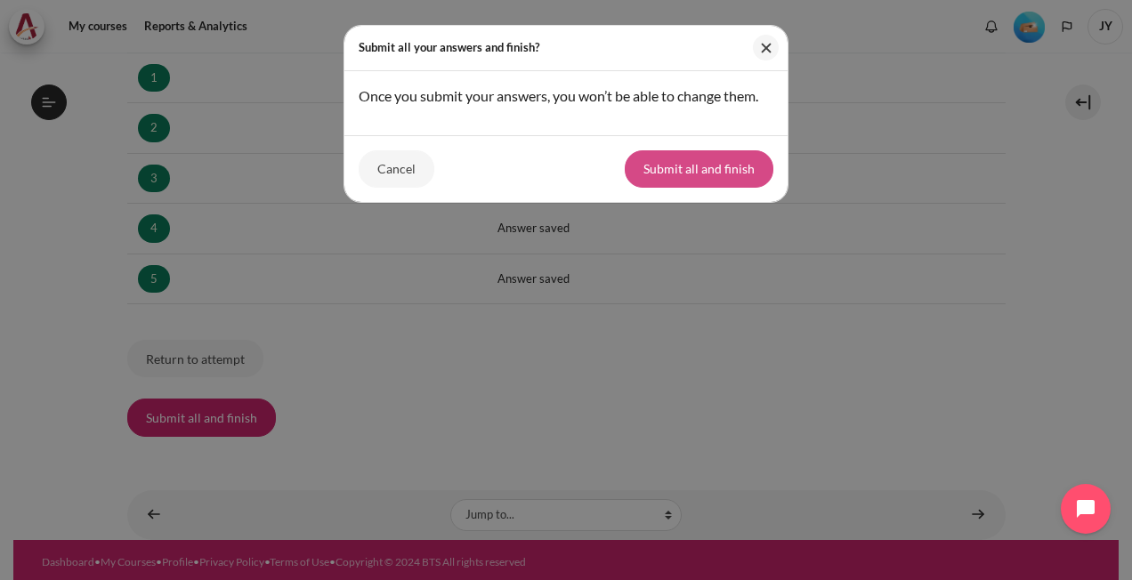
click at [721, 172] on button "Submit all and finish" at bounding box center [698, 168] width 149 height 37
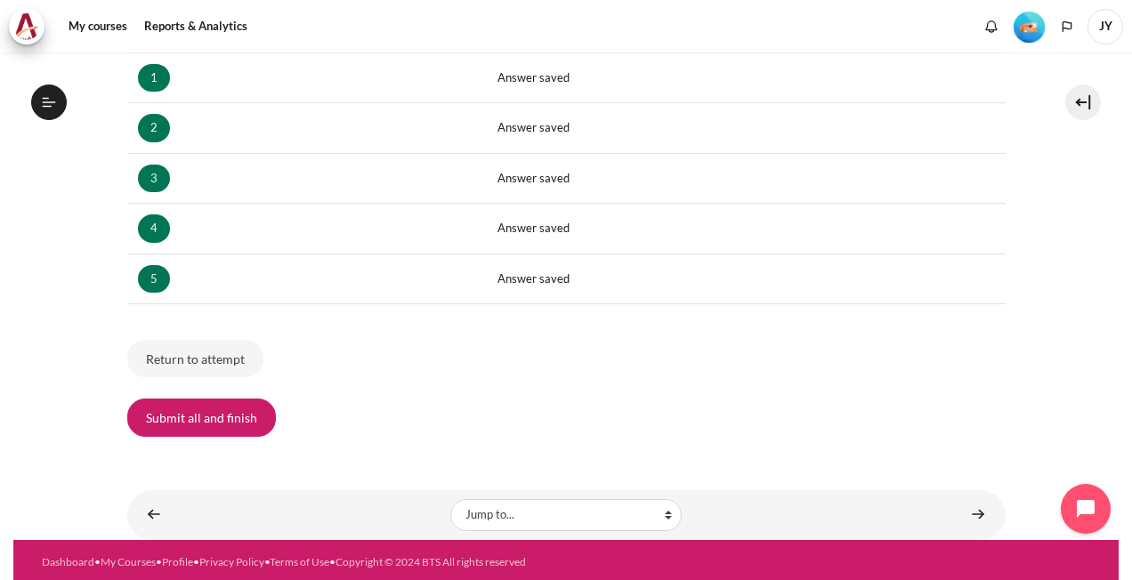
scroll to position [135, 0]
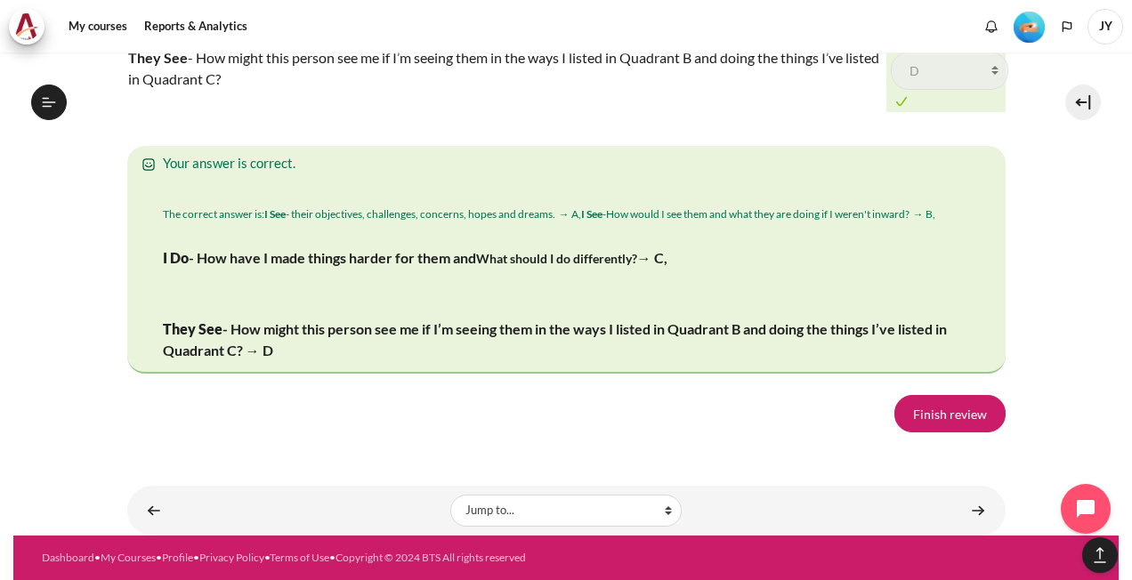
scroll to position [3147, 0]
click at [987, 418] on link "Finish review" at bounding box center [949, 413] width 111 height 37
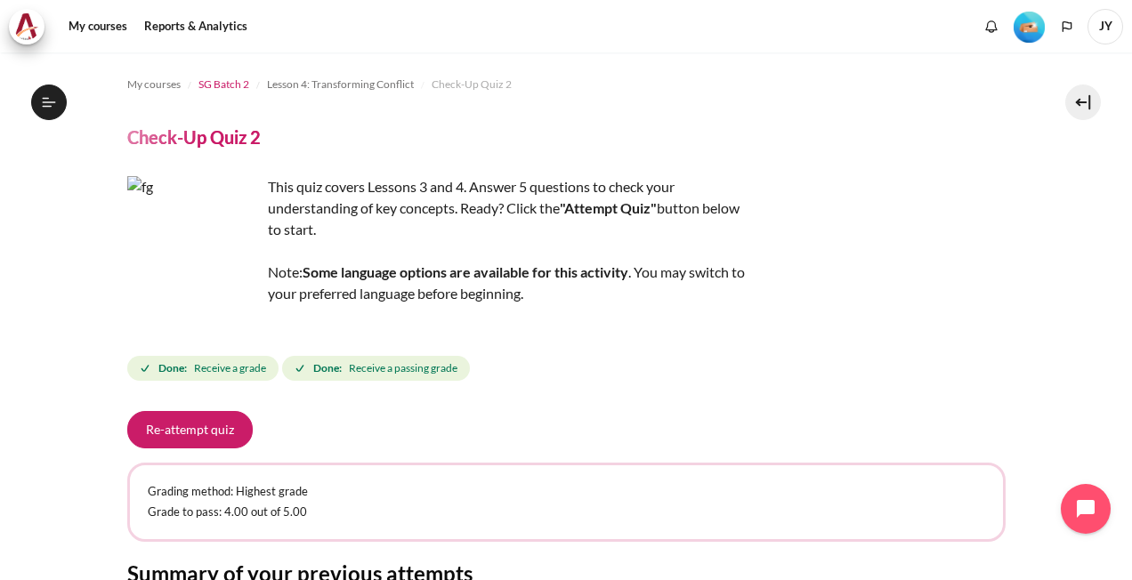
click at [230, 84] on span "SG Batch 2" at bounding box center [223, 85] width 51 height 16
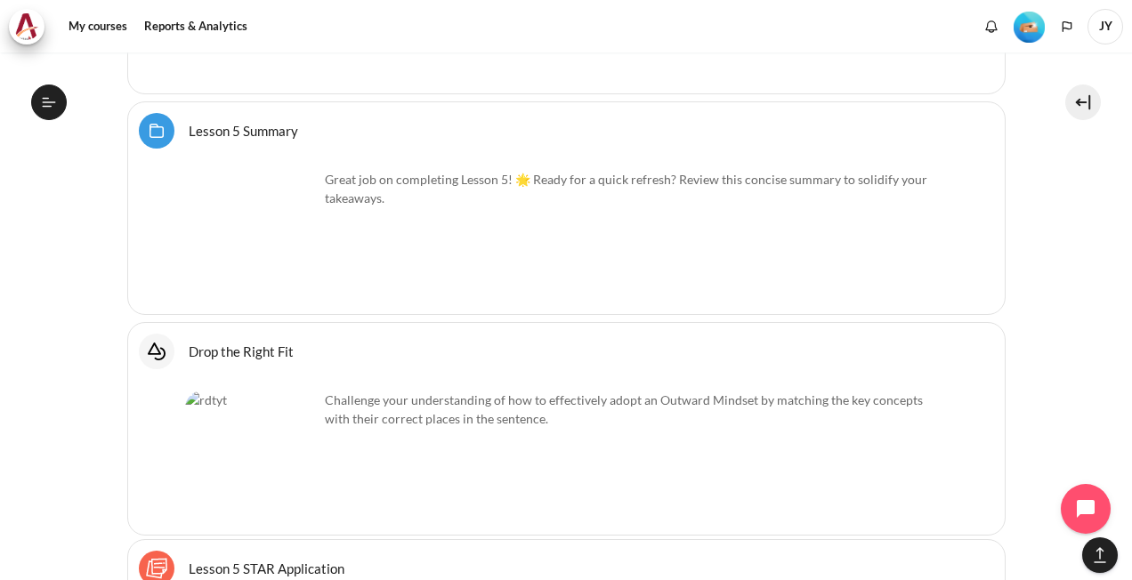
scroll to position [9568, 0]
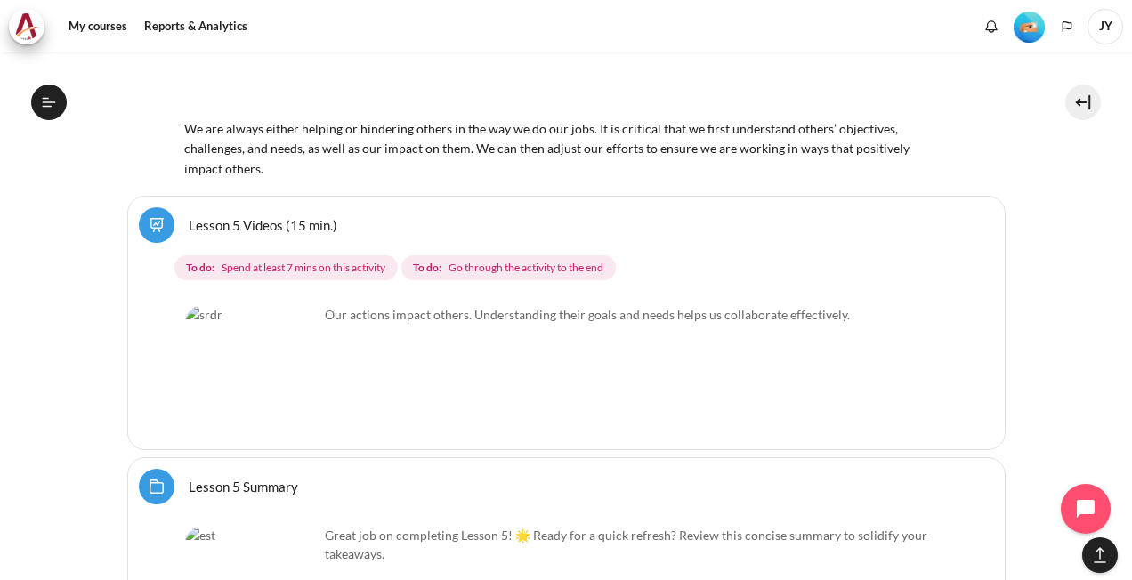
click at [189, 216] on link "Lesson 5 Videos (15 min.)" at bounding box center [263, 224] width 149 height 17
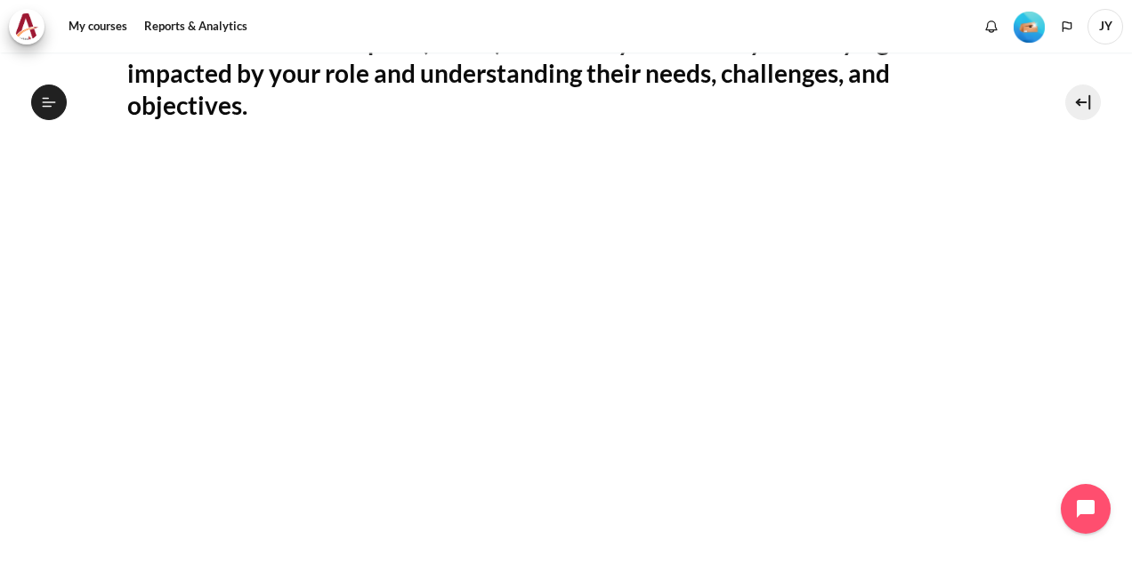
scroll to position [452, 0]
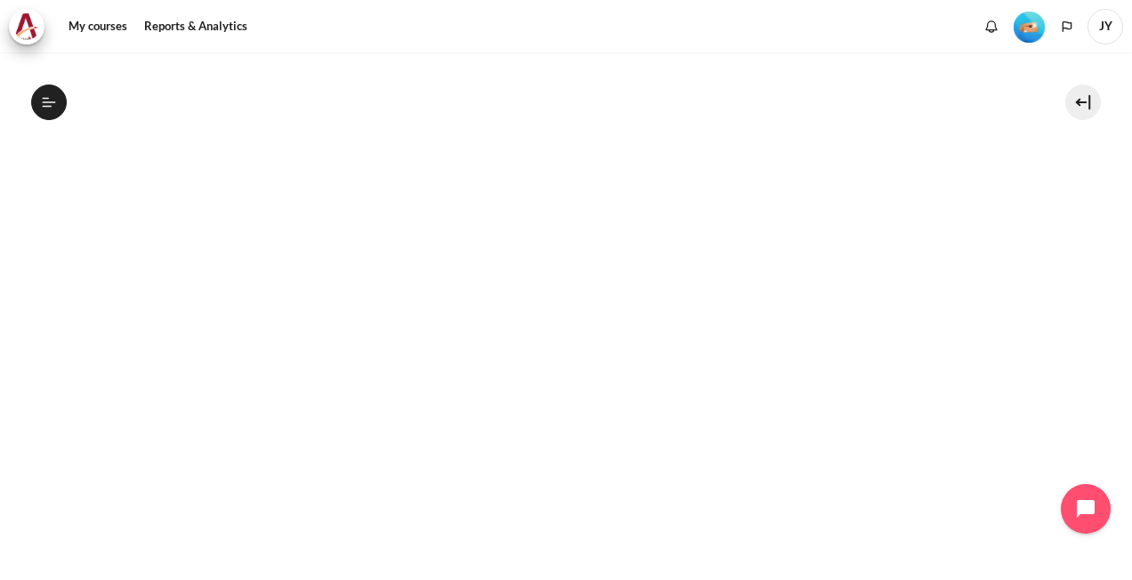
click at [1040, 406] on section "My courses SG Batch 2 Lesson 5: Turning My Job Outward Lesson 5 Videos (15 min.…" at bounding box center [565, 263] width 1105 height 1325
click at [77, 256] on section "My courses SG Batch 2 Lesson 5: Turning My Job Outward Lesson 5 Videos (15 min.…" at bounding box center [565, 263] width 1105 height 1325
click at [29, 233] on section "My courses SG Batch 2 Lesson 5: Turning My Job Outward Lesson 5 Videos (15 min.…" at bounding box center [565, 263] width 1105 height 1325
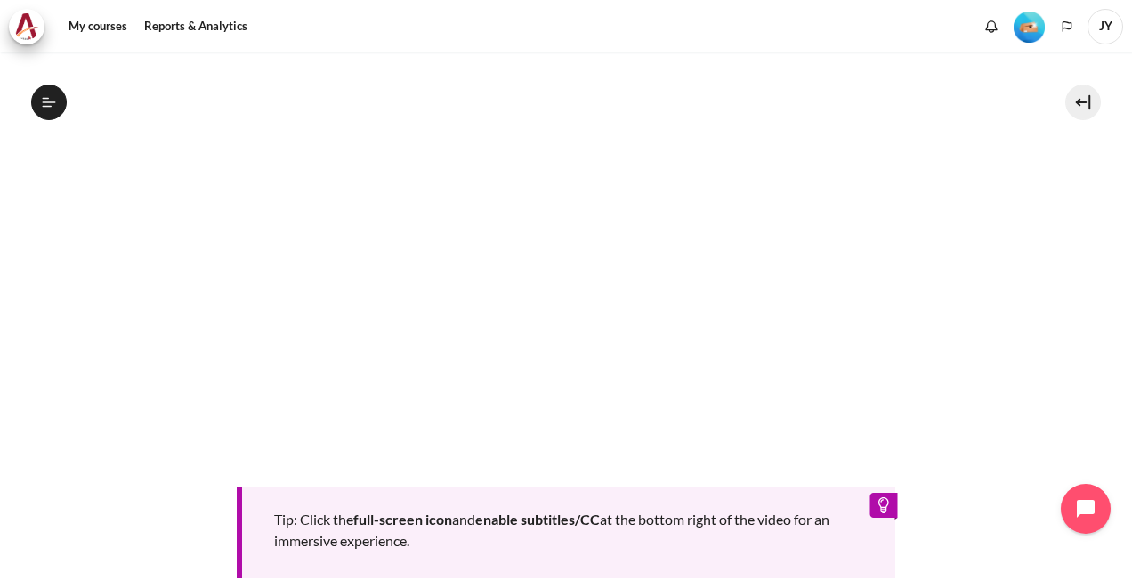
scroll to position [719, 0]
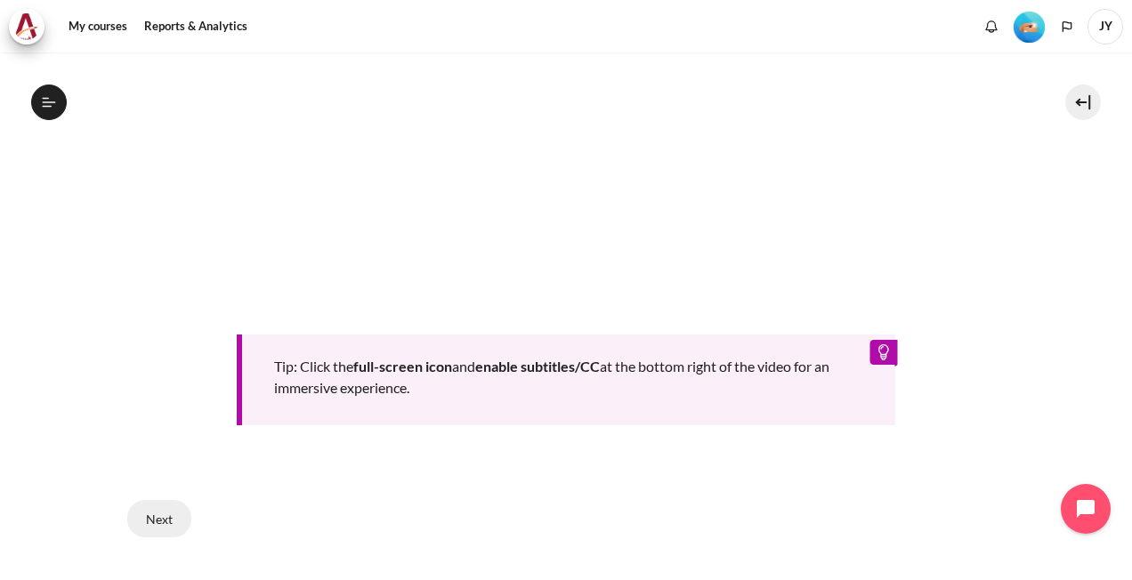
click at [169, 510] on button "Next" at bounding box center [159, 518] width 64 height 37
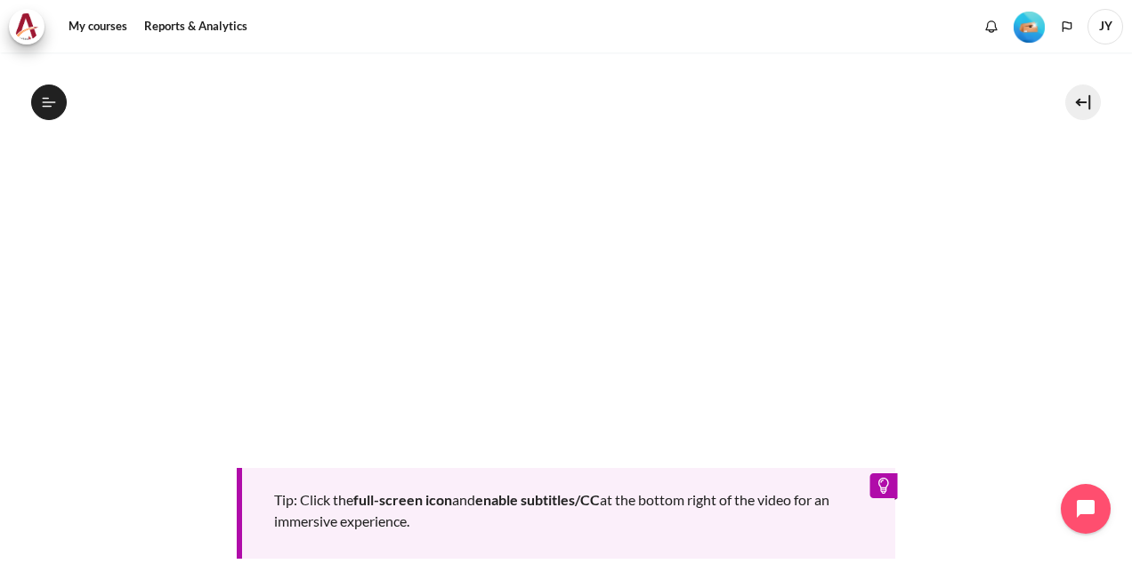
scroll to position [274, 0]
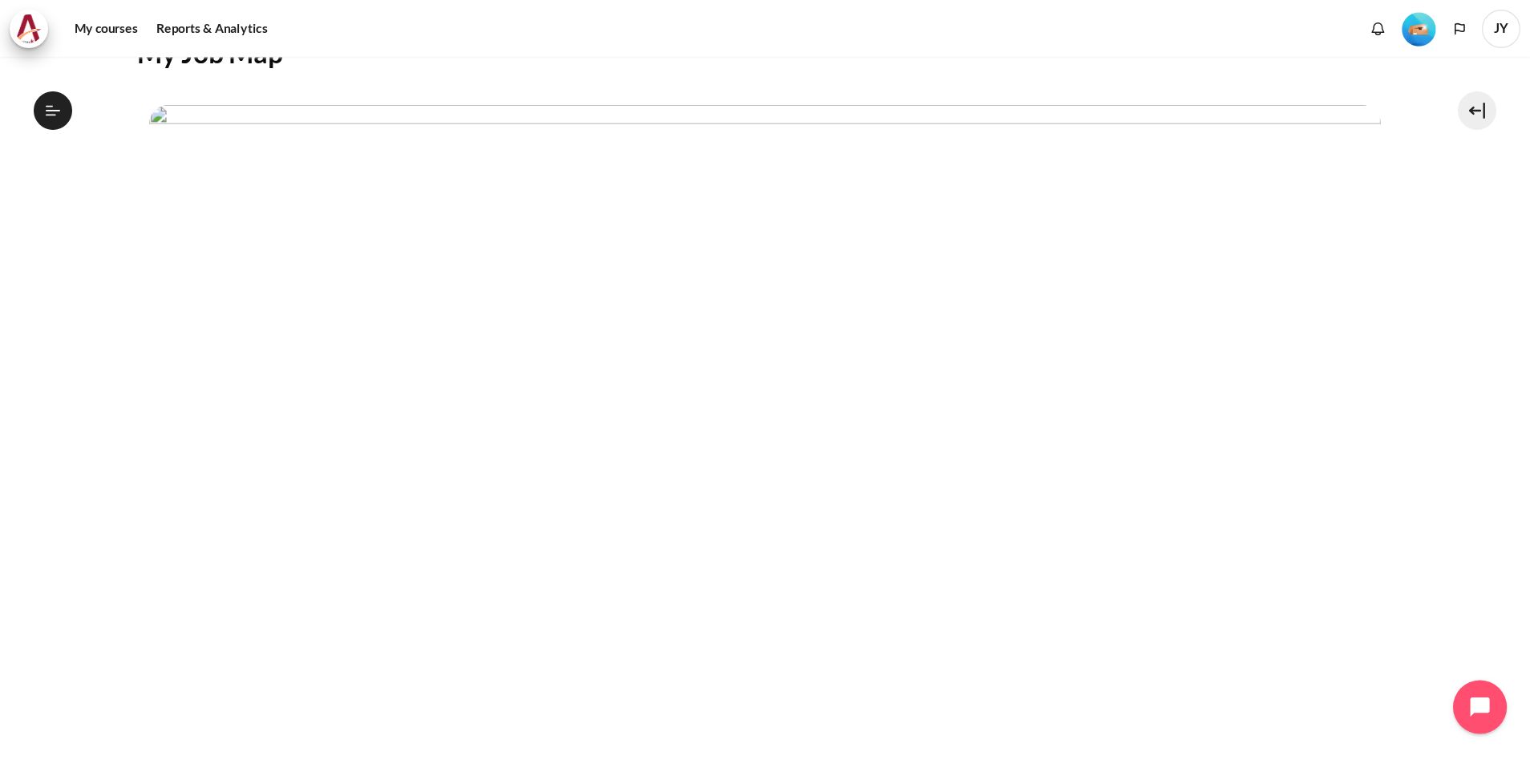
scroll to position [321, 0]
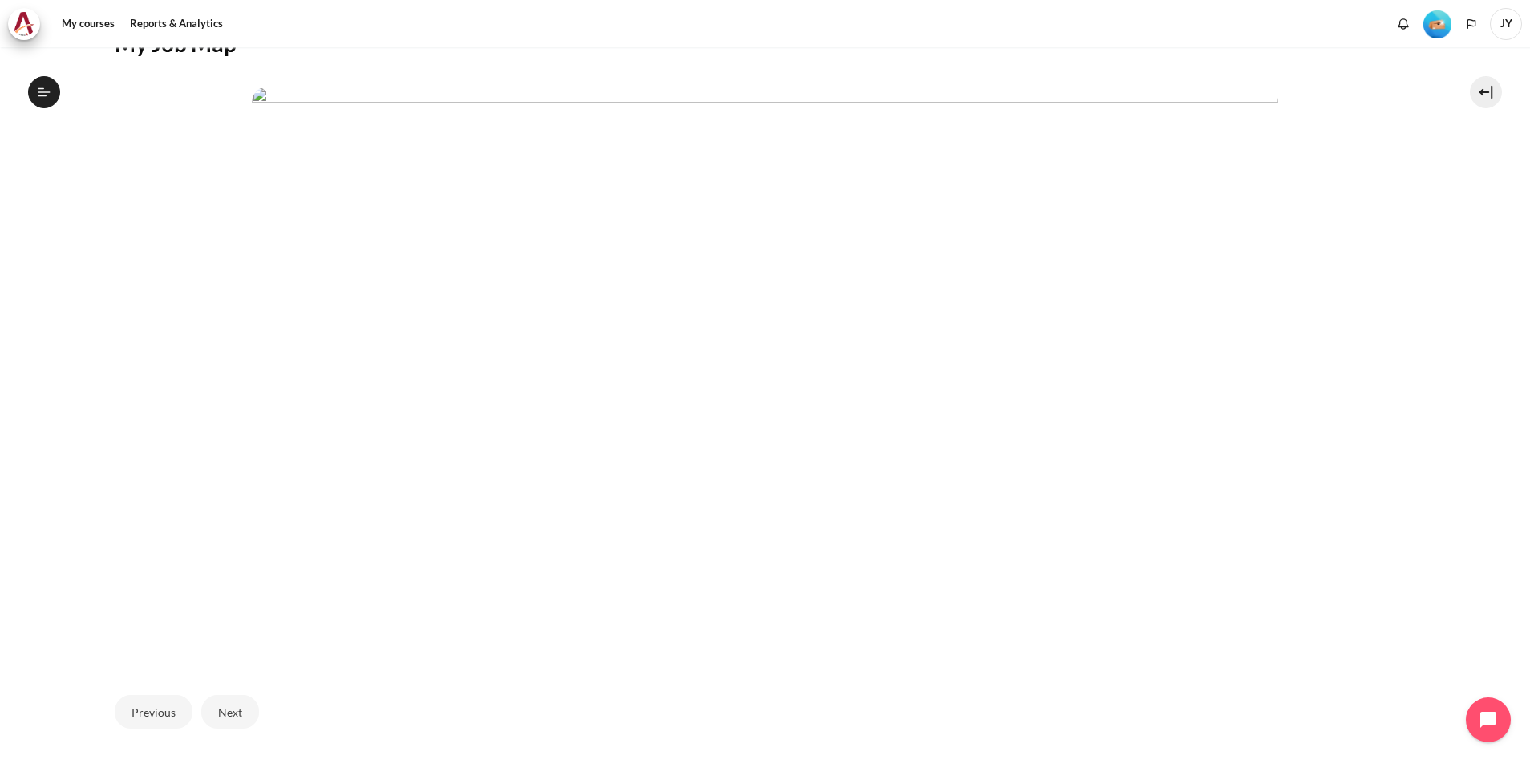
click at [30, 208] on section "My courses SG Batch 2 Lesson 5: Turning My Job Outward Lesson 5 Videos (15 min.…" at bounding box center [765, 282] width 1507 height 1111
click at [247, 522] on button "Next" at bounding box center [230, 711] width 58 height 33
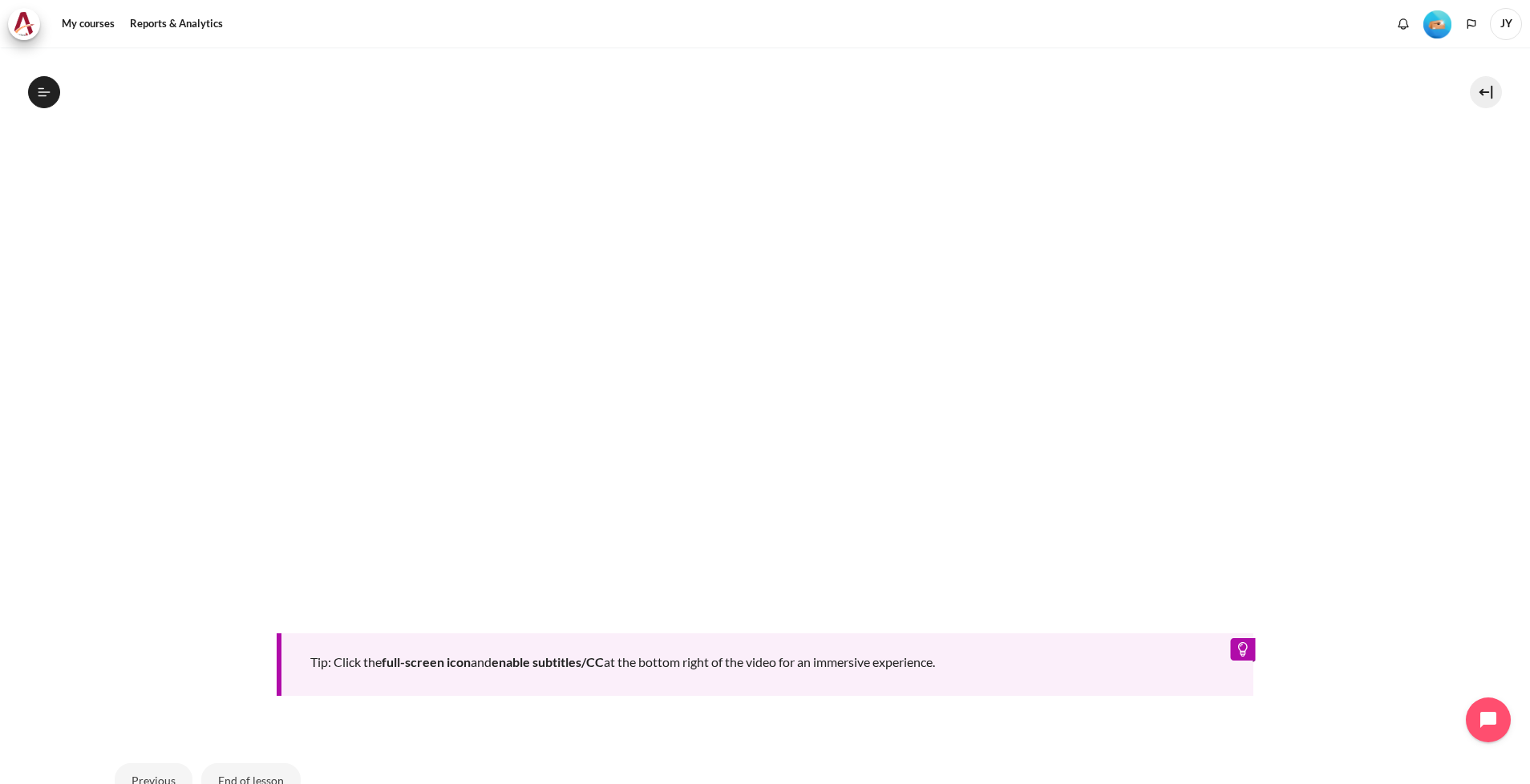
scroll to position [729, 0]
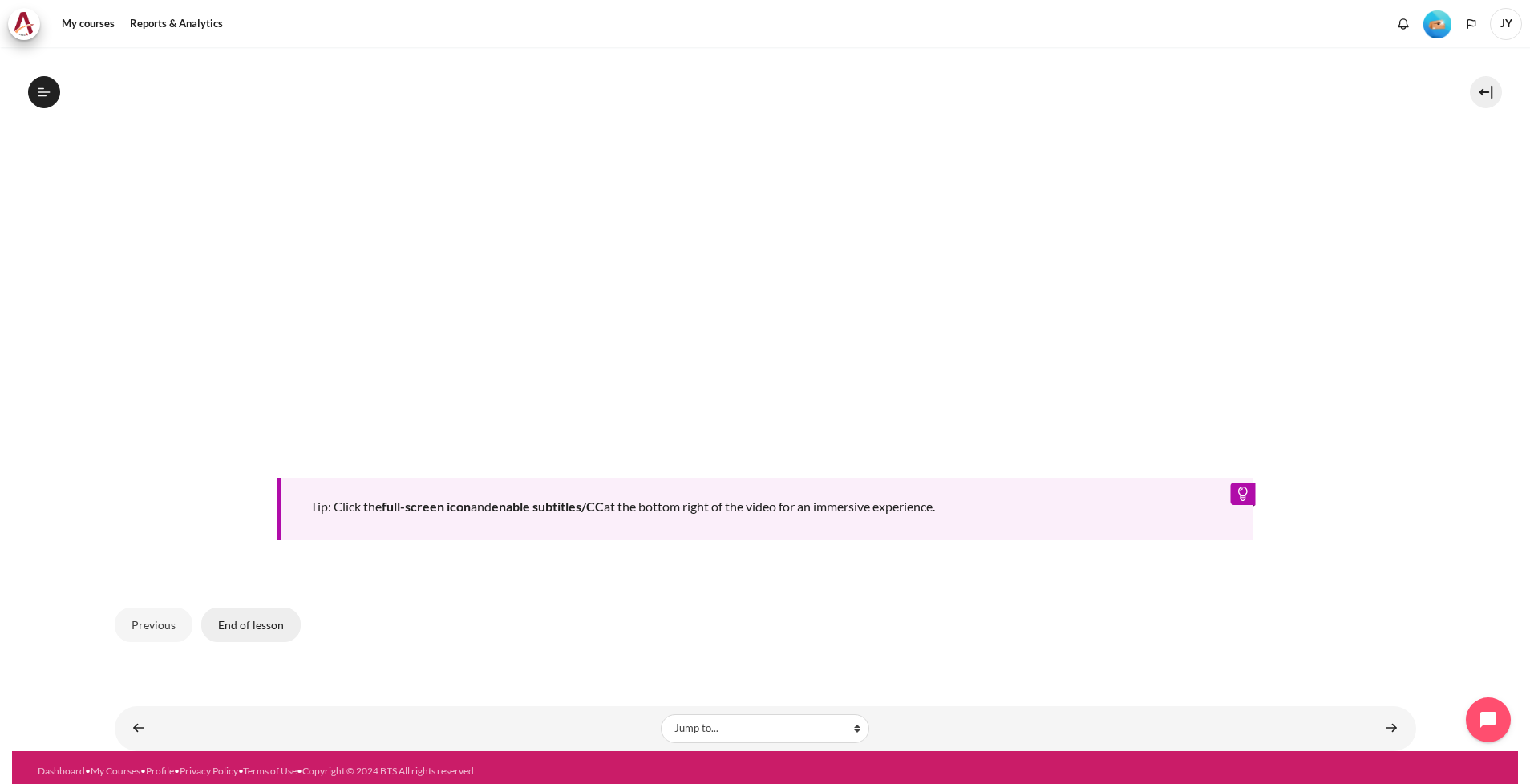
click at [227, 618] on button "End of lesson" at bounding box center [251, 624] width 99 height 33
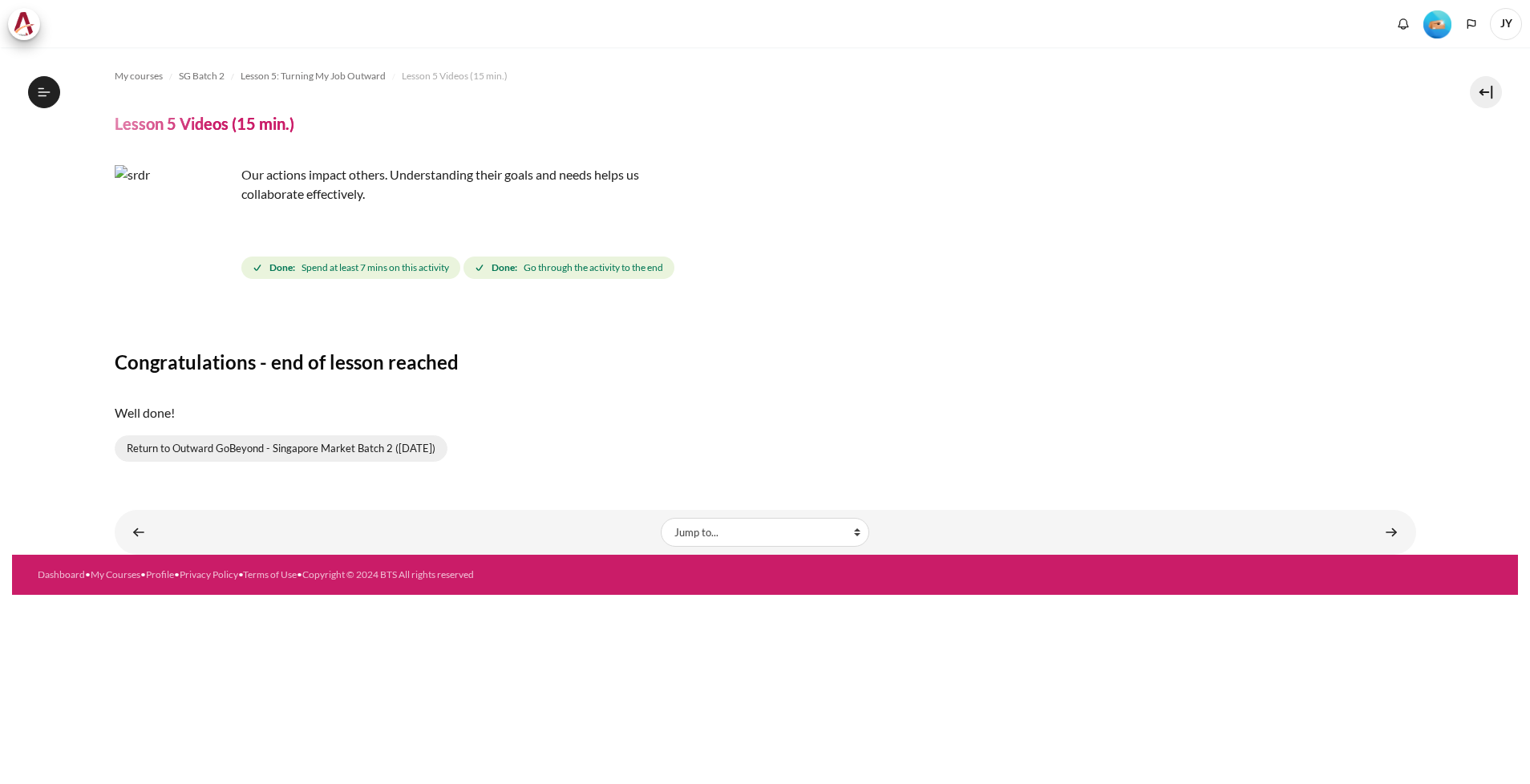
drag, startPoint x: 0, startPoint y: 0, endPoint x: 337, endPoint y: 442, distance: 555.8
click at [337, 442] on link "Return to Outward GoBeyond - Singapore Market Batch 2 ([DATE])" at bounding box center [280, 449] width 333 height 27
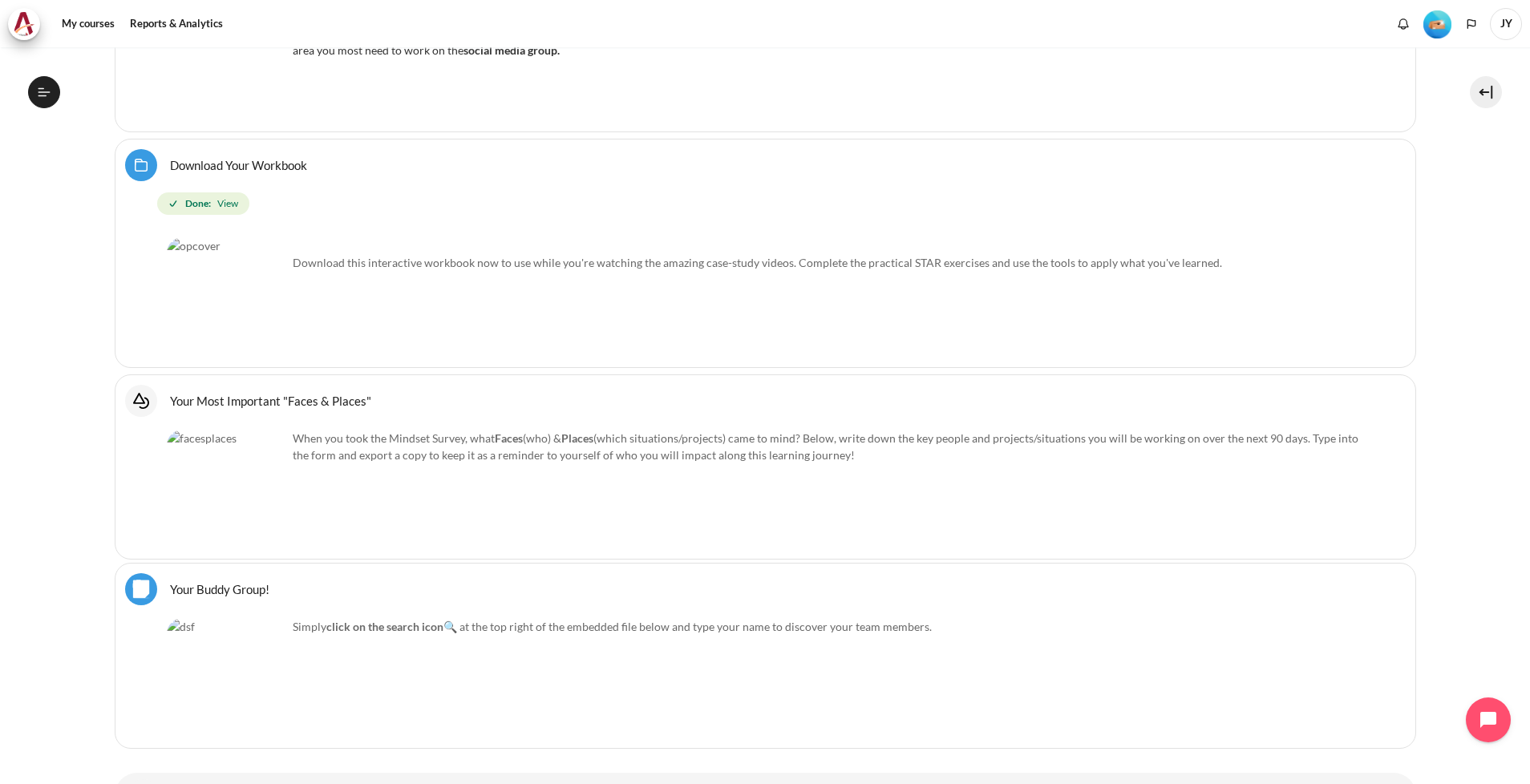
scroll to position [5, 0]
